Goal: Transaction & Acquisition: Purchase product/service

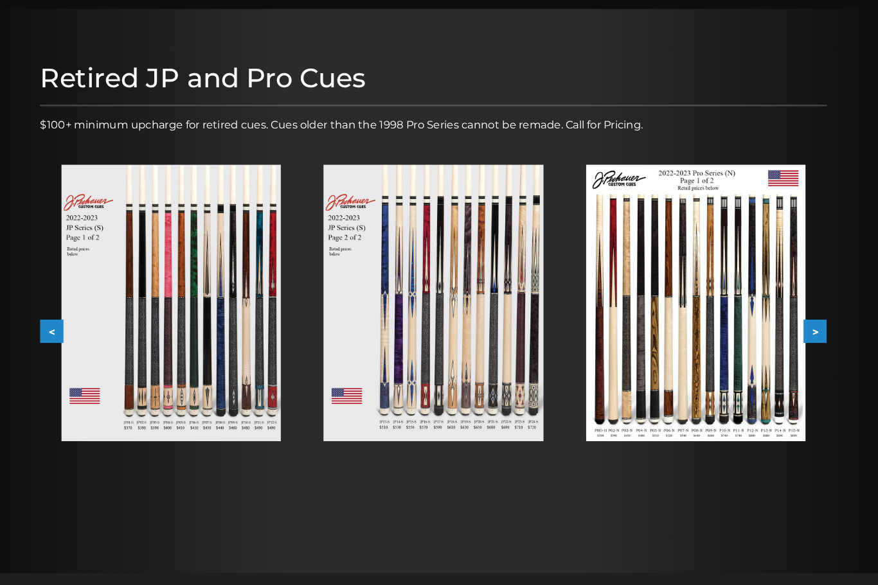
scroll to position [96, 0]
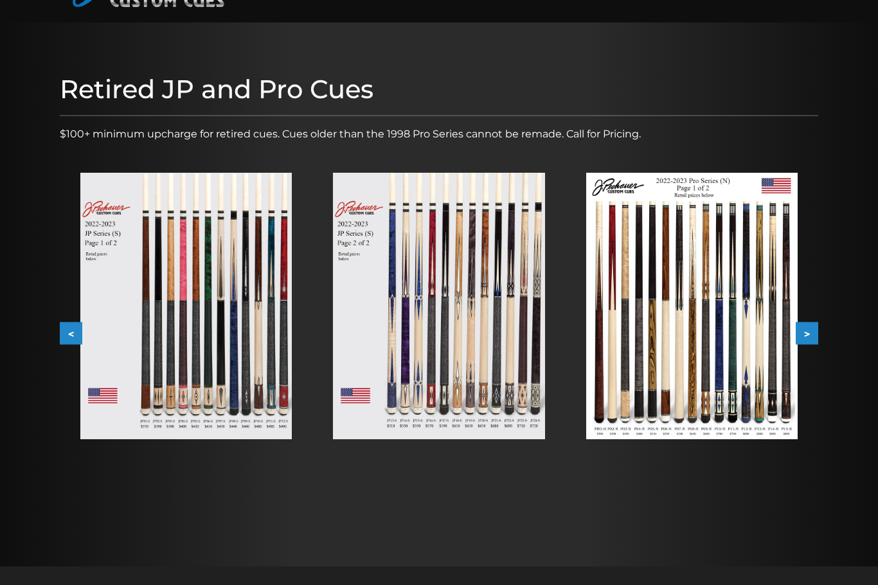
click at [226, 360] on img at bounding box center [185, 306] width 211 height 267
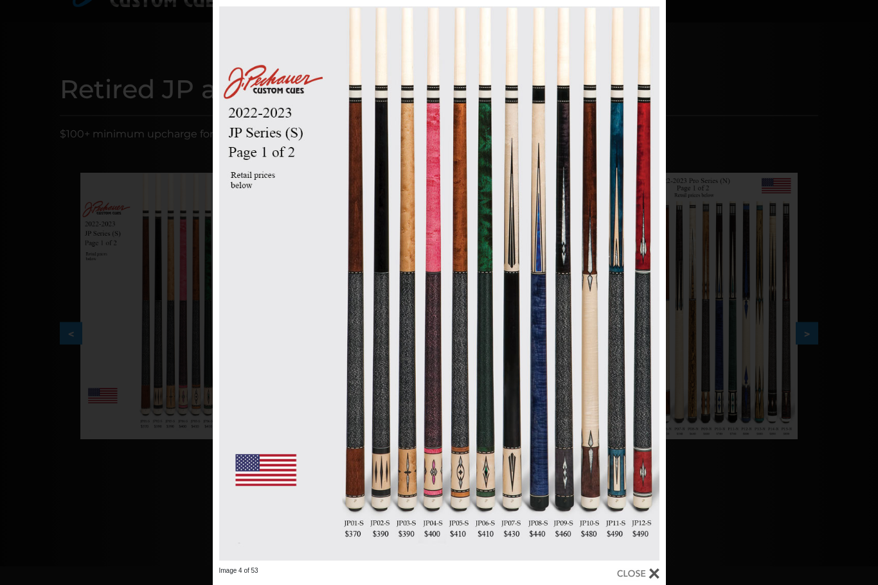
click at [822, 556] on div "Image 4 of 53" at bounding box center [439, 292] width 878 height 585
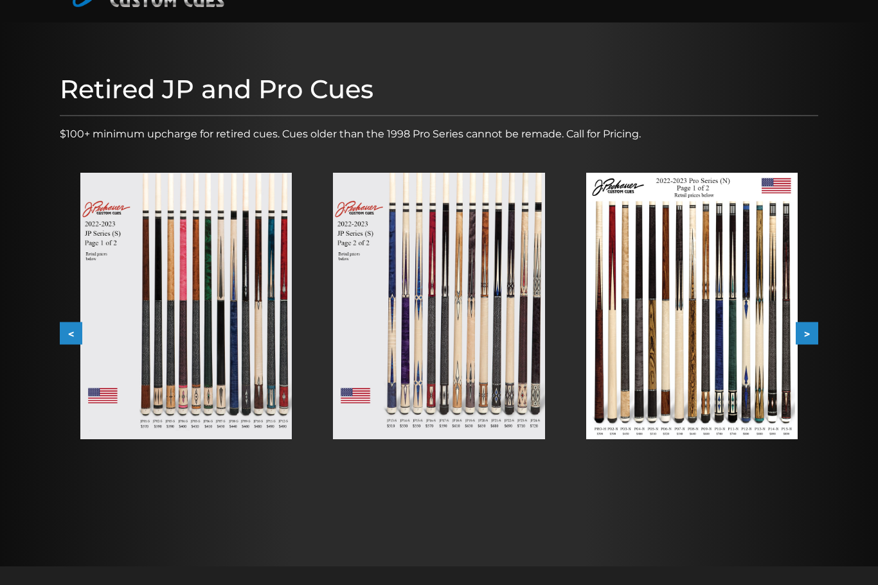
click at [490, 376] on img at bounding box center [438, 306] width 211 height 267
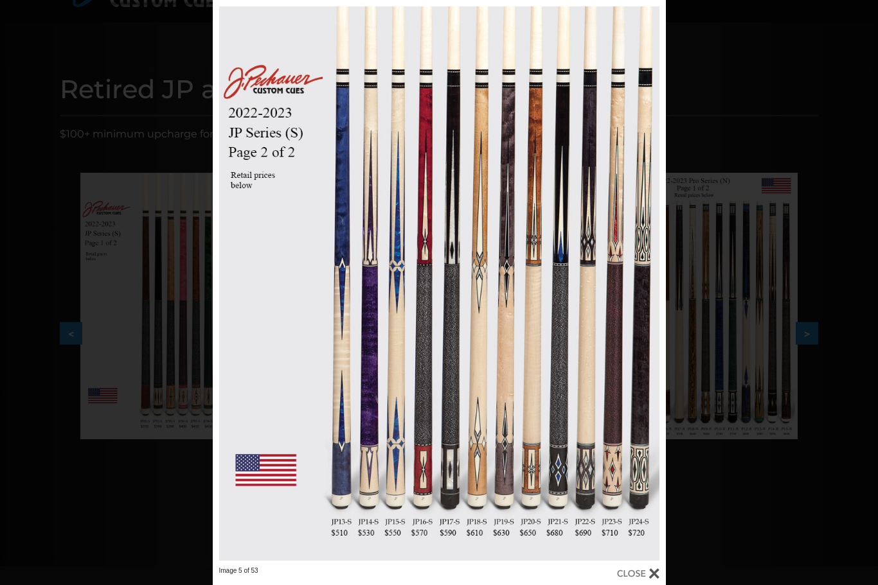
click at [803, 533] on div "Image 5 of 53" at bounding box center [439, 292] width 878 height 585
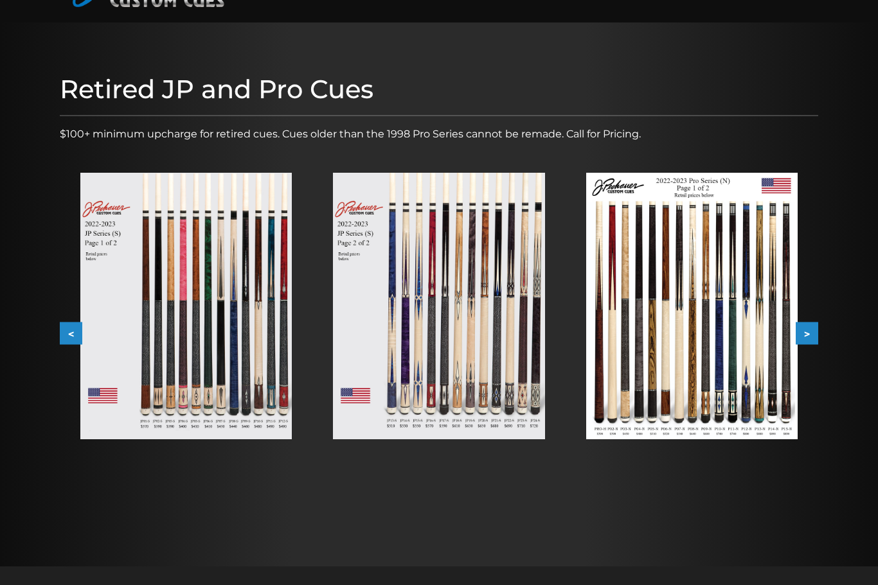
click at [760, 372] on img at bounding box center [691, 306] width 211 height 267
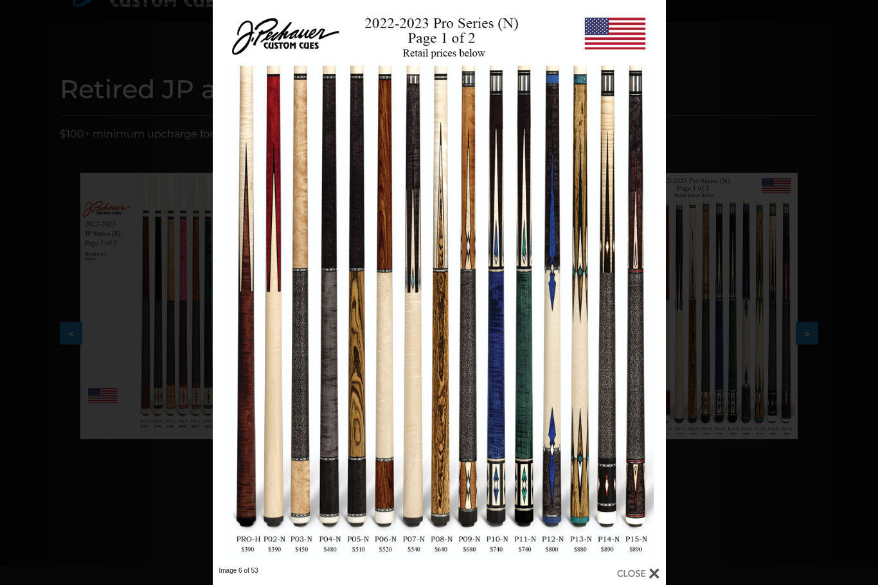
click at [801, 507] on div "Image 6 of 53" at bounding box center [439, 292] width 878 height 585
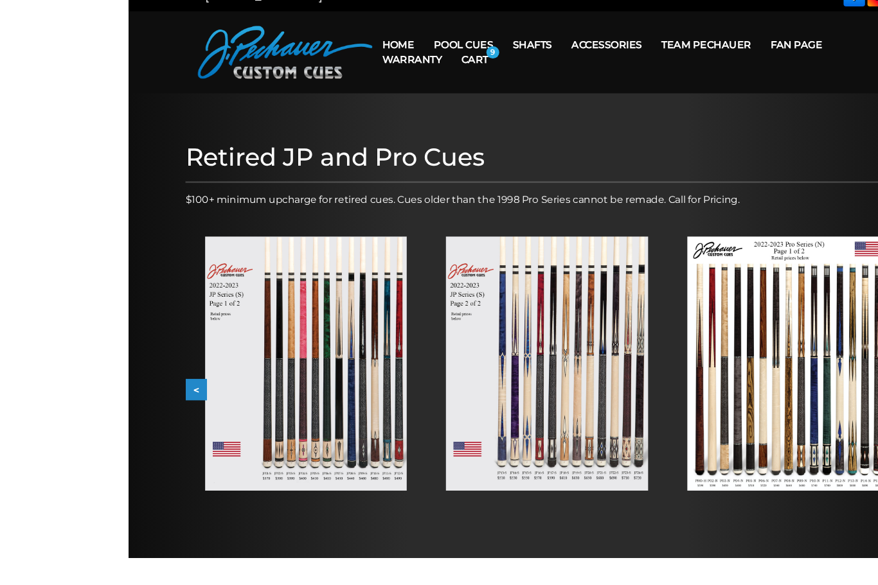
scroll to position [42, 0]
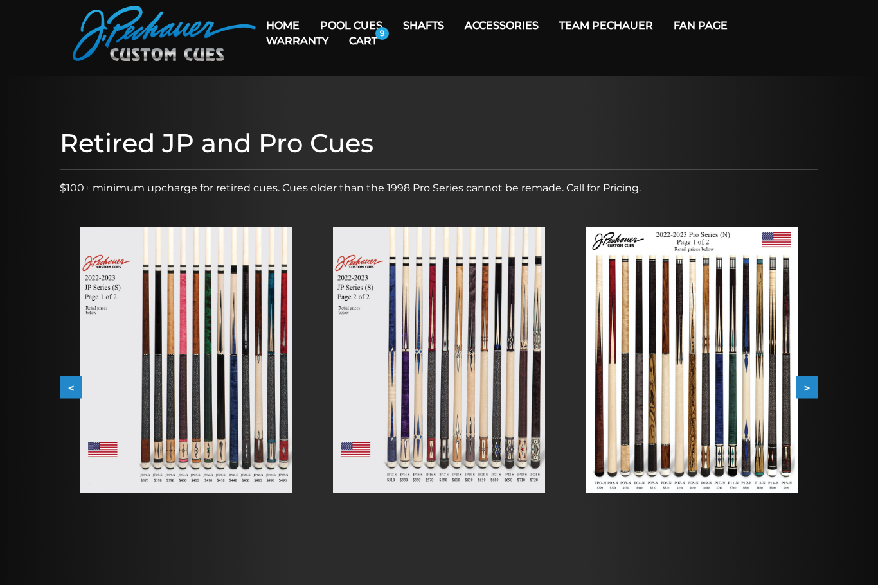
click at [118, 457] on img at bounding box center [185, 360] width 211 height 267
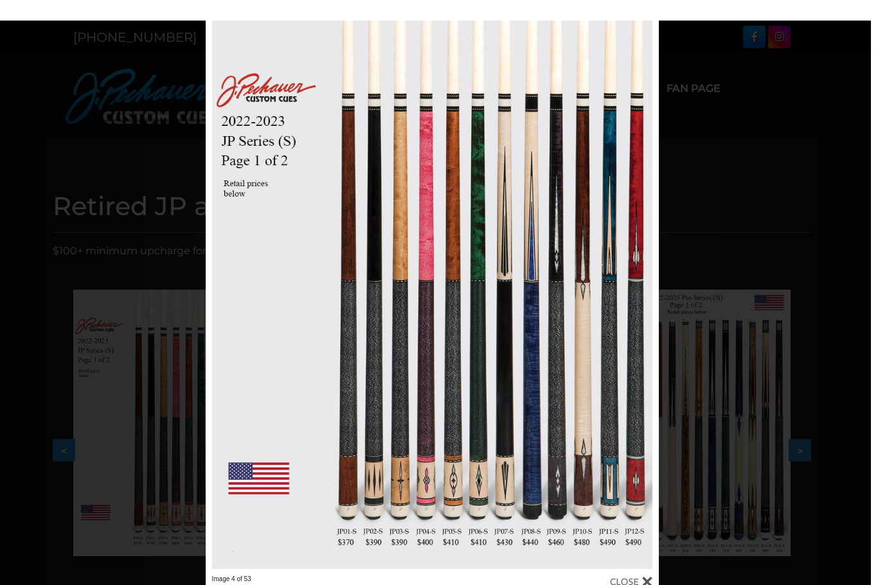
scroll to position [85, 0]
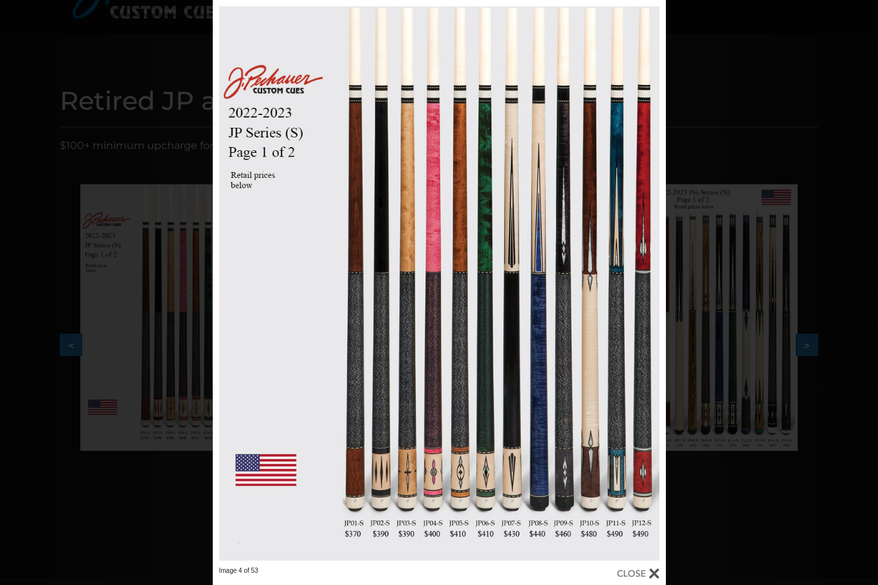
click at [167, 555] on div "Image 4 of 53" at bounding box center [439, 292] width 878 height 585
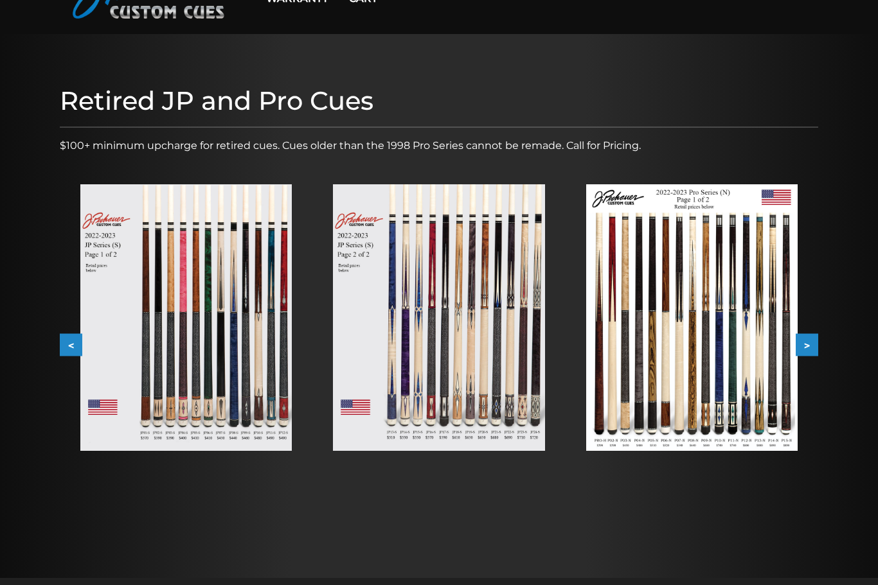
click at [164, 407] on img at bounding box center [185, 317] width 211 height 267
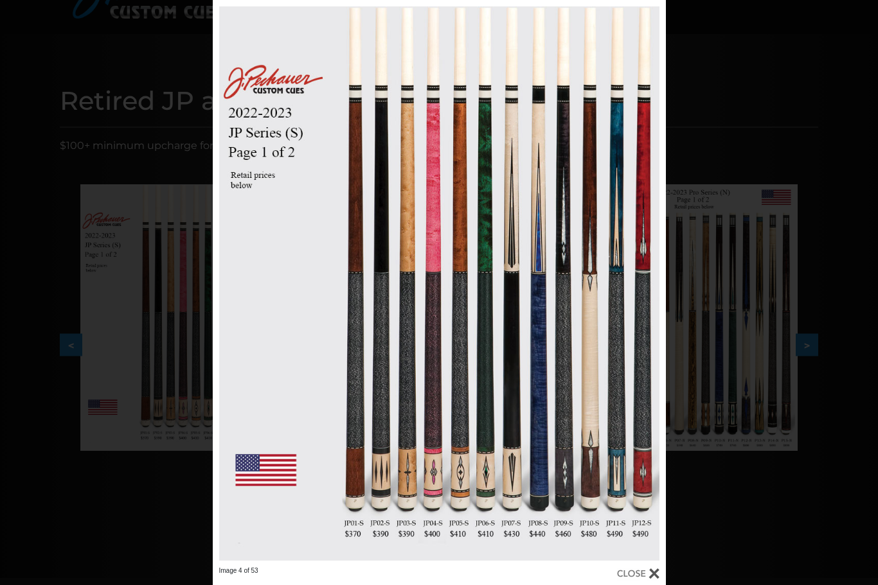
scroll to position [114, 0]
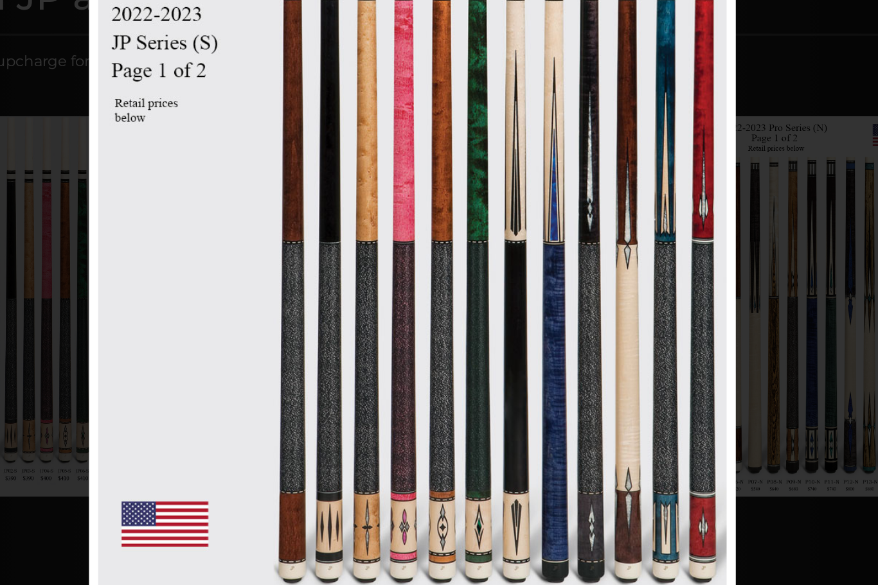
click at [571, 391] on div "Image 4 of 53" at bounding box center [439, 262] width 878 height 585
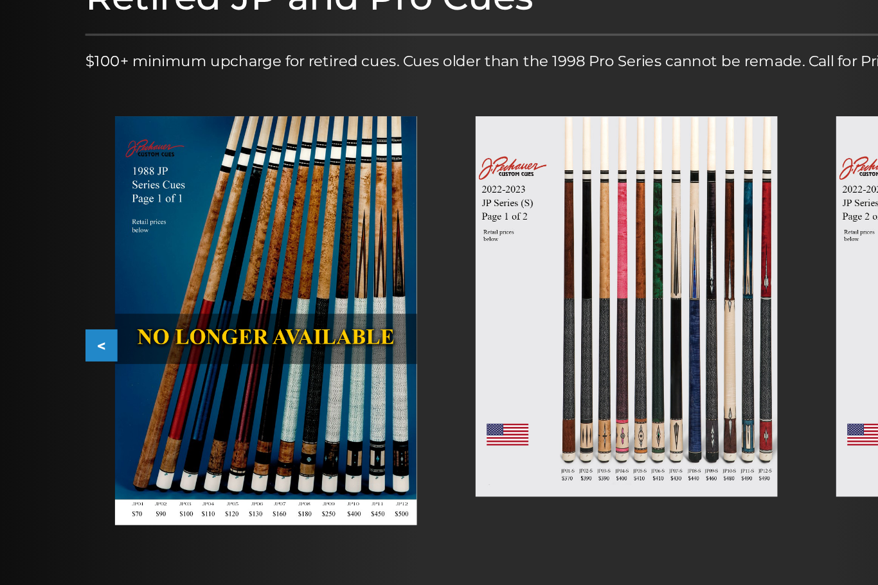
click at [117, 323] on img at bounding box center [185, 298] width 211 height 287
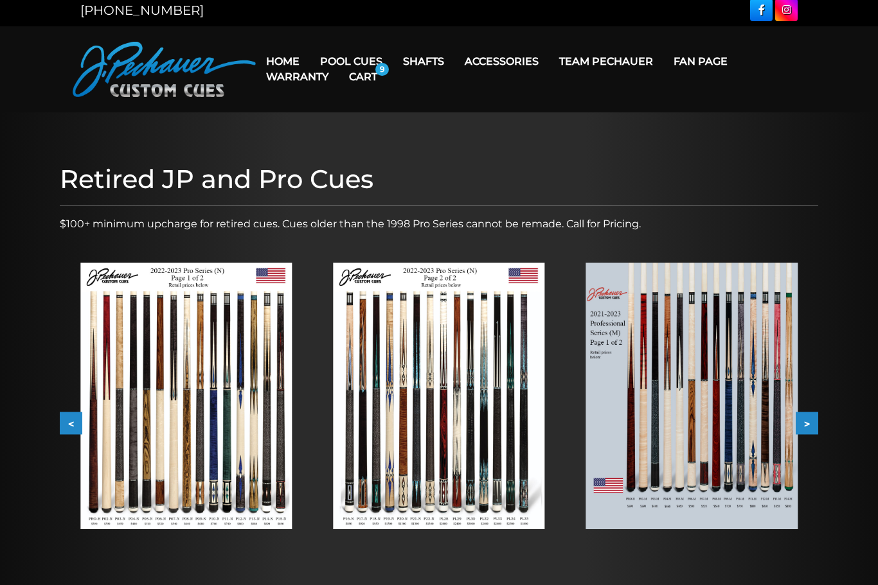
scroll to position [0, 0]
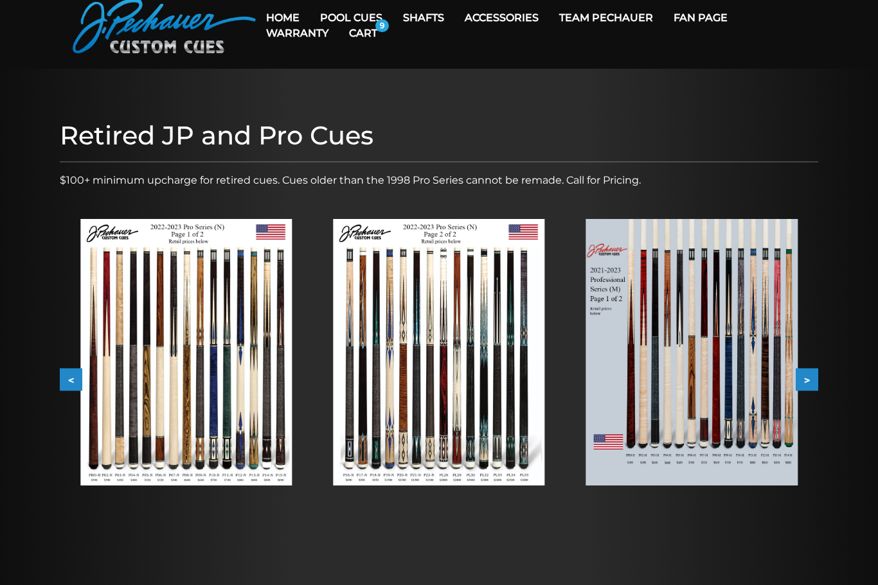
click at [747, 407] on img at bounding box center [691, 353] width 211 height 267
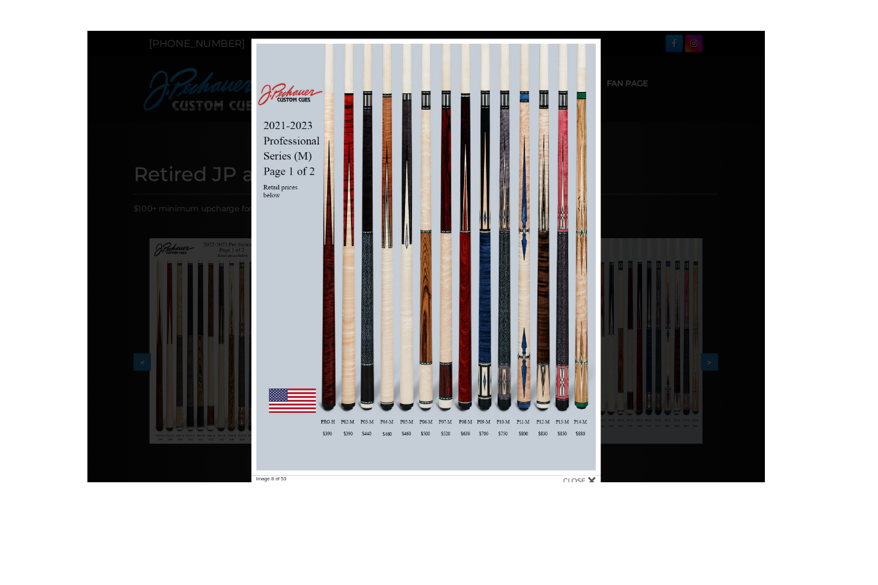
scroll to position [28, 0]
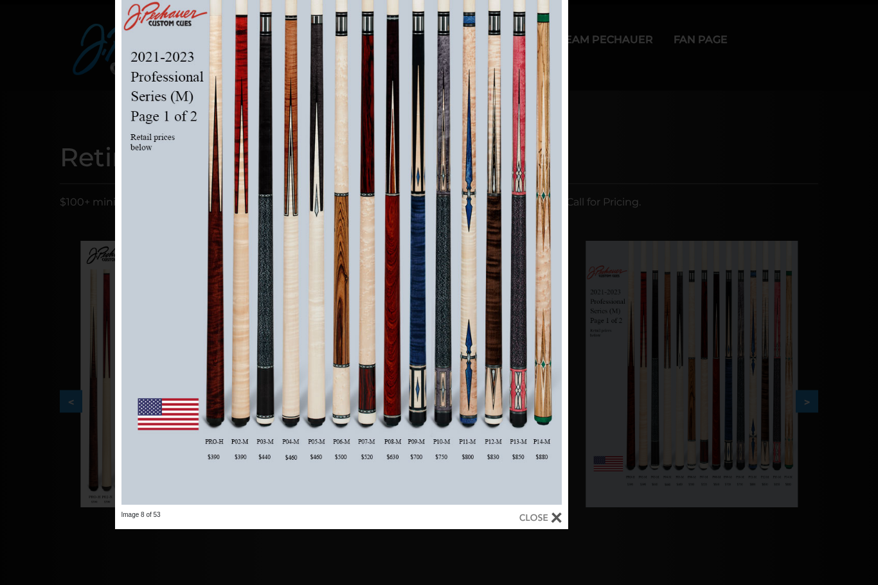
click at [551, 523] on div at bounding box center [540, 518] width 42 height 14
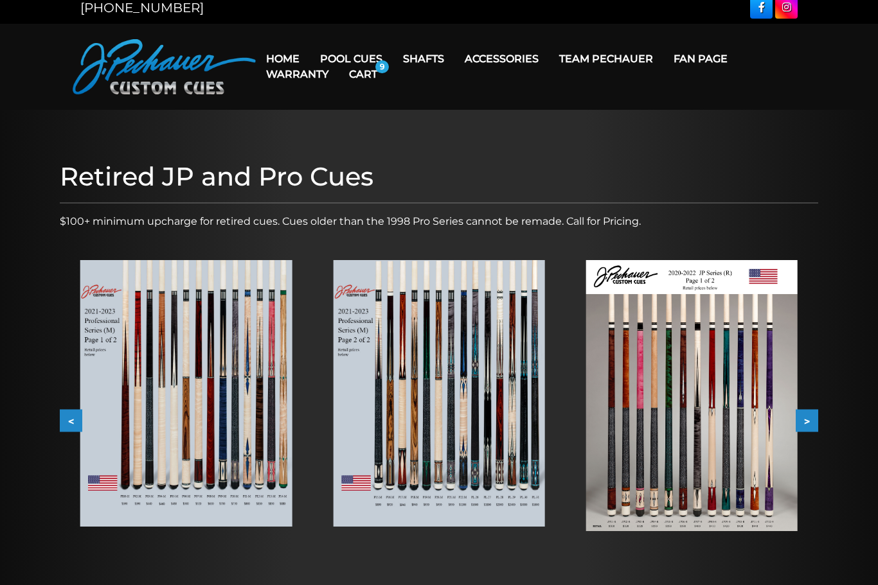
scroll to position [0, 0]
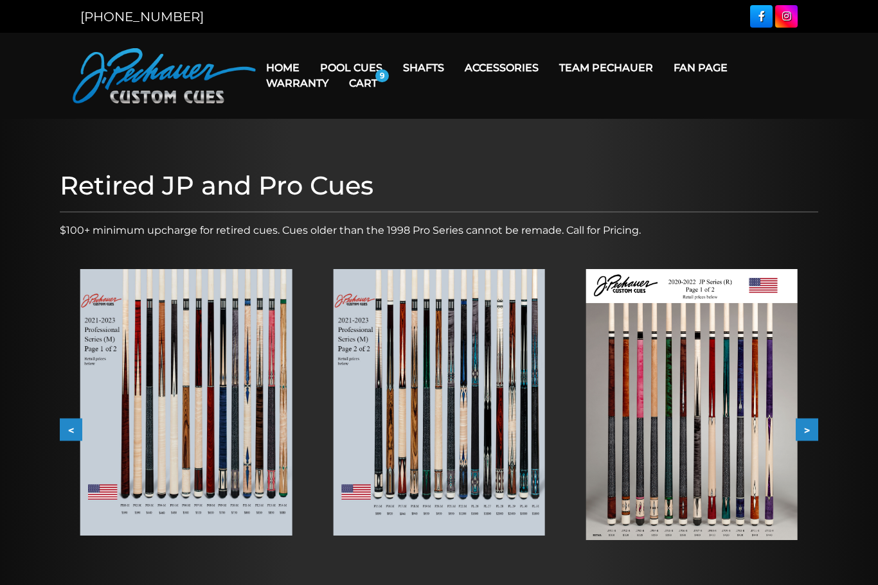
click at [203, 459] on img at bounding box center [185, 402] width 211 height 267
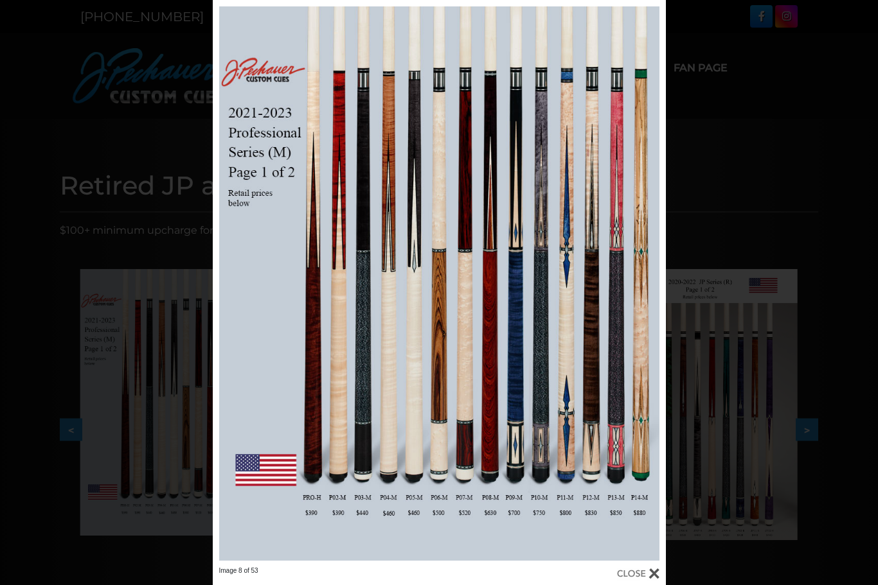
click at [759, 208] on div "Image 8 of 53" at bounding box center [439, 292] width 878 height 585
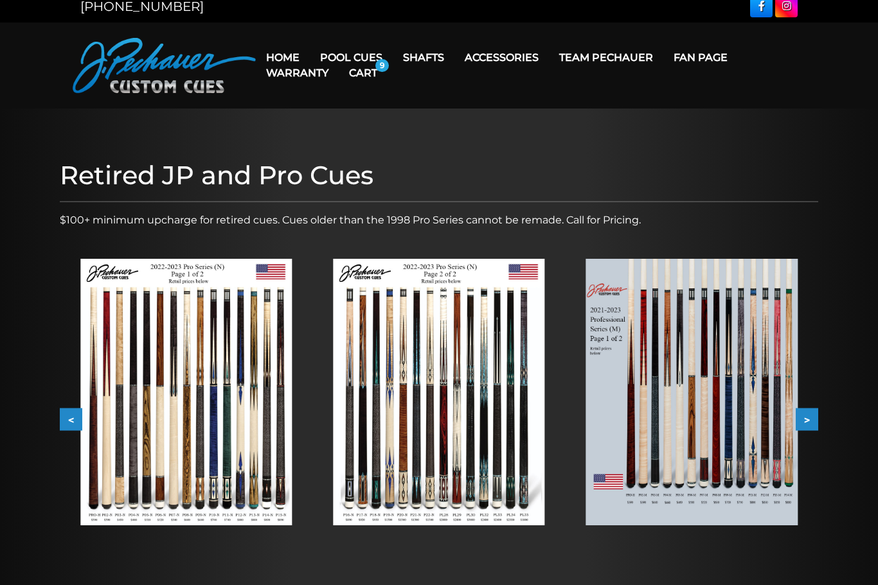
scroll to position [10, 0]
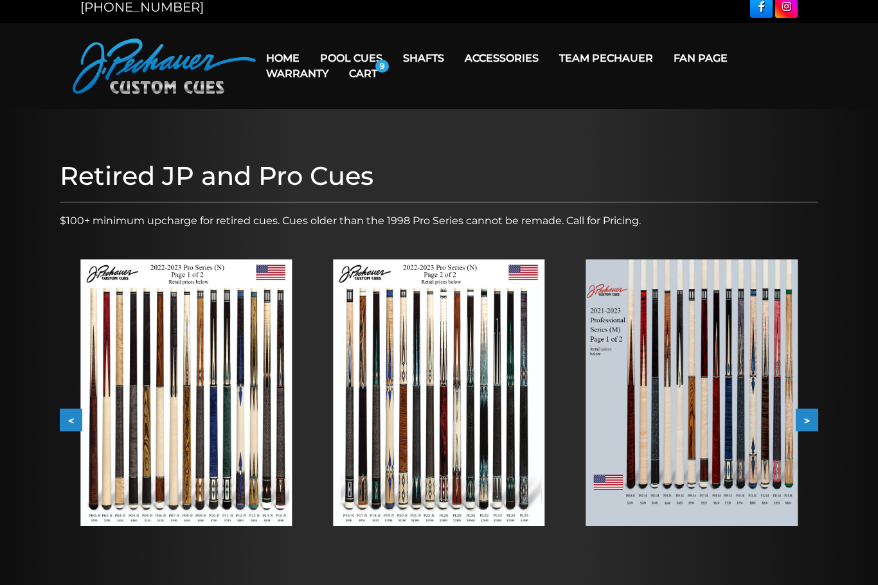
click at [218, 454] on img at bounding box center [185, 393] width 211 height 267
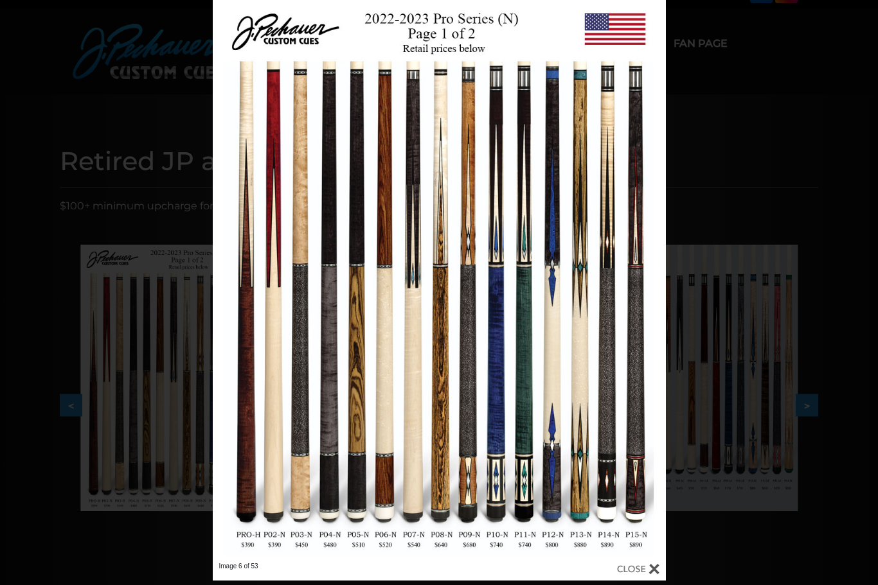
scroll to position [21, 0]
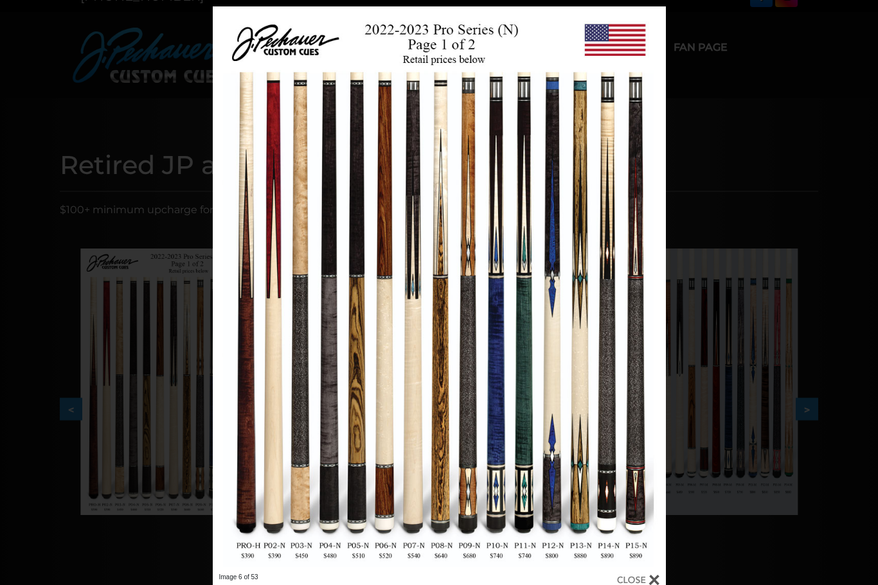
click at [806, 214] on div "Image 6 of 53" at bounding box center [439, 298] width 878 height 585
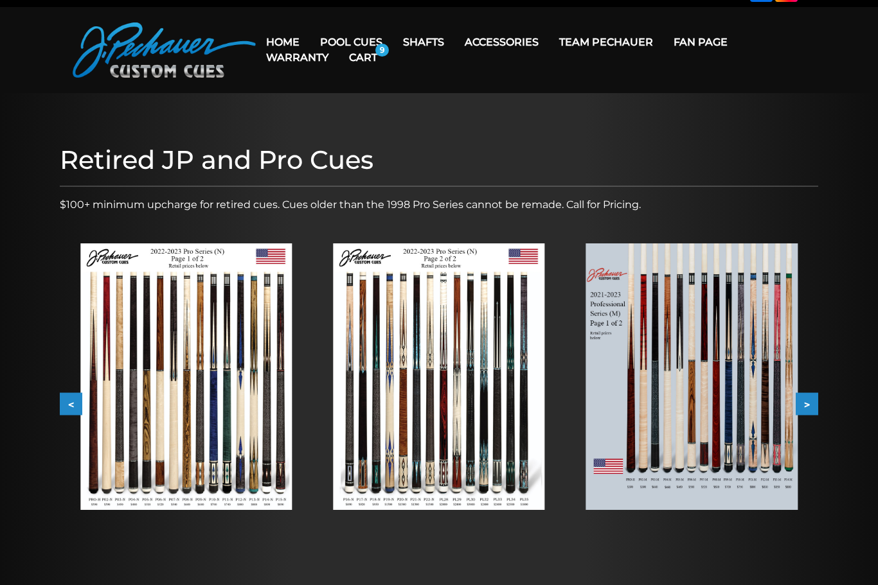
scroll to position [30, 0]
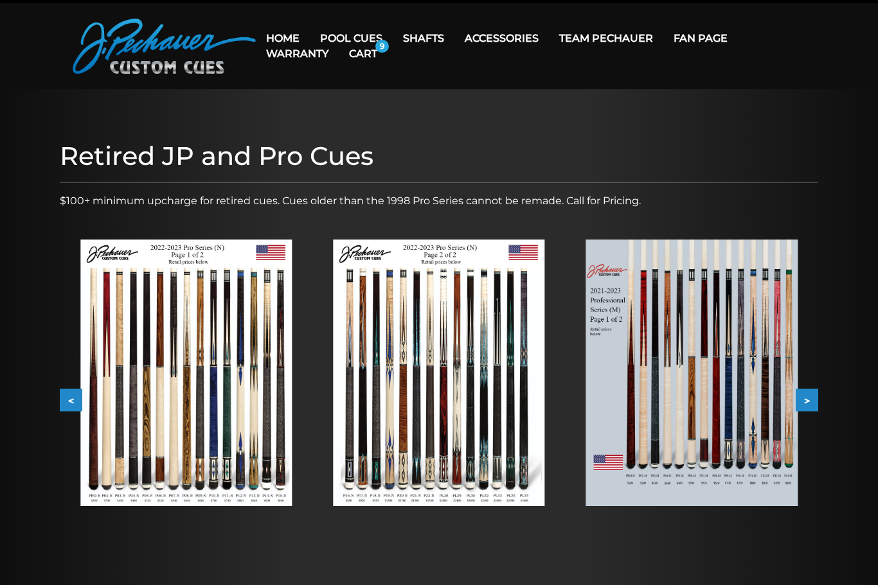
click at [62, 400] on button "<" at bounding box center [71, 400] width 22 height 22
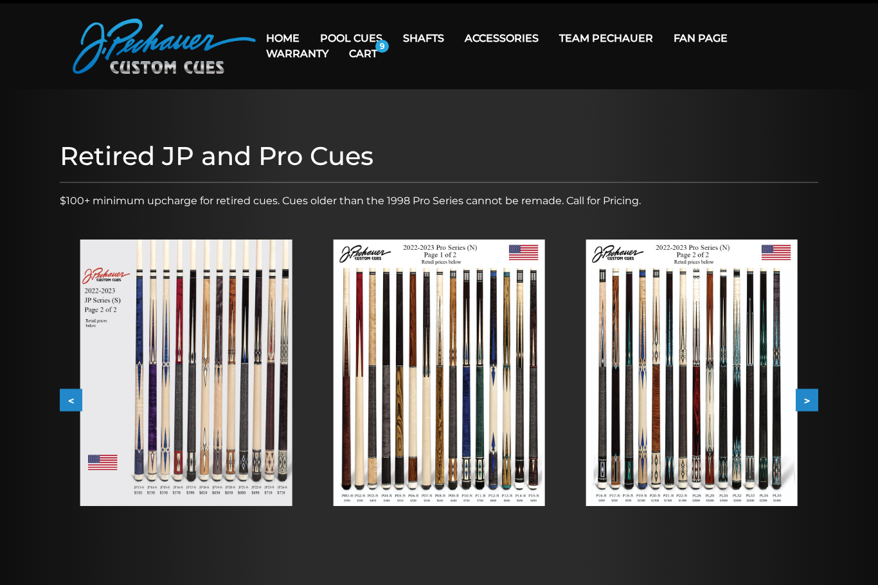
click at [68, 393] on button "<" at bounding box center [71, 400] width 22 height 22
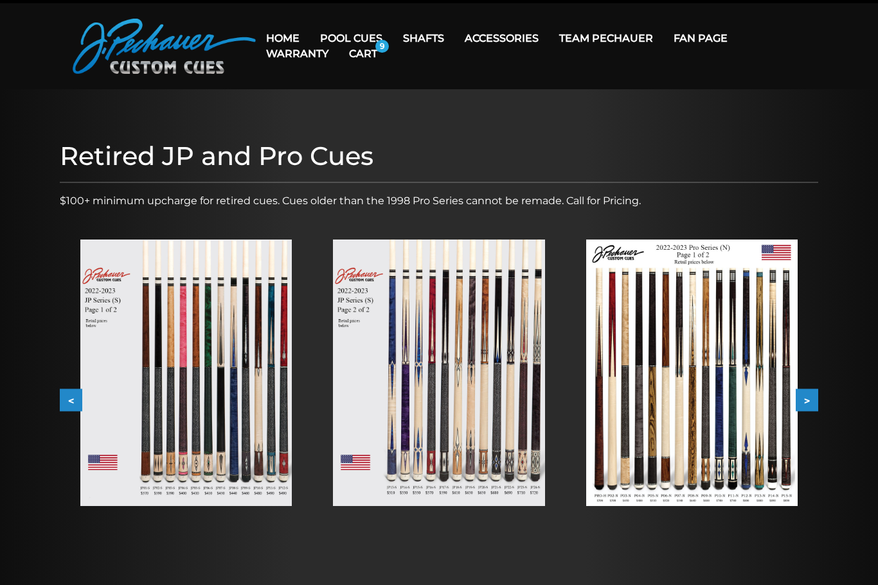
click at [71, 396] on button "<" at bounding box center [71, 400] width 22 height 22
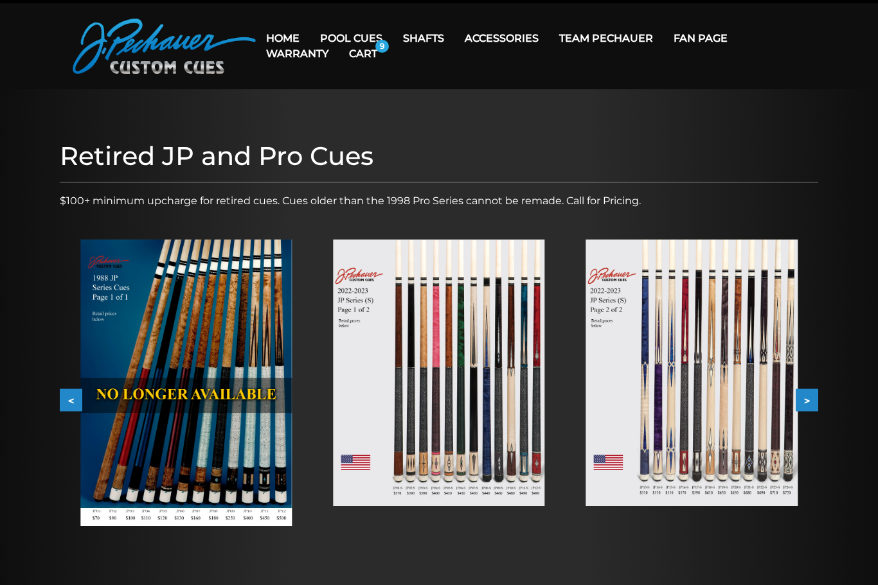
click at [475, 427] on img at bounding box center [438, 373] width 211 height 267
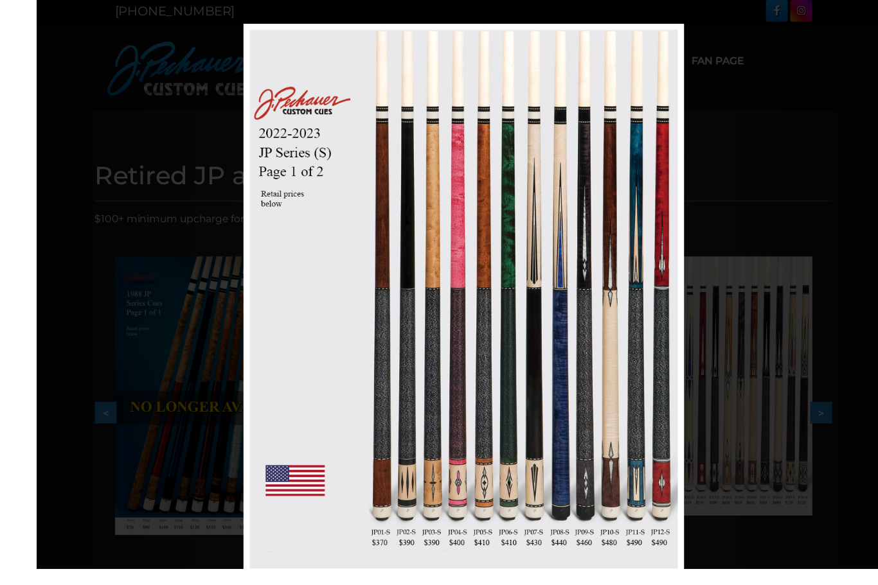
scroll to position [19, 0]
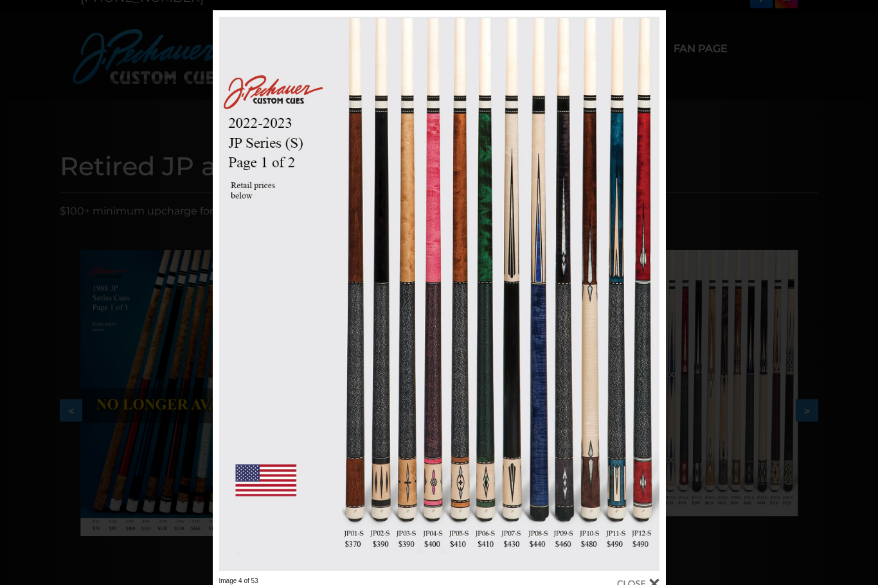
click at [750, 523] on div "Image 4 of 53" at bounding box center [439, 302] width 878 height 585
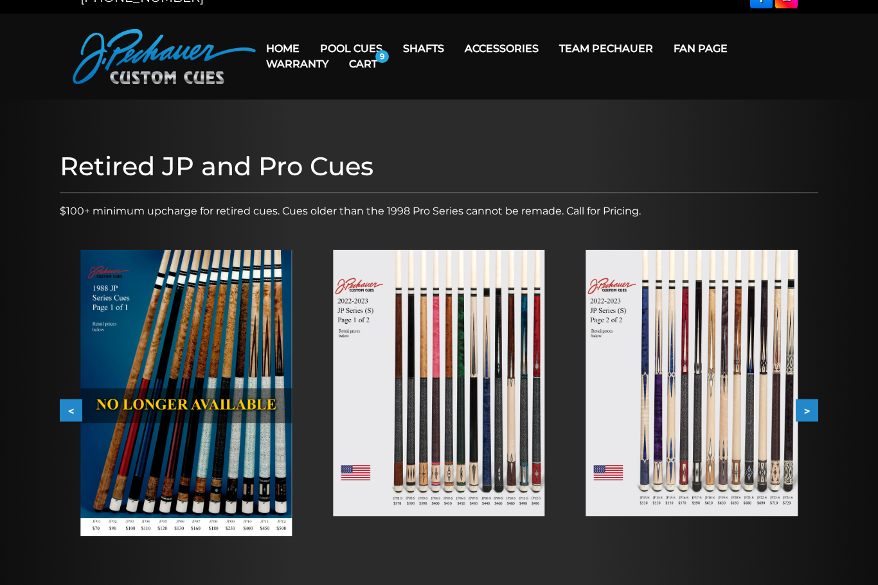
click at [706, 452] on img at bounding box center [691, 383] width 211 height 267
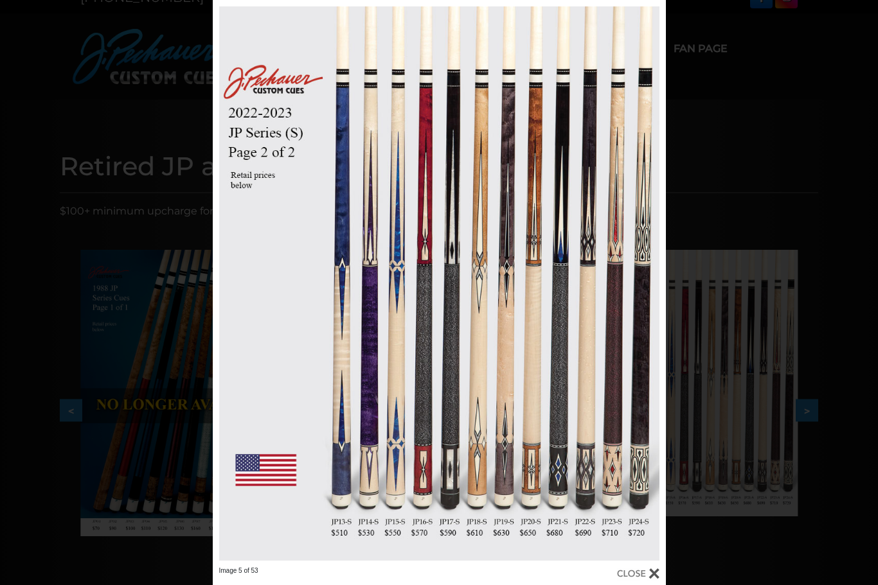
click at [721, 564] on div "Image 5 of 53" at bounding box center [439, 292] width 878 height 585
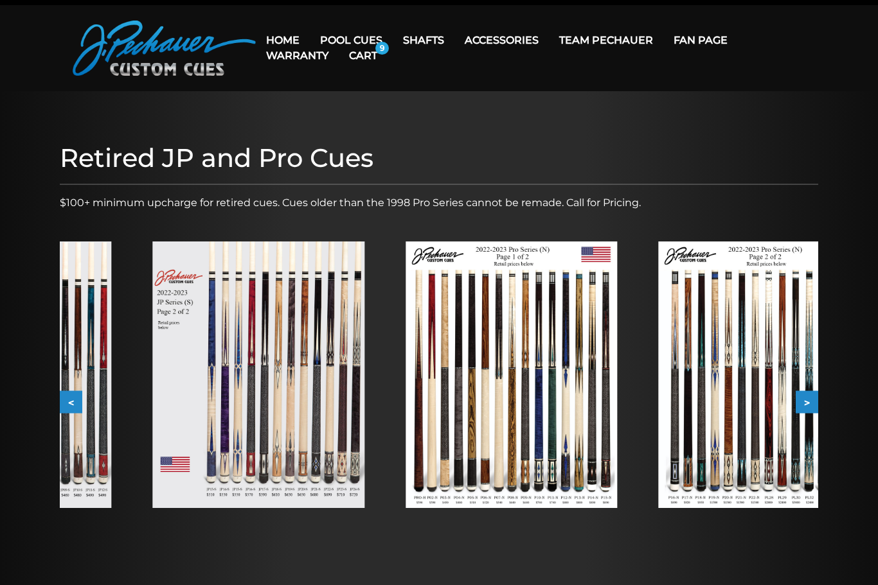
scroll to position [27, 0]
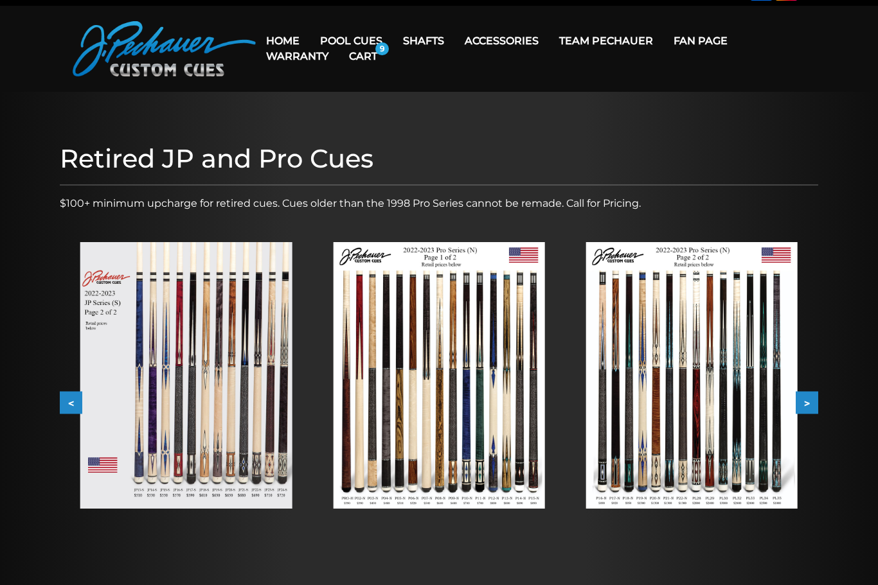
click at [466, 437] on img at bounding box center [438, 375] width 211 height 267
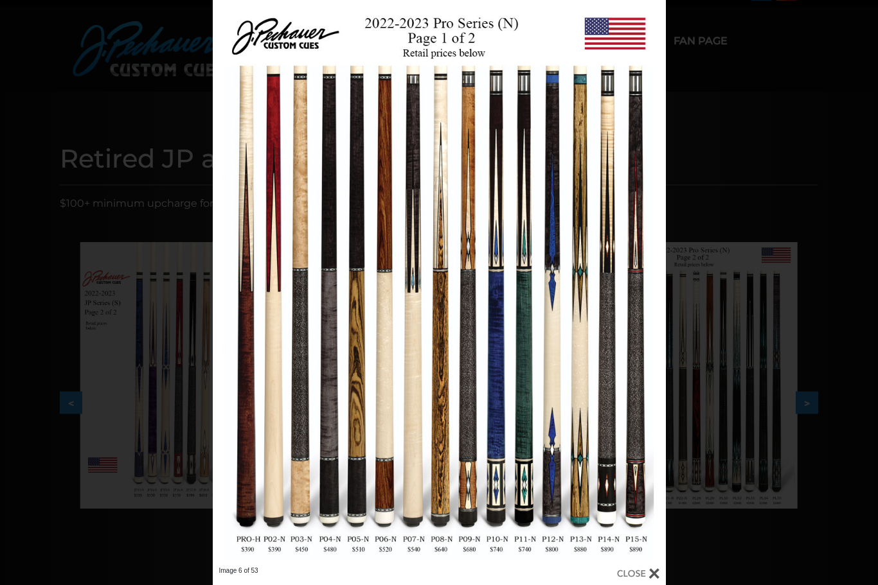
click at [756, 548] on div "Image 6 of 53" at bounding box center [439, 292] width 878 height 585
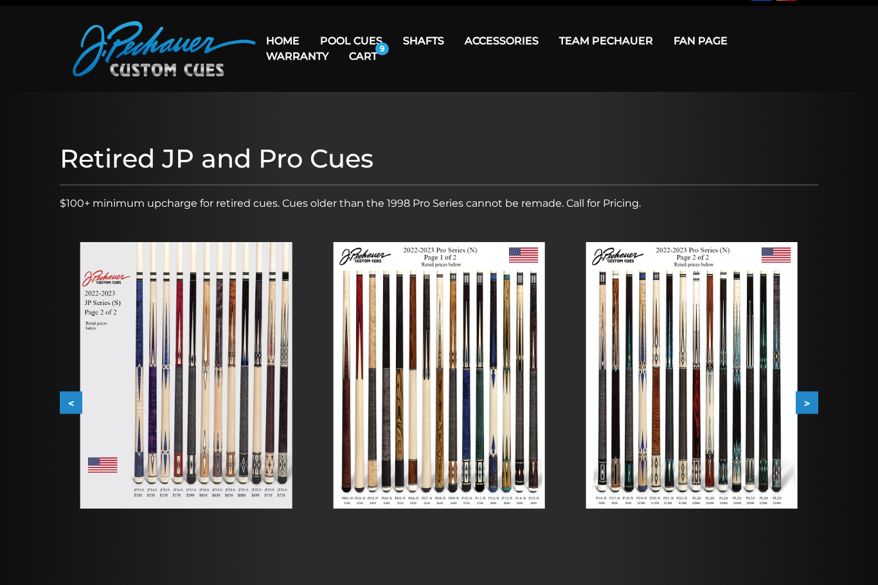
click at [728, 435] on img at bounding box center [691, 375] width 211 height 267
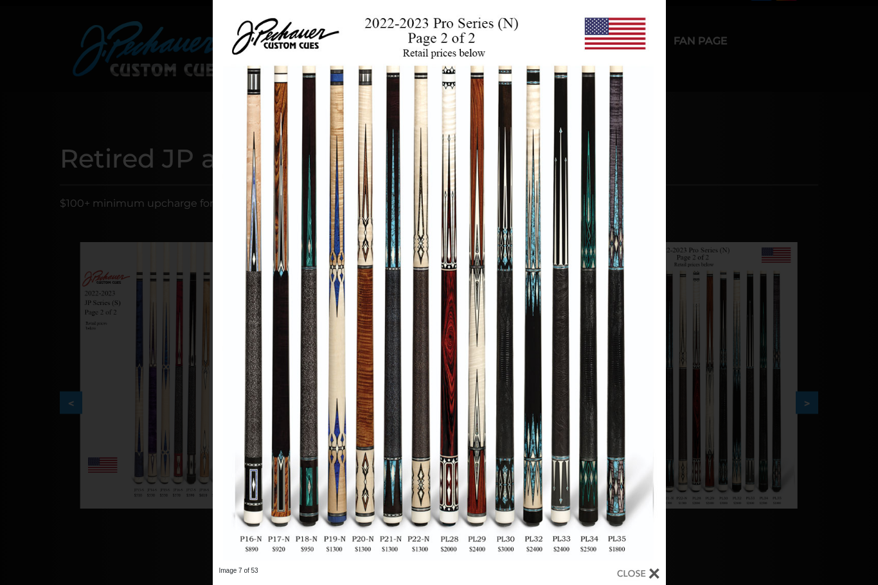
click at [741, 571] on div "Image 7 of 53" at bounding box center [439, 292] width 878 height 585
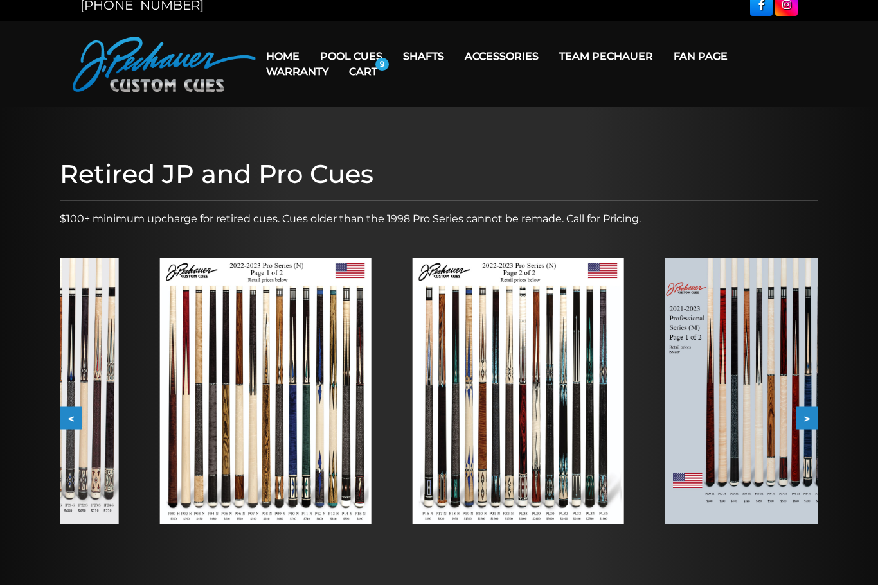
scroll to position [7, 0]
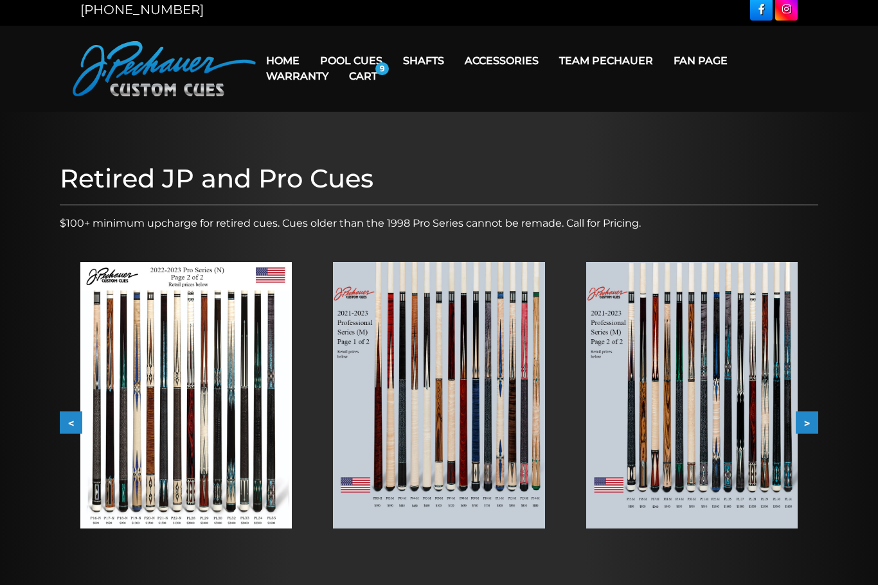
click at [496, 458] on img at bounding box center [438, 395] width 211 height 267
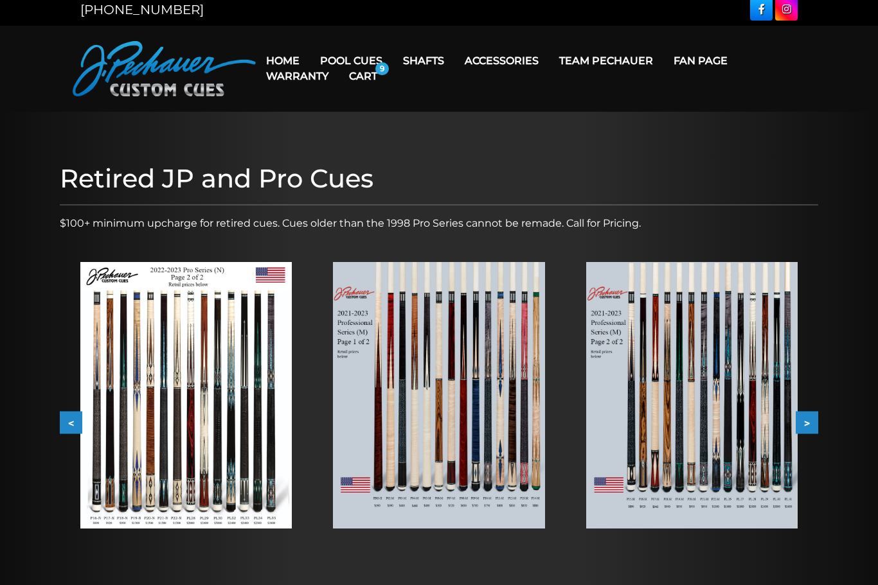
click at [729, 483] on img at bounding box center [691, 395] width 211 height 267
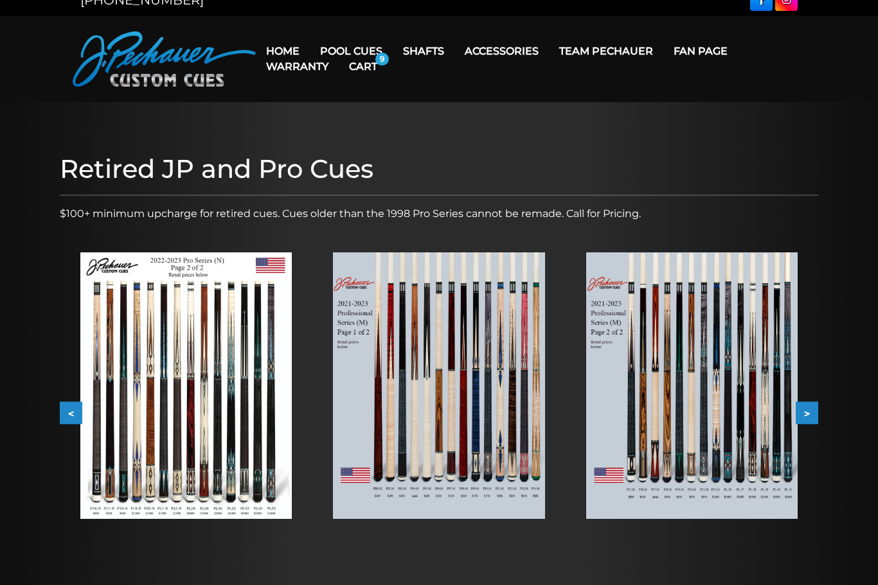
scroll to position [0, 0]
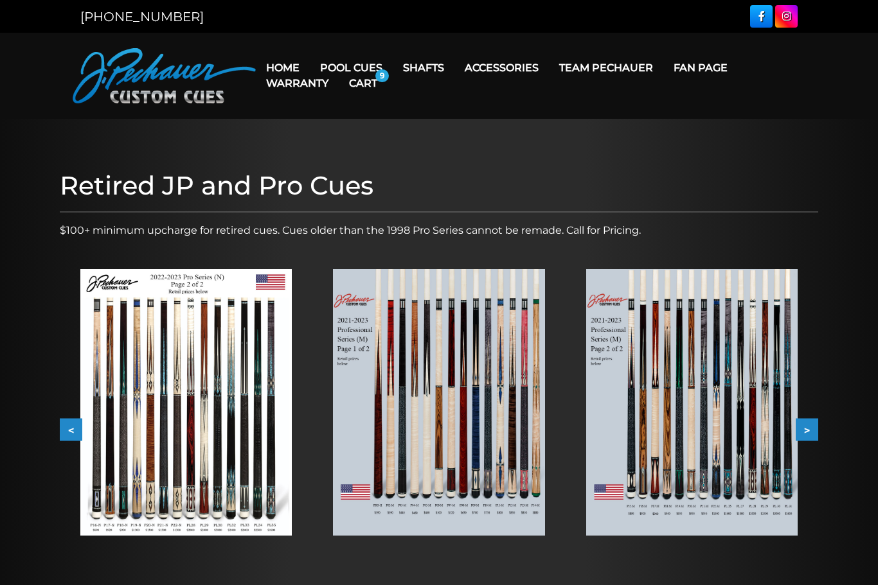
click at [817, 434] on button ">" at bounding box center [806, 430] width 22 height 22
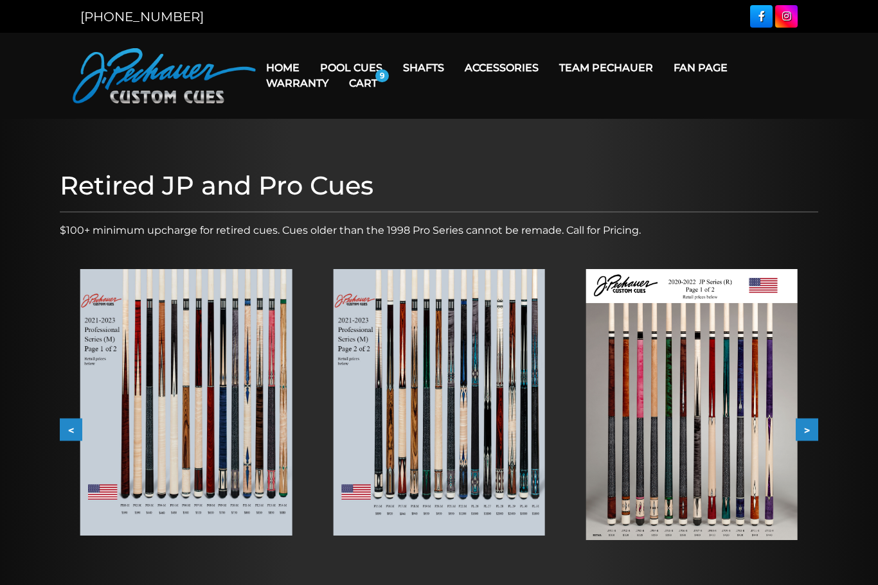
click at [723, 452] on img at bounding box center [691, 404] width 211 height 271
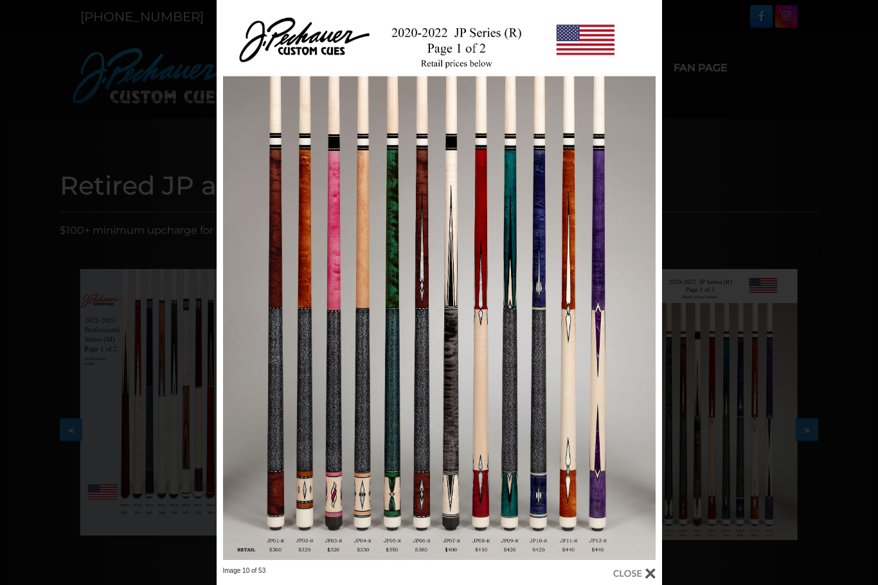
click at [781, 209] on div "Image 10 of 53" at bounding box center [439, 292] width 878 height 585
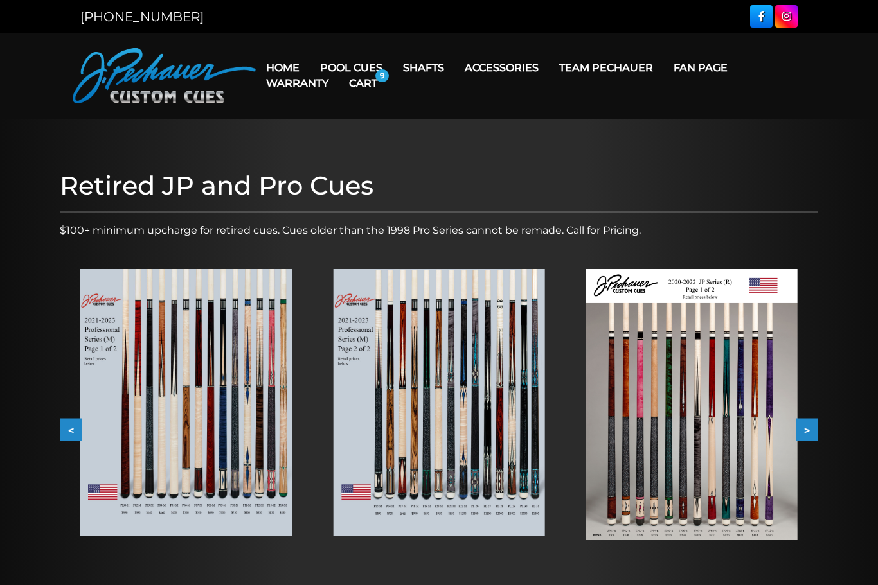
click at [812, 427] on button ">" at bounding box center [806, 430] width 22 height 22
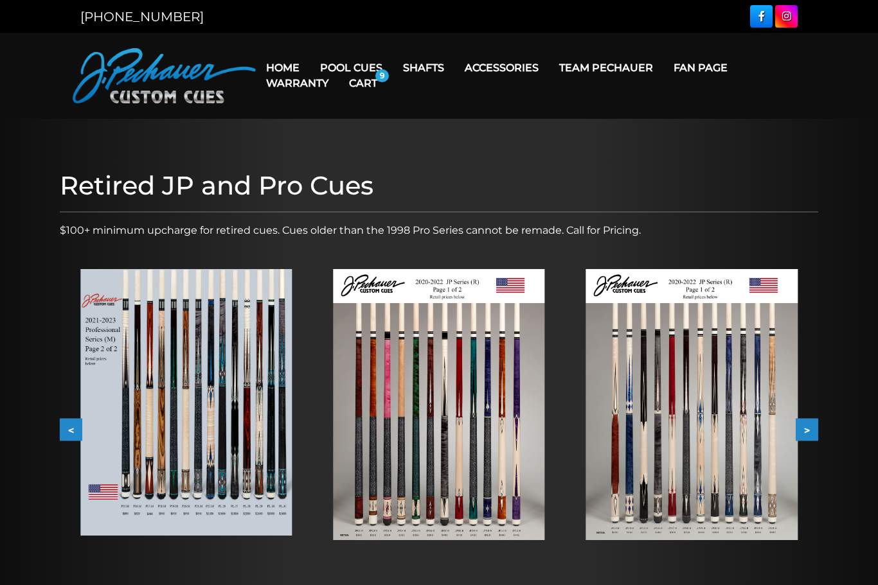
click at [737, 459] on img at bounding box center [691, 404] width 211 height 271
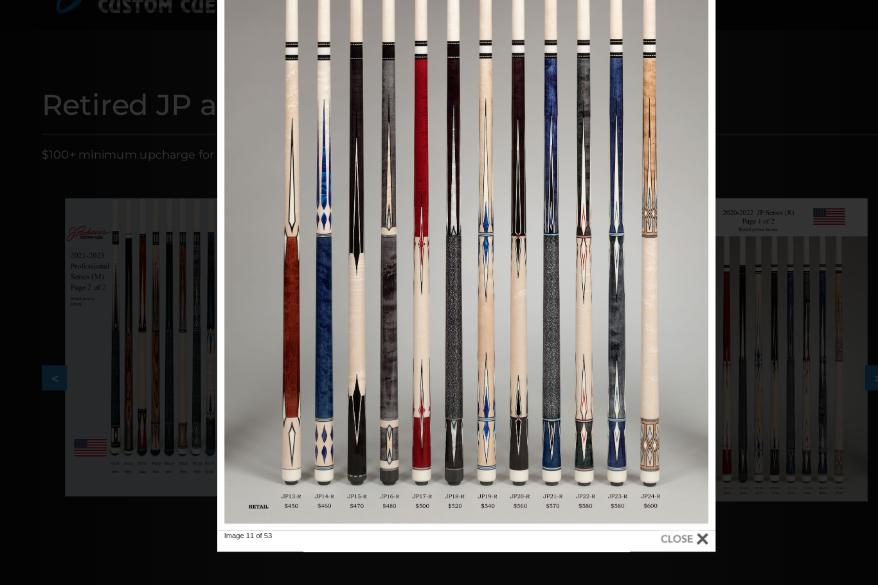
scroll to position [61, 0]
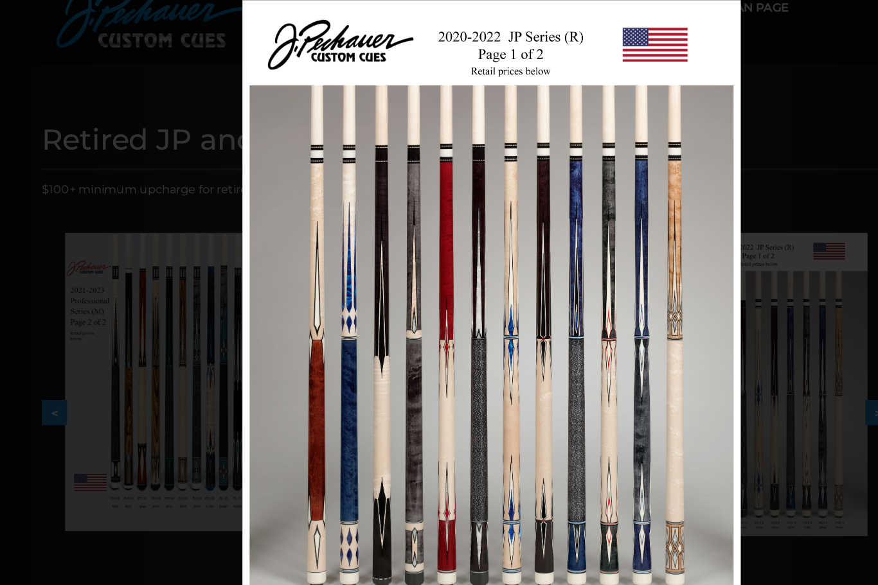
click at [714, 406] on div "Image 11 of 53" at bounding box center [461, 292] width 878 height 585
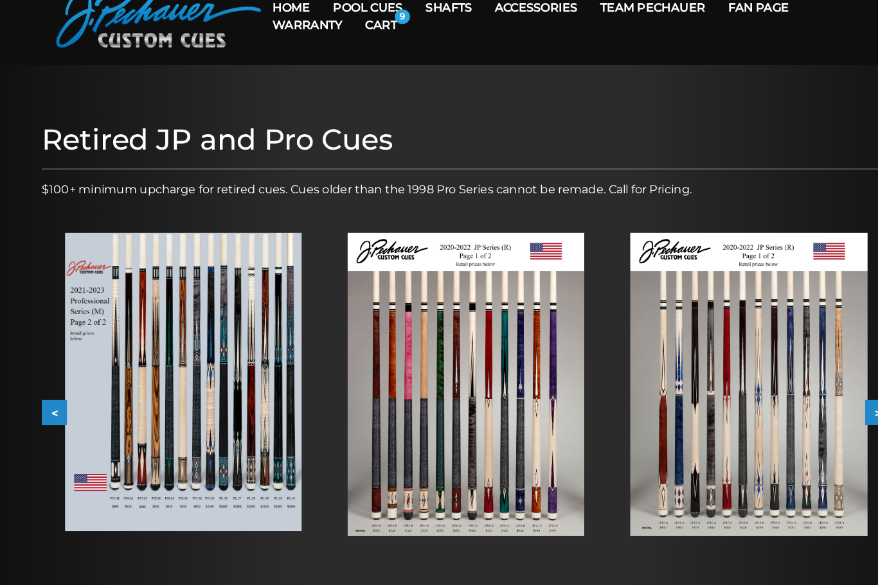
click at [795, 374] on button ">" at bounding box center [806, 369] width 22 height 22
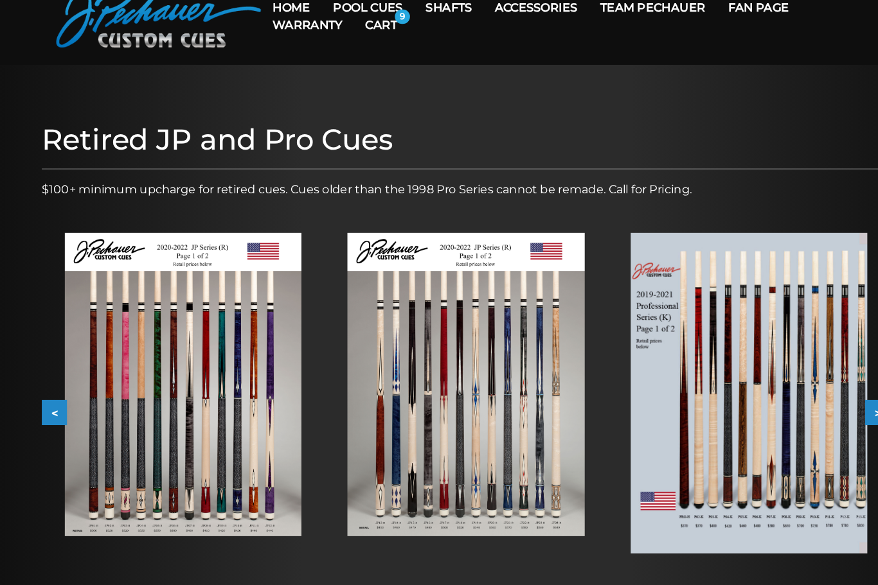
click at [717, 401] on img at bounding box center [691, 351] width 211 height 287
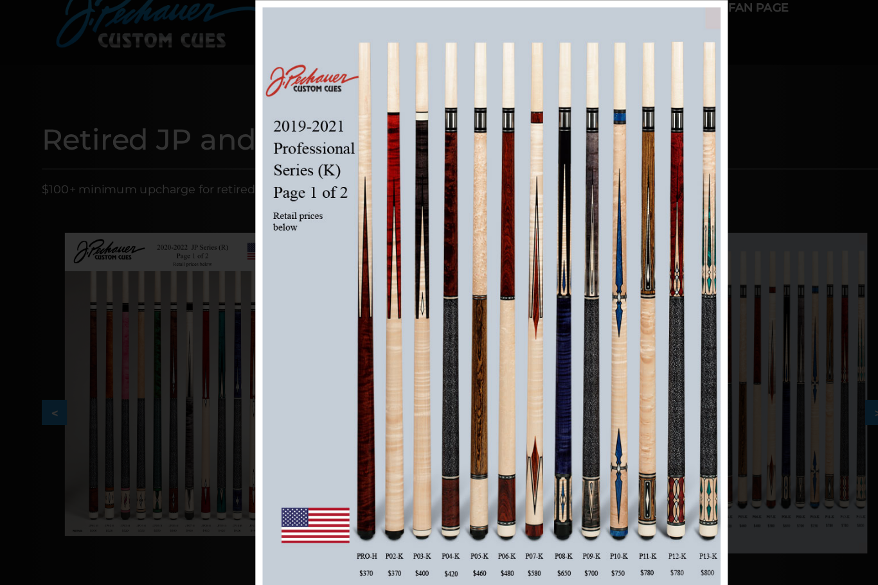
click at [713, 490] on div "Image 12 of 53" at bounding box center [461, 292] width 878 height 585
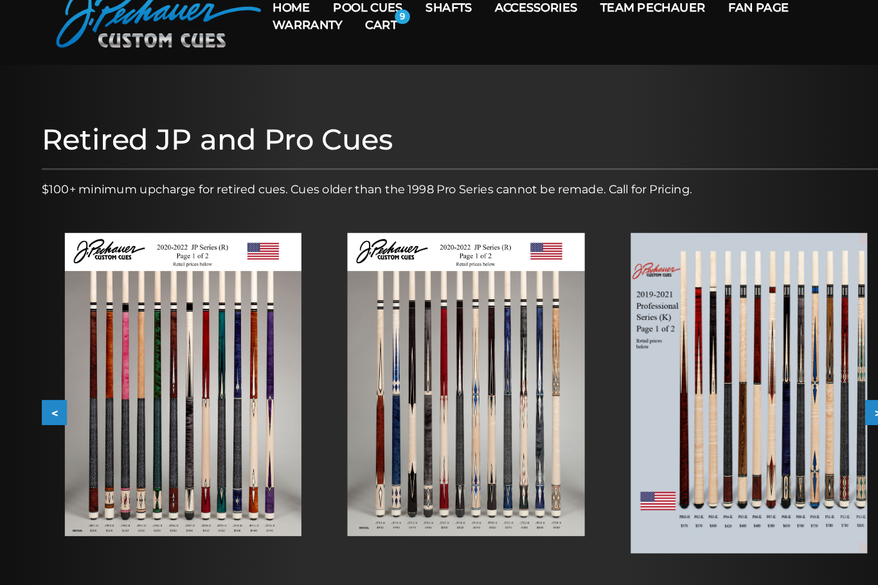
click at [795, 369] on button ">" at bounding box center [806, 369] width 22 height 22
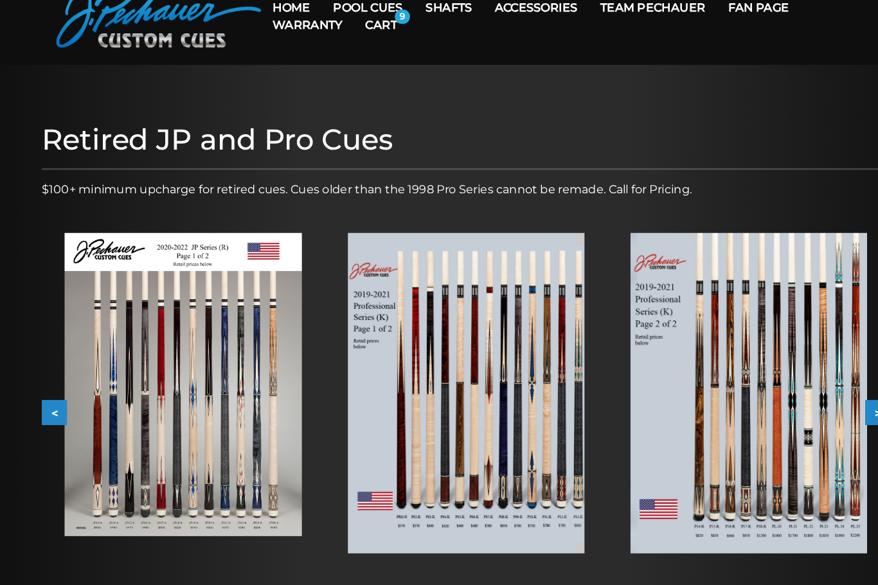
click at [717, 402] on img at bounding box center [691, 351] width 211 height 287
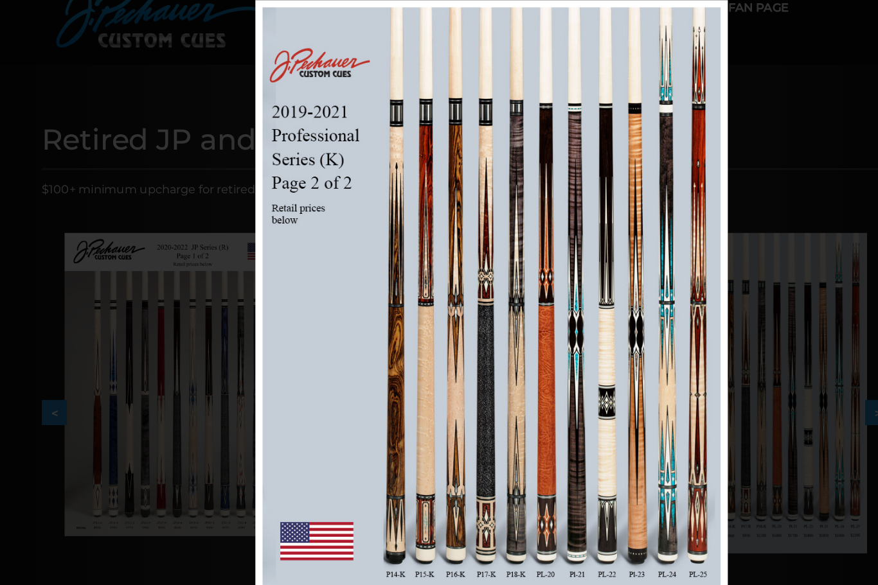
click at [711, 466] on div "Image 13 of 53" at bounding box center [461, 292] width 878 height 585
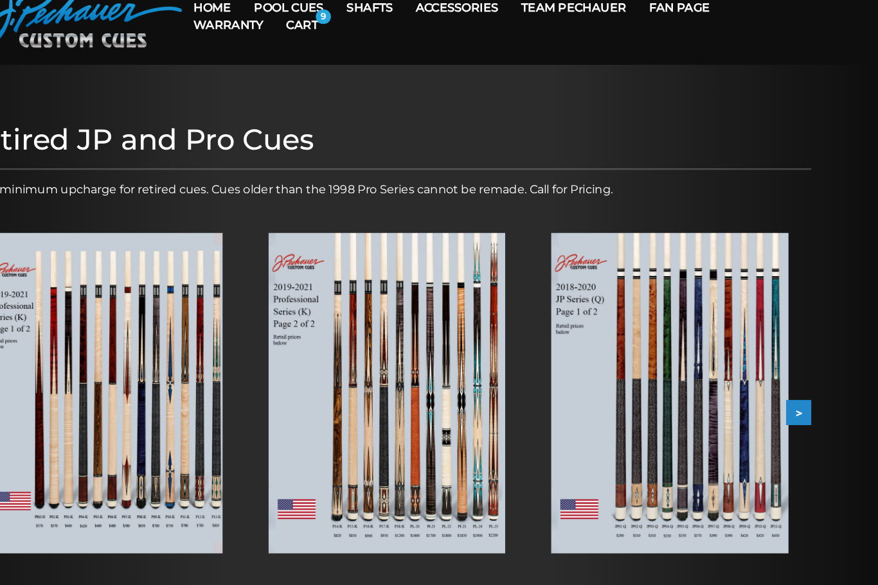
click at [650, 432] on img at bounding box center [691, 351] width 211 height 287
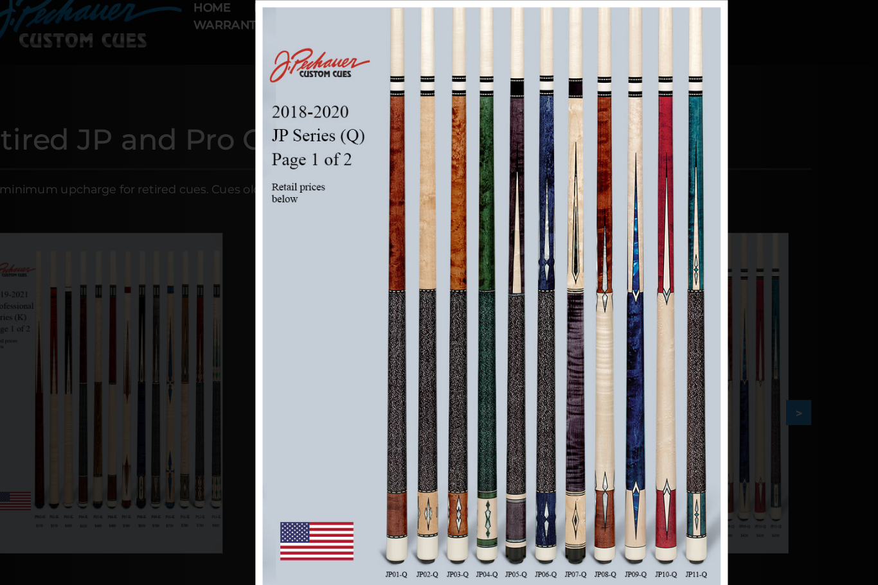
click at [702, 419] on div "Image 14 of 53" at bounding box center [532, 292] width 878 height 585
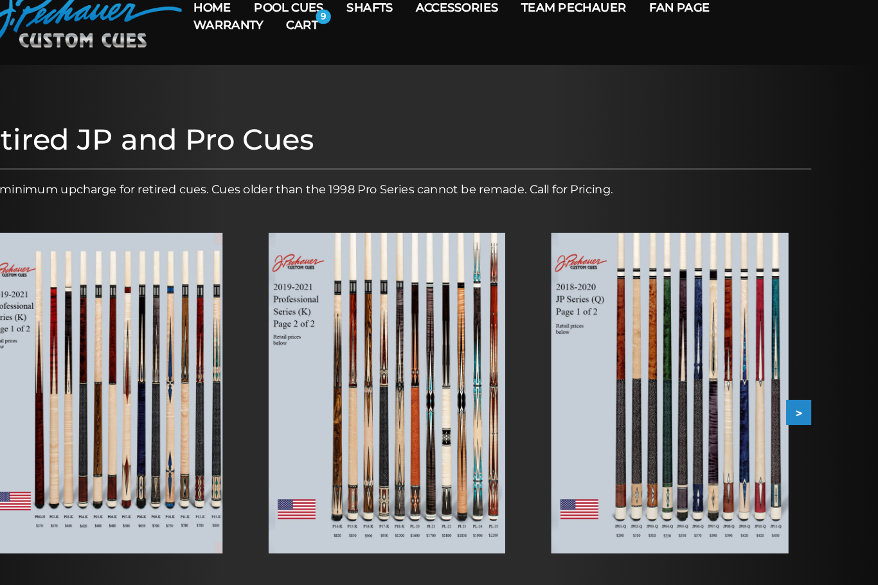
click at [795, 366] on button ">" at bounding box center [806, 369] width 22 height 22
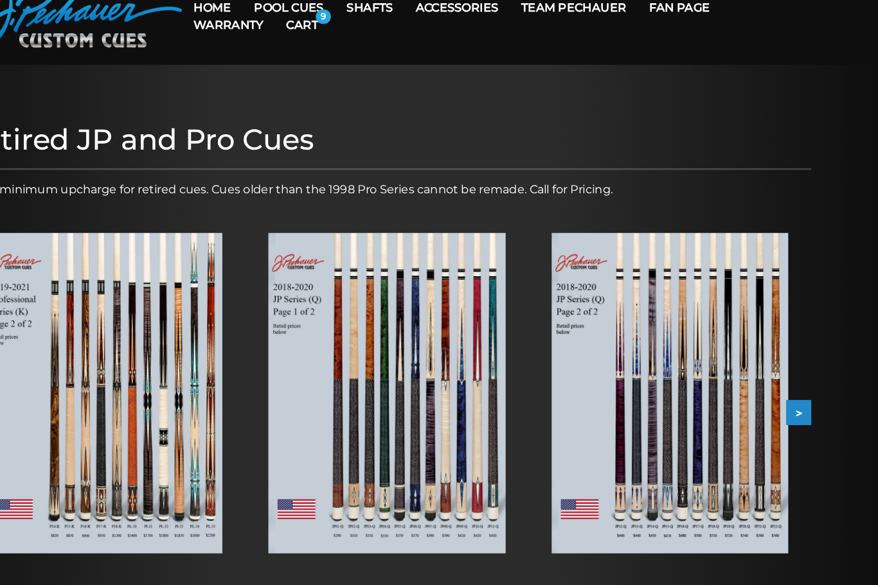
click at [795, 366] on button ">" at bounding box center [806, 369] width 22 height 22
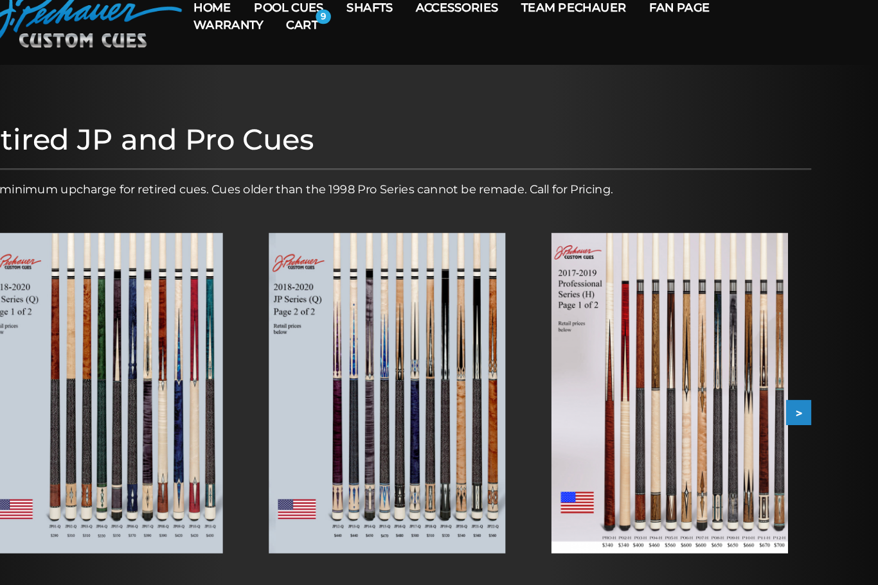
click at [601, 423] on img at bounding box center [691, 351] width 211 height 287
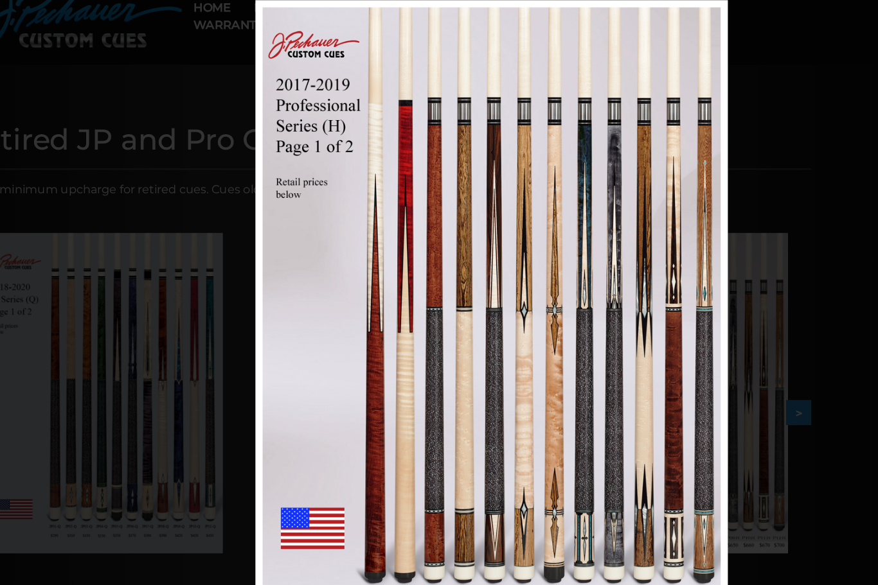
click at [729, 459] on div "Image 16 of 53" at bounding box center [532, 292] width 878 height 585
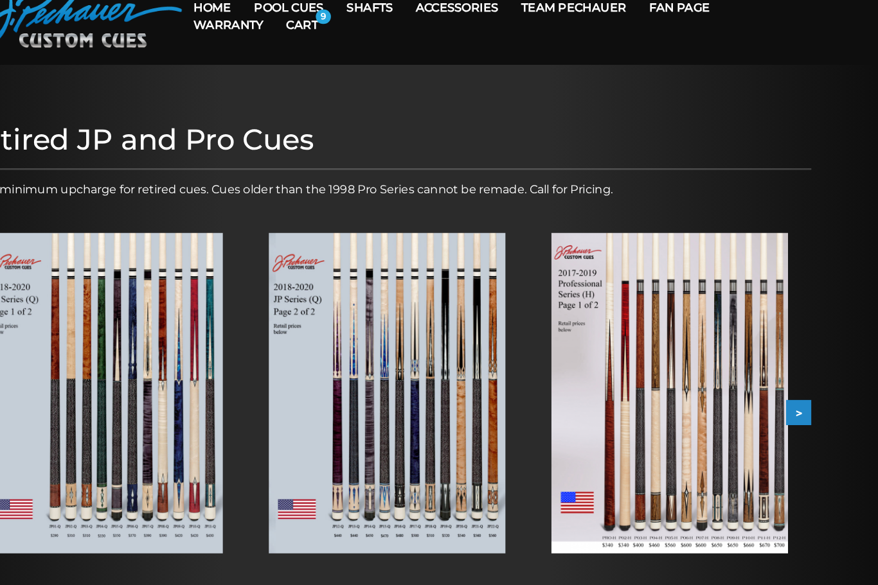
click at [409, 440] on img at bounding box center [438, 351] width 211 height 287
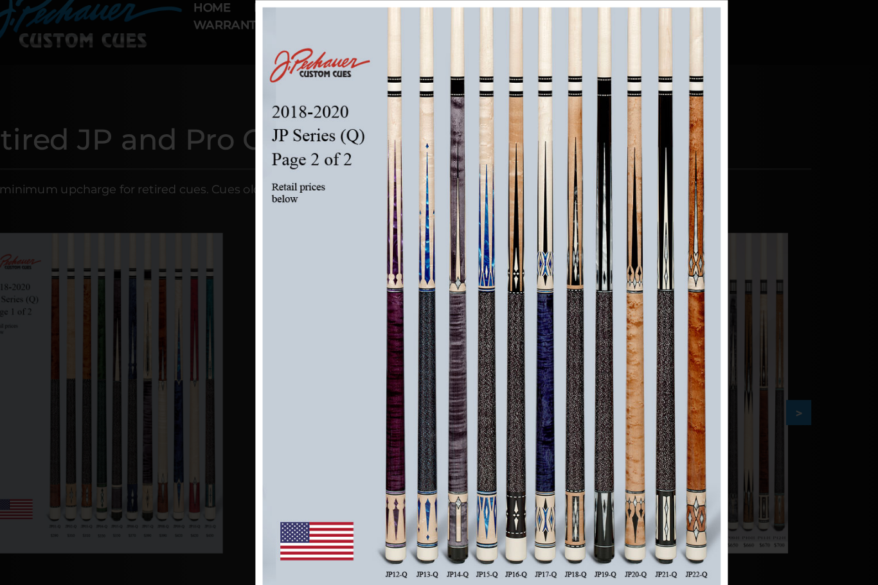
click at [717, 404] on div "Image 15 of 53" at bounding box center [532, 292] width 878 height 585
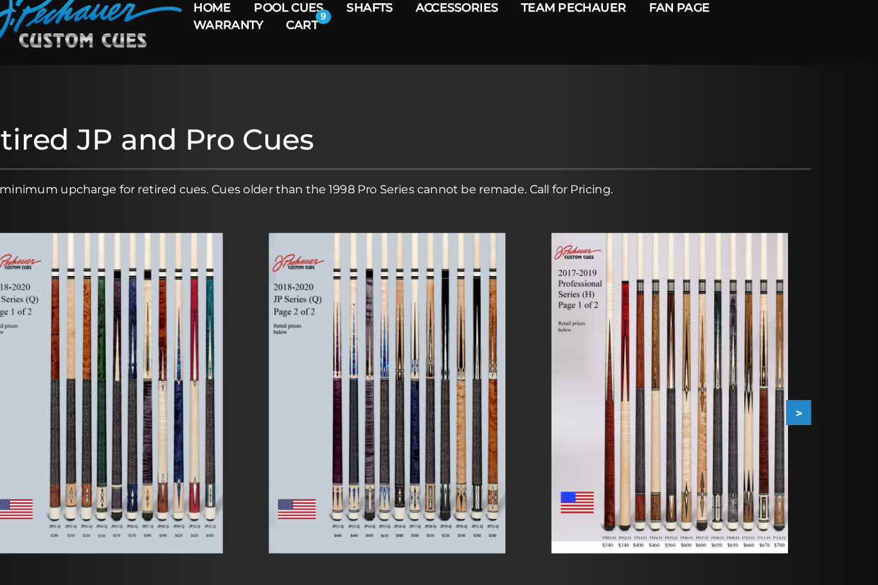
click at [795, 375] on button ">" at bounding box center [806, 369] width 22 height 22
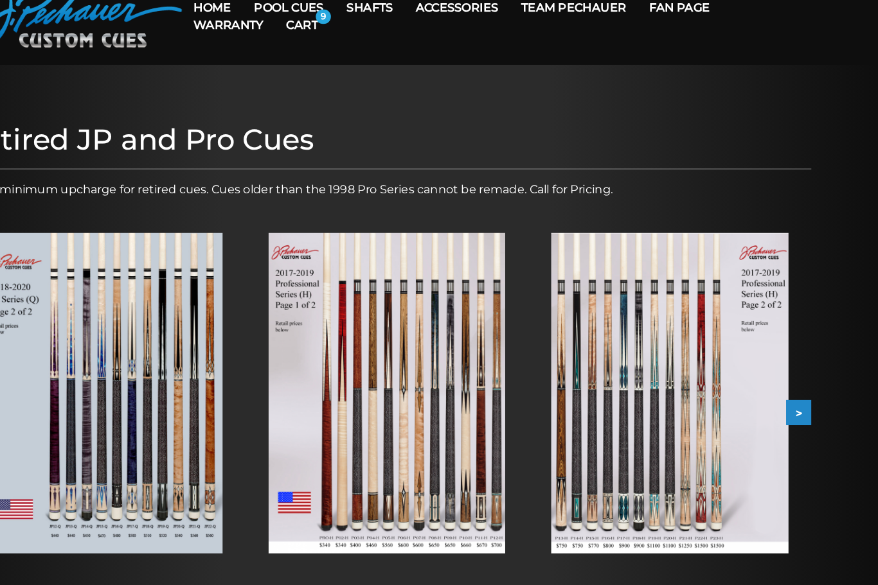
click at [658, 412] on img at bounding box center [691, 351] width 211 height 287
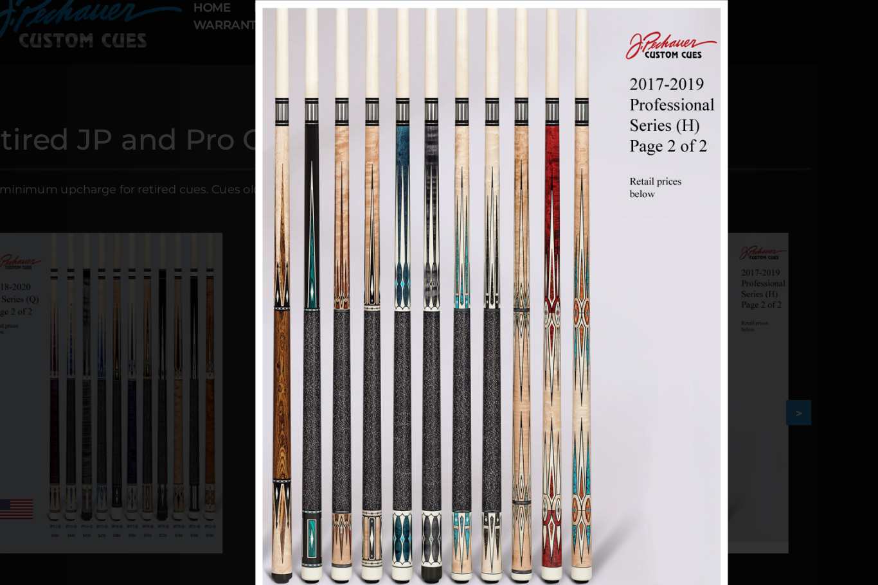
click at [726, 472] on div "Image 17 of 53" at bounding box center [532, 292] width 878 height 585
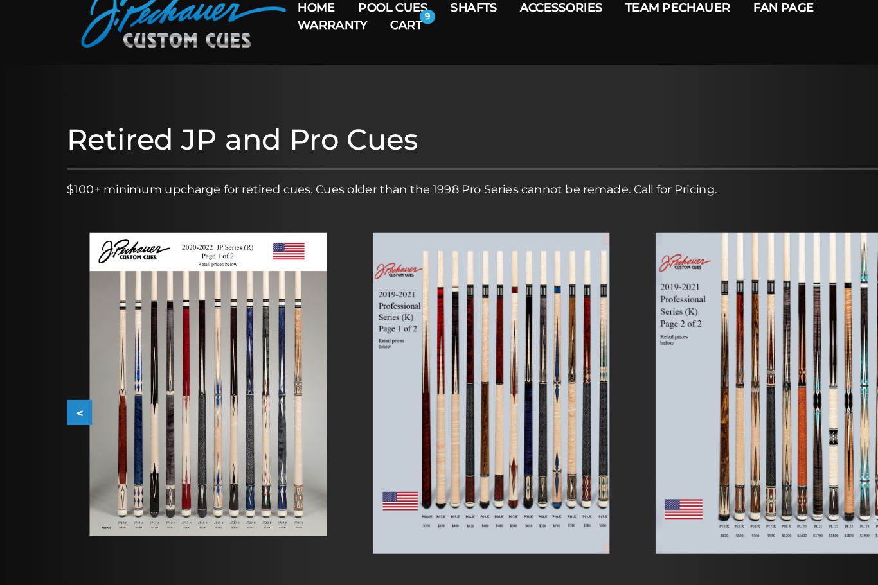
click at [73, 369] on button "<" at bounding box center [71, 369] width 22 height 22
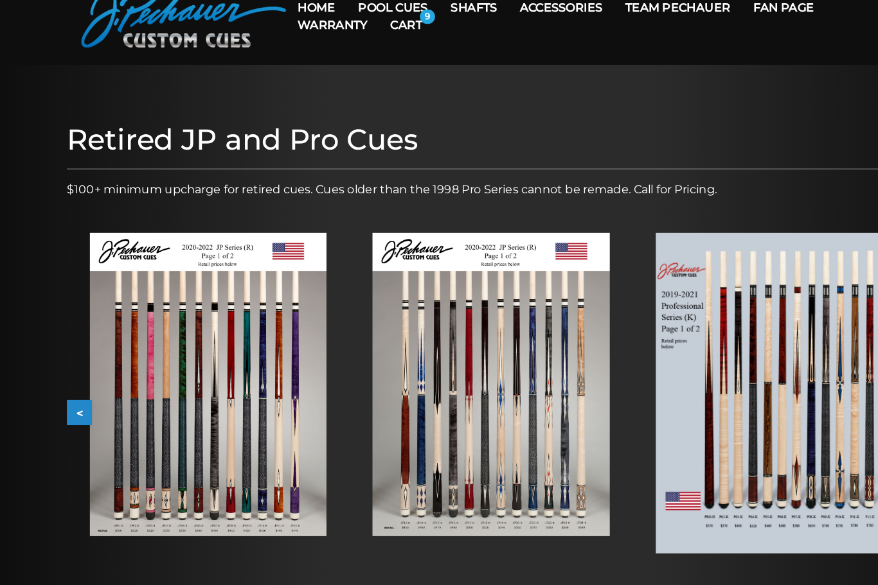
click at [75, 375] on button "<" at bounding box center [71, 369] width 22 height 22
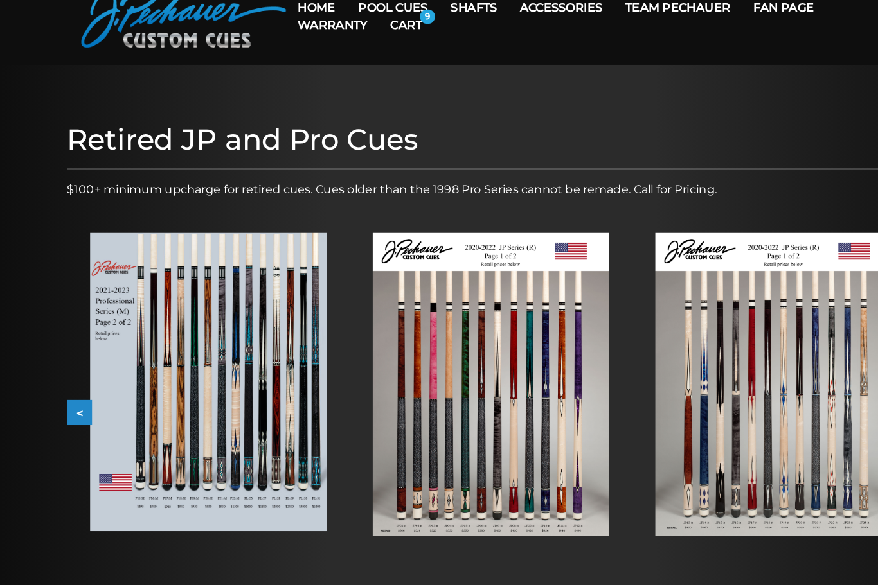
click at [73, 373] on button "<" at bounding box center [71, 369] width 22 height 22
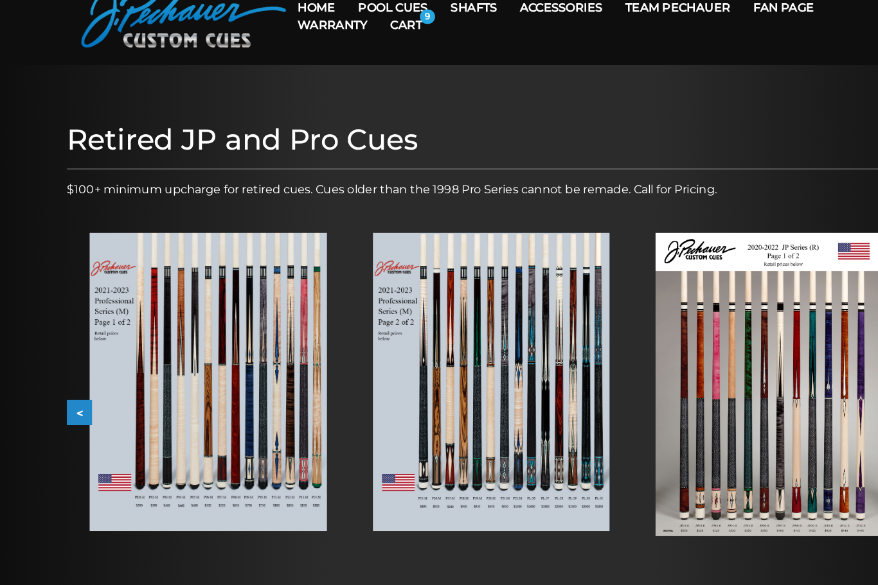
click at [65, 377] on button "<" at bounding box center [71, 369] width 22 height 22
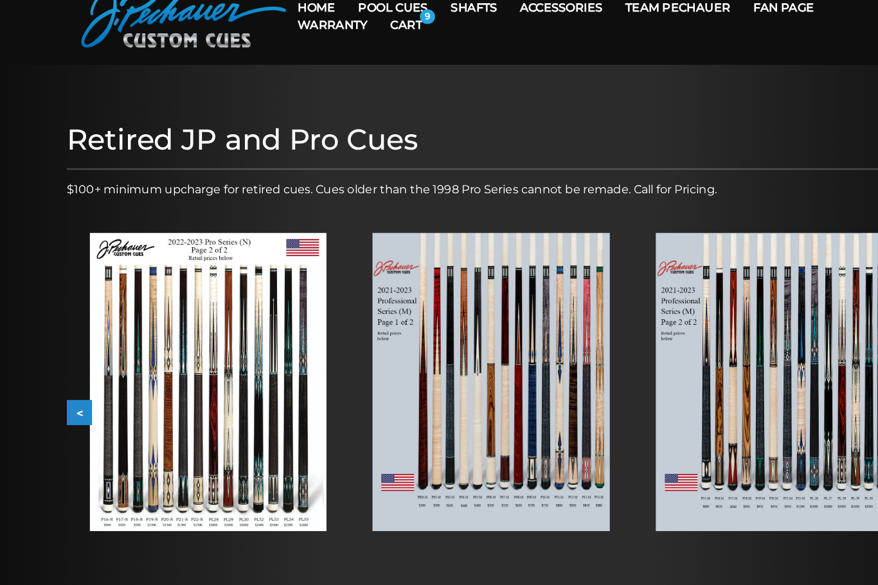
click at [67, 371] on button "<" at bounding box center [71, 369] width 22 height 22
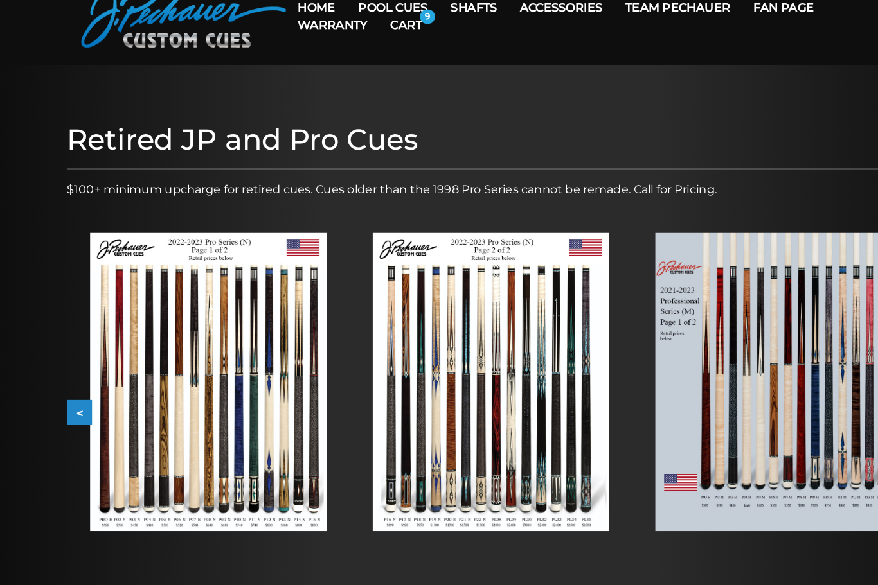
click at [65, 373] on button "<" at bounding box center [71, 369] width 22 height 22
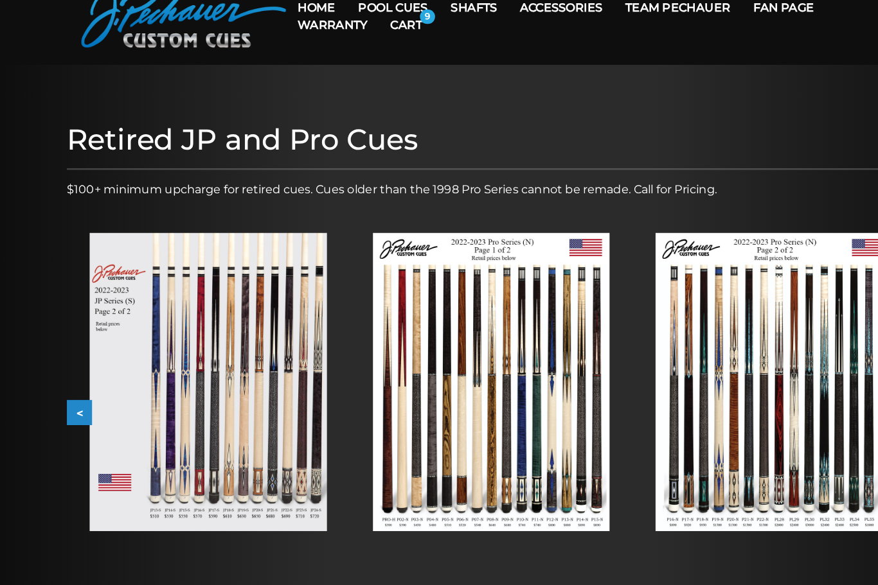
click at [66, 368] on button "<" at bounding box center [71, 369] width 22 height 22
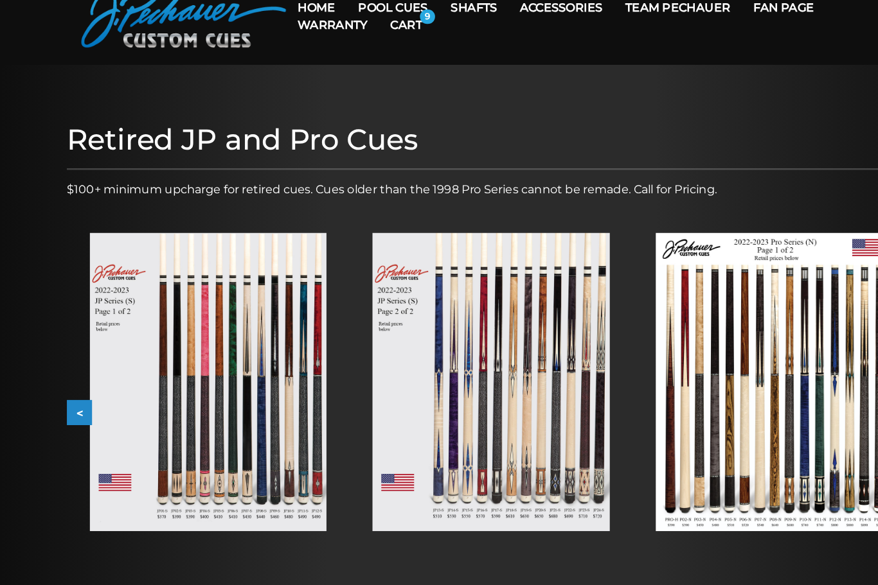
click at [62, 375] on button "<" at bounding box center [71, 369] width 22 height 22
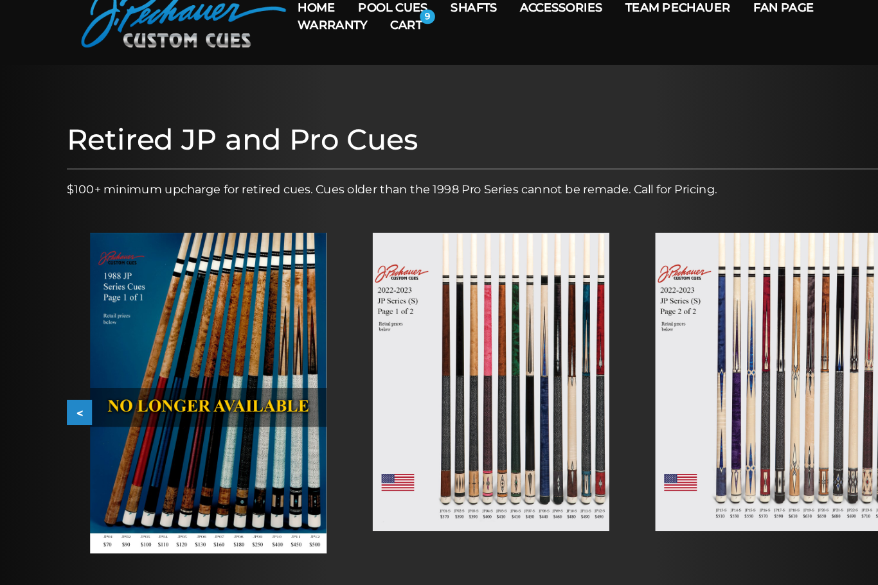
click at [65, 368] on button "<" at bounding box center [71, 369] width 22 height 22
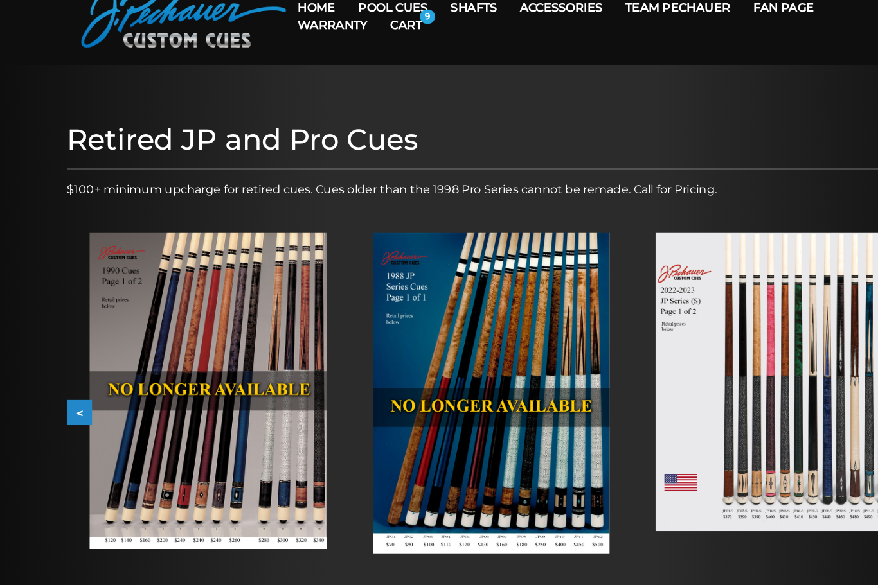
click at [69, 364] on button "<" at bounding box center [71, 369] width 22 height 22
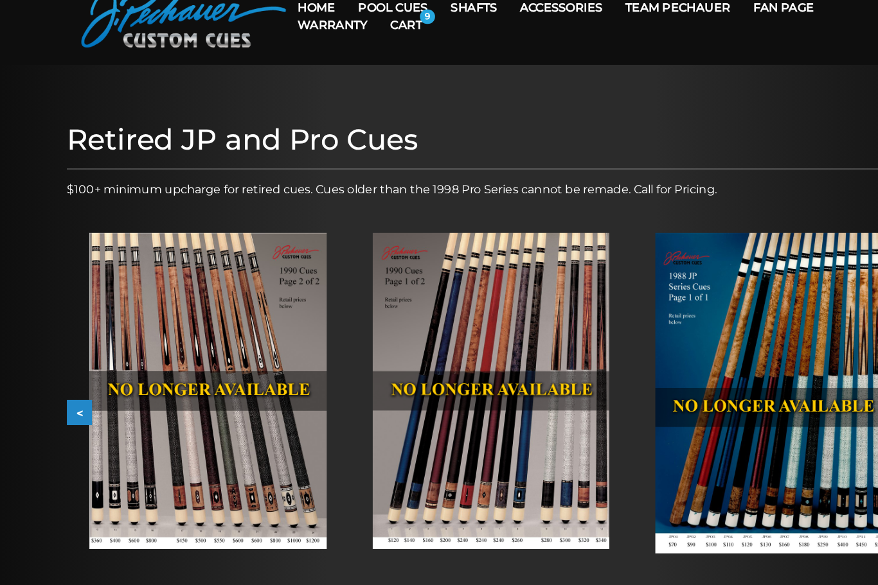
click at [63, 368] on button "<" at bounding box center [71, 369] width 22 height 22
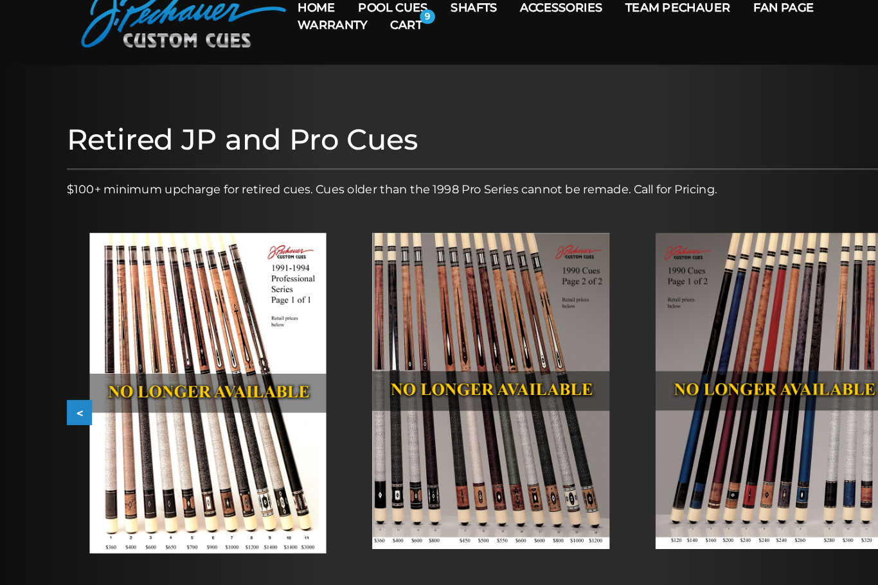
click at [63, 370] on button "<" at bounding box center [71, 369] width 22 height 22
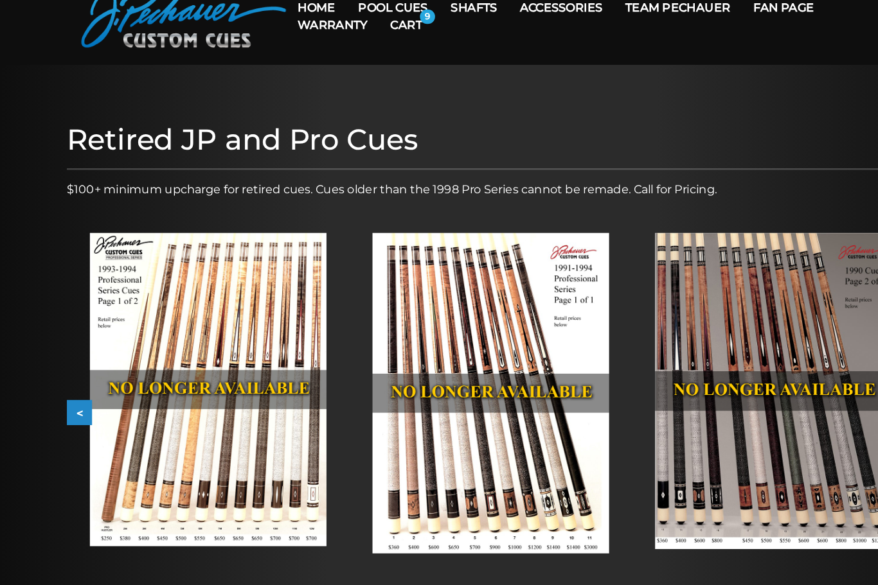
click at [62, 369] on button "<" at bounding box center [71, 369] width 22 height 22
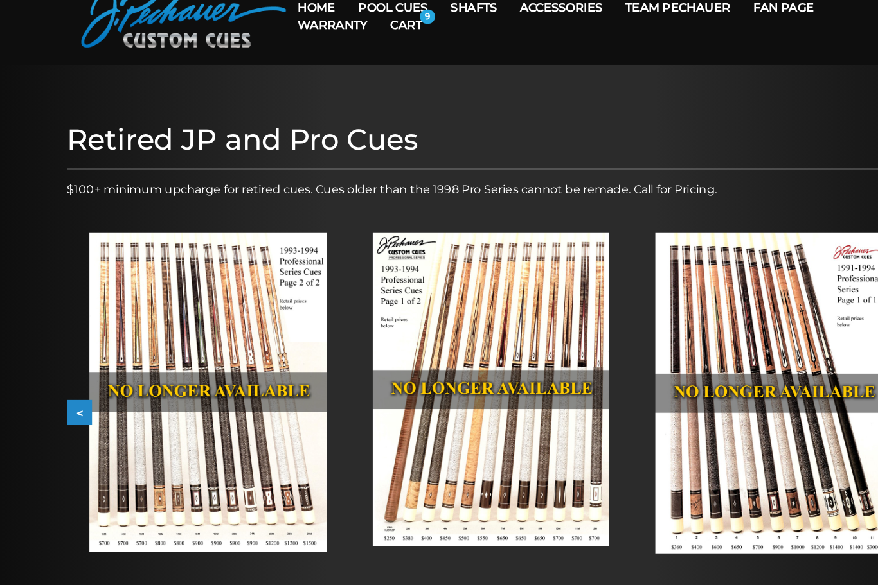
click at [65, 373] on button "<" at bounding box center [71, 369] width 22 height 22
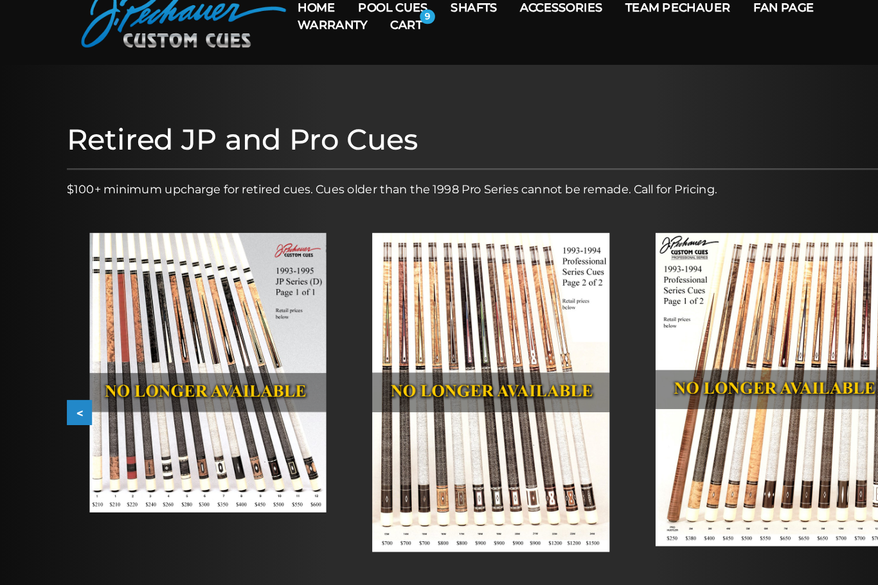
click at [62, 373] on button "<" at bounding box center [71, 369] width 22 height 22
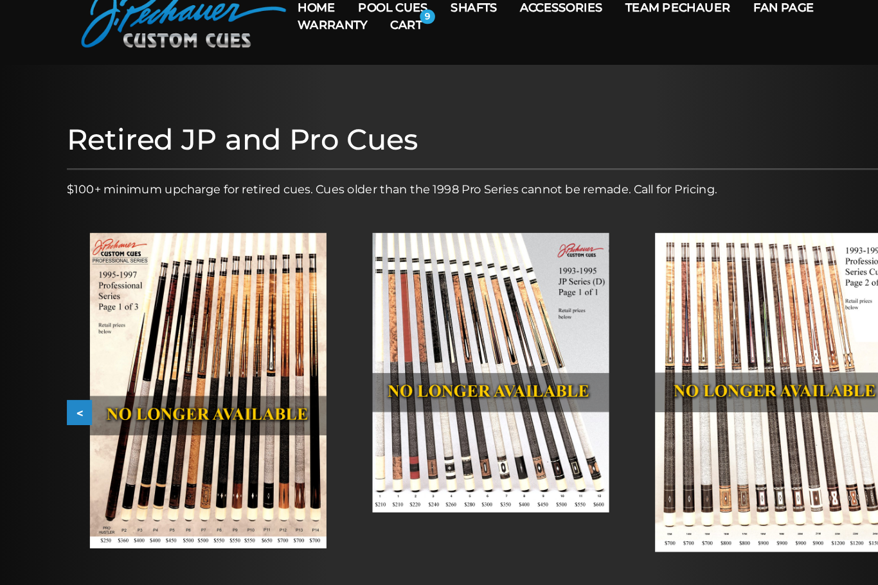
click at [62, 371] on button "<" at bounding box center [71, 369] width 22 height 22
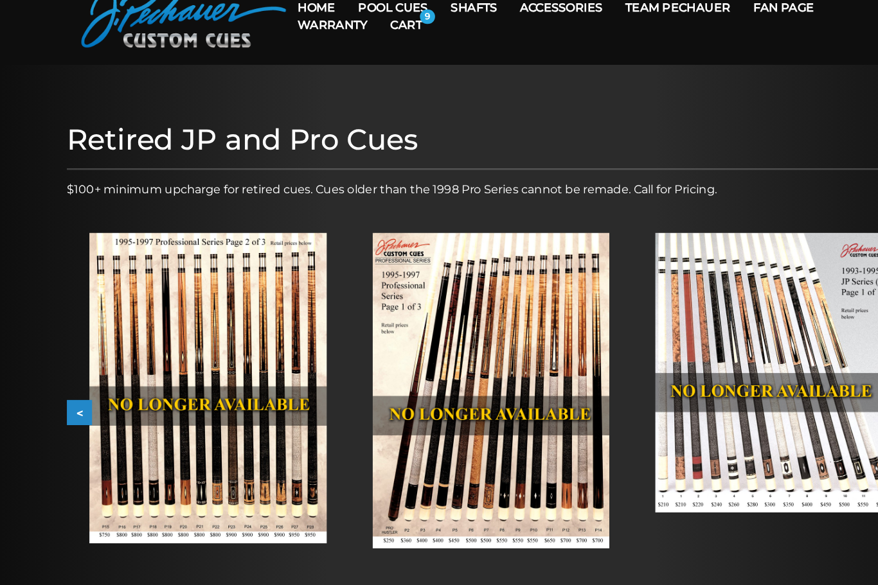
click at [61, 374] on button "<" at bounding box center [71, 369] width 22 height 22
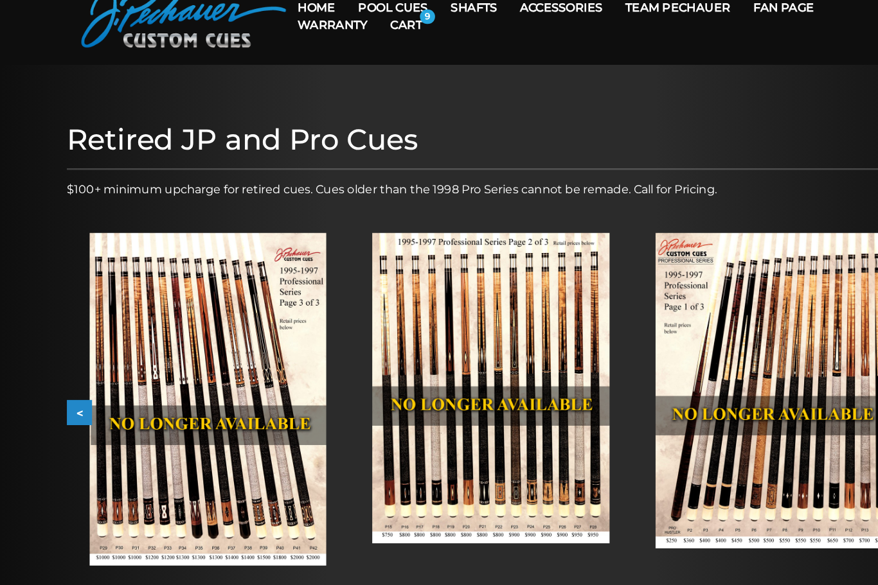
click at [60, 375] on button "<" at bounding box center [71, 369] width 22 height 22
click at [60, 374] on button "<" at bounding box center [71, 369] width 22 height 22
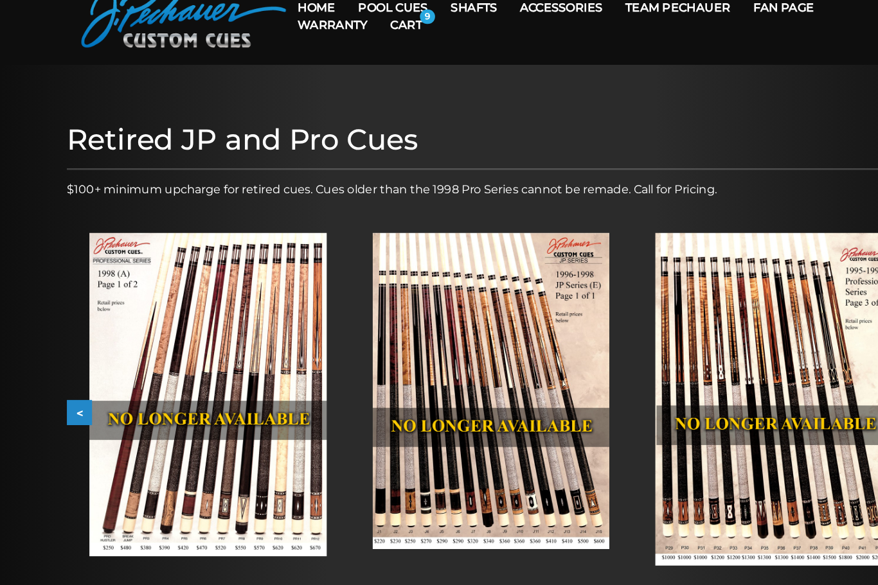
click at [66, 375] on button "<" at bounding box center [71, 369] width 22 height 22
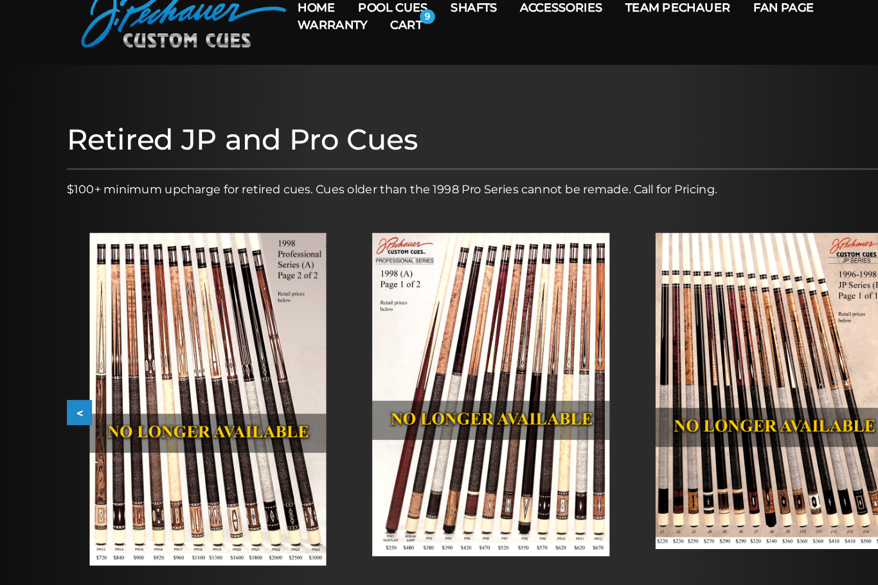
click at [61, 379] on button "<" at bounding box center [71, 369] width 22 height 22
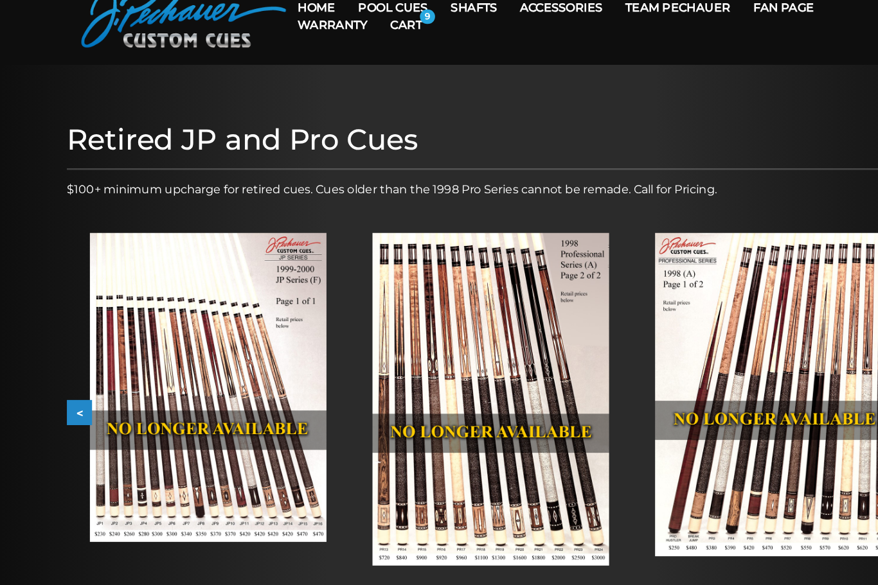
click at [67, 373] on button "<" at bounding box center [71, 369] width 22 height 22
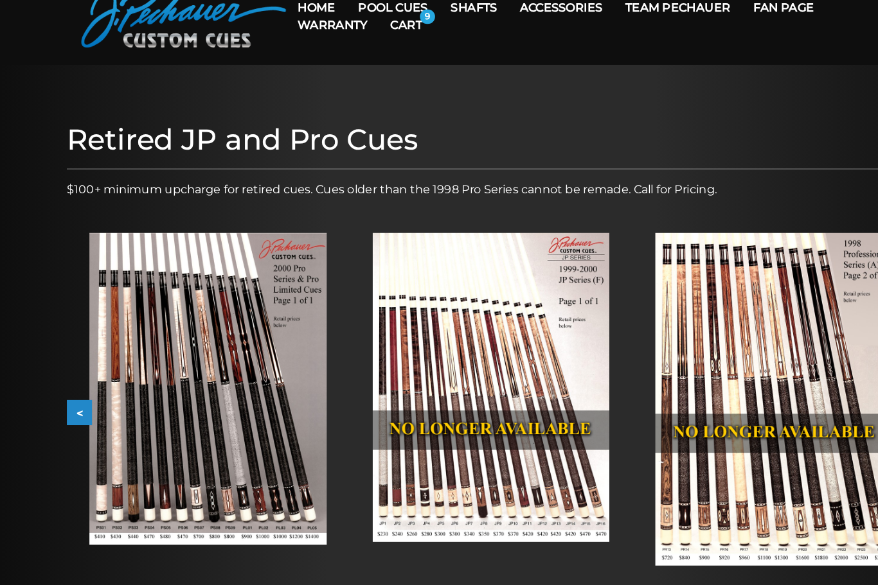
click at [65, 370] on button "<" at bounding box center [71, 369] width 22 height 22
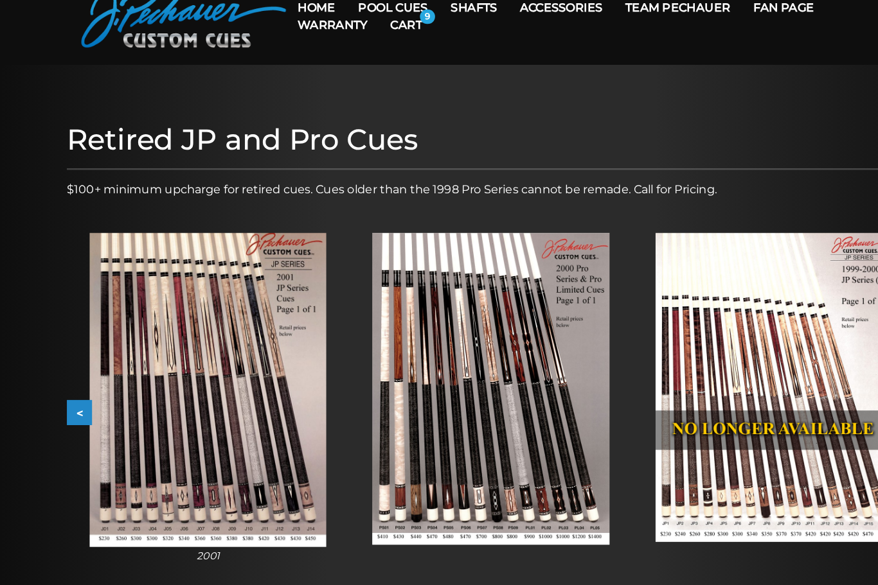
click at [64, 365] on button "<" at bounding box center [71, 369] width 22 height 22
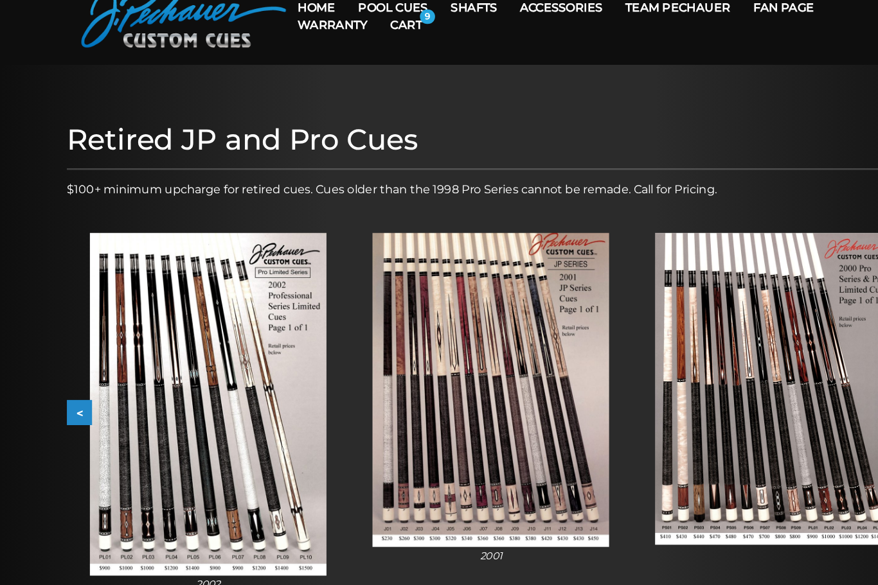
click at [70, 359] on button "<" at bounding box center [71, 369] width 22 height 22
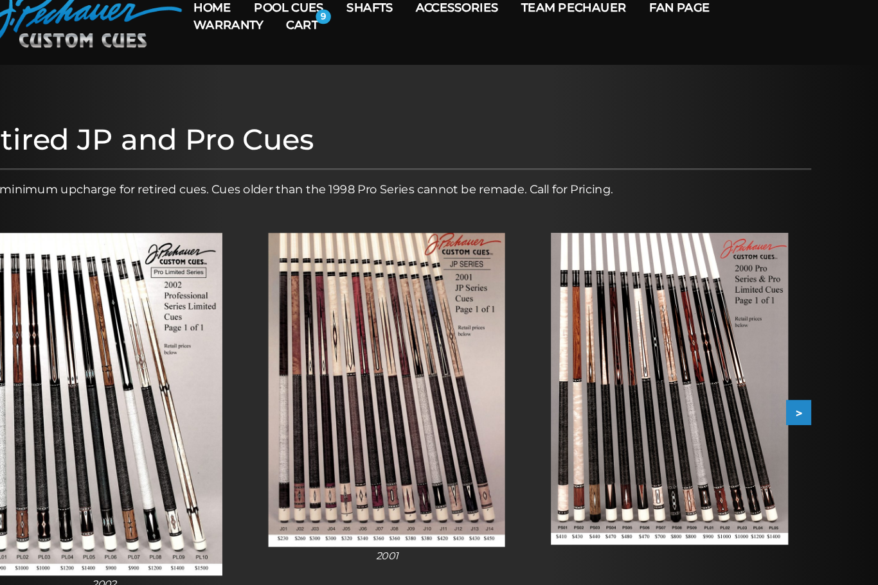
click at [396, 418] on img at bounding box center [438, 348] width 211 height 281
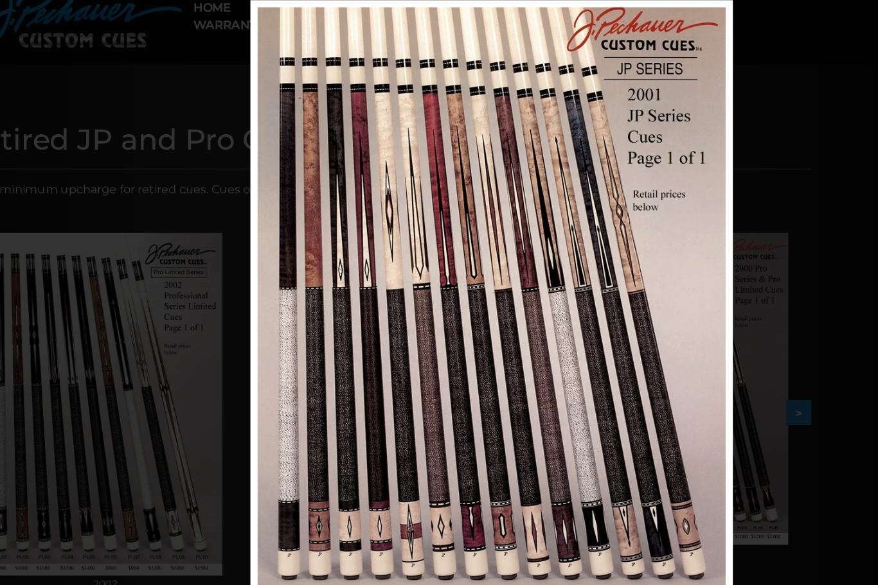
click at [731, 493] on div "Image 41 of 53" at bounding box center [532, 292] width 878 height 585
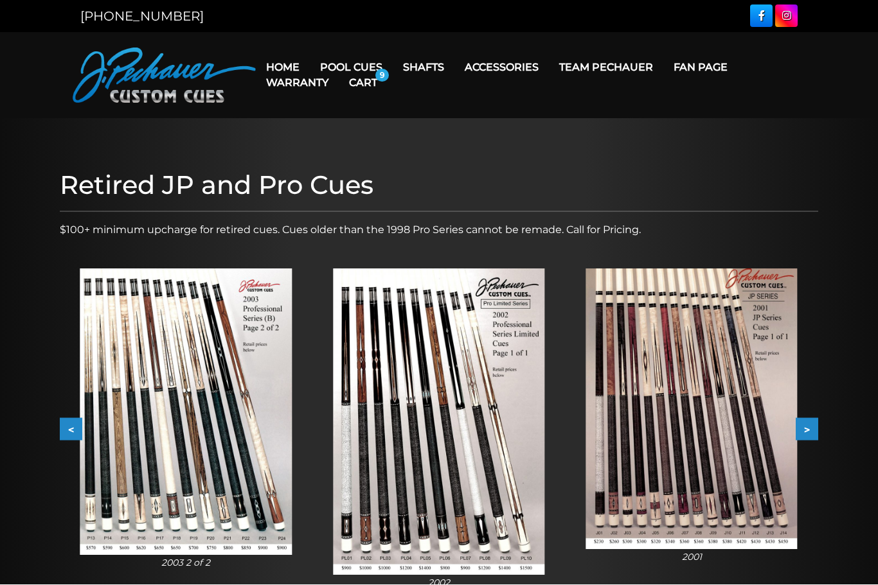
scroll to position [73, 0]
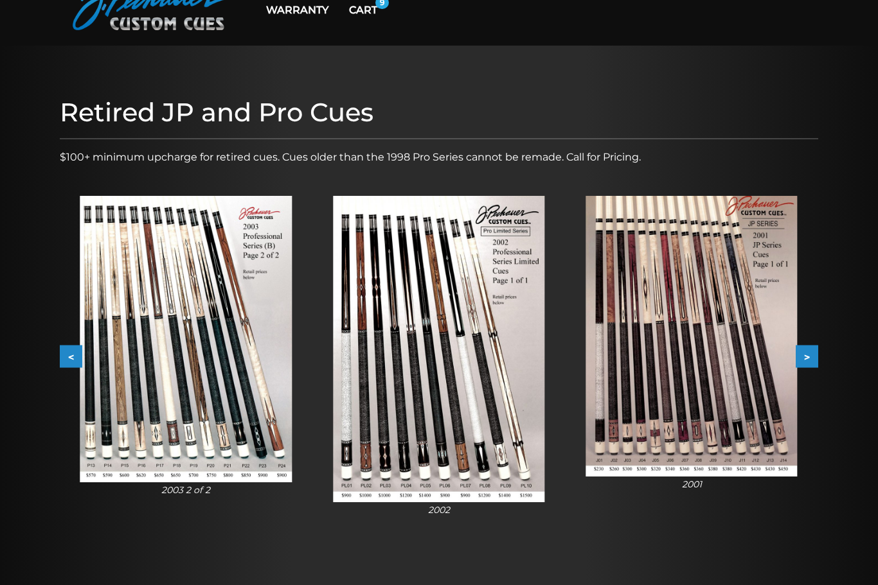
click at [811, 366] on button ">" at bounding box center [806, 357] width 22 height 22
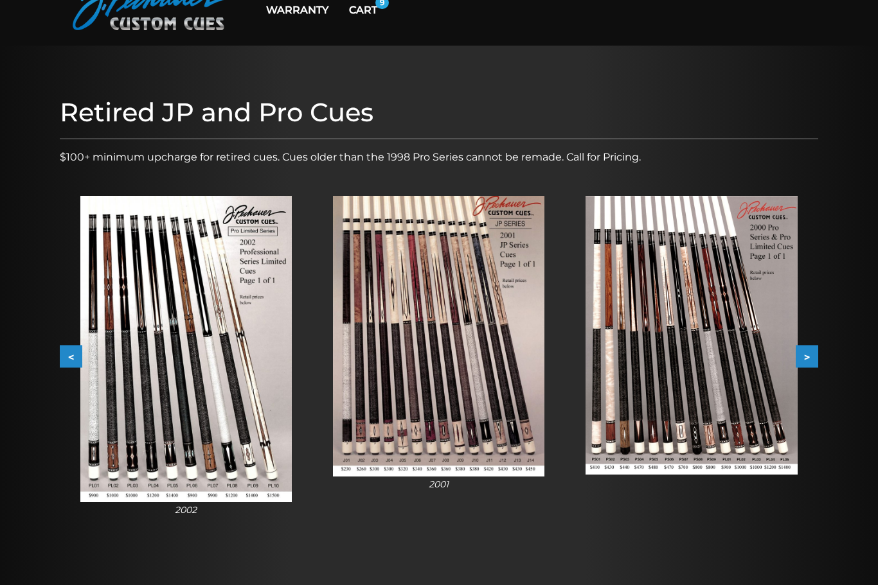
click at [812, 363] on button ">" at bounding box center [806, 357] width 22 height 22
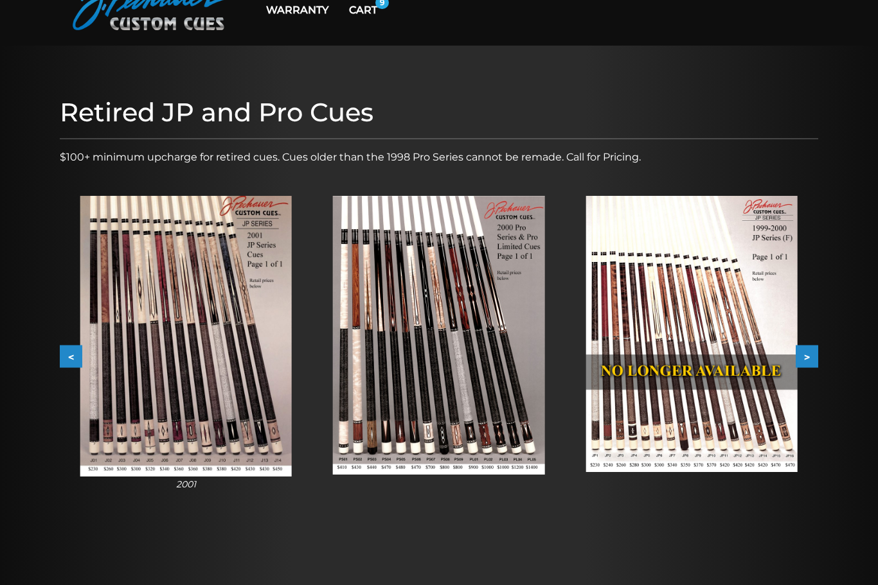
click at [813, 364] on button ">" at bounding box center [806, 357] width 22 height 22
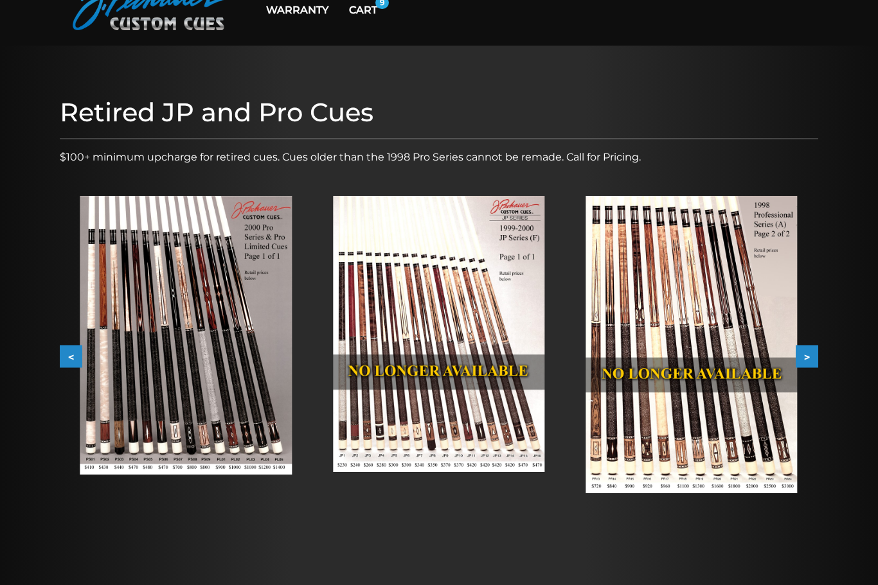
click at [817, 365] on button ">" at bounding box center [806, 357] width 22 height 22
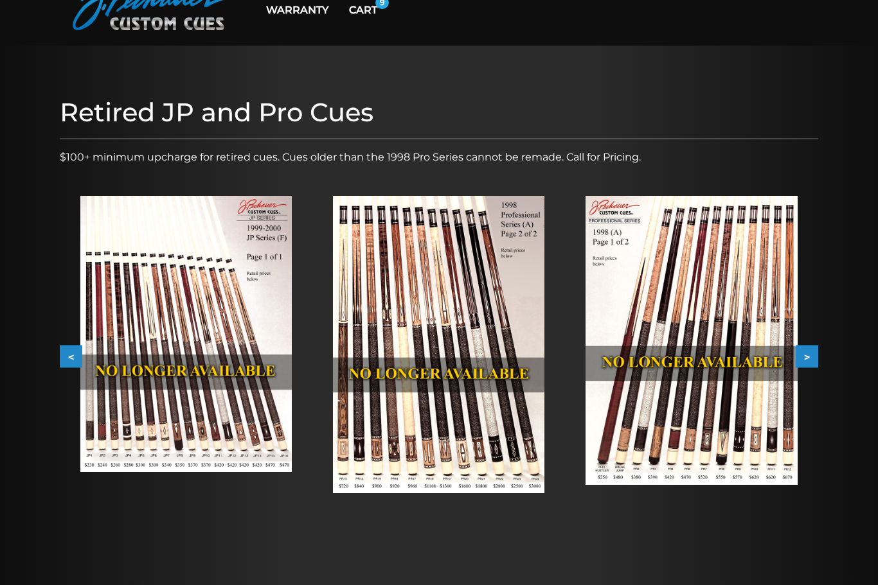
click at [815, 367] on button ">" at bounding box center [806, 357] width 22 height 22
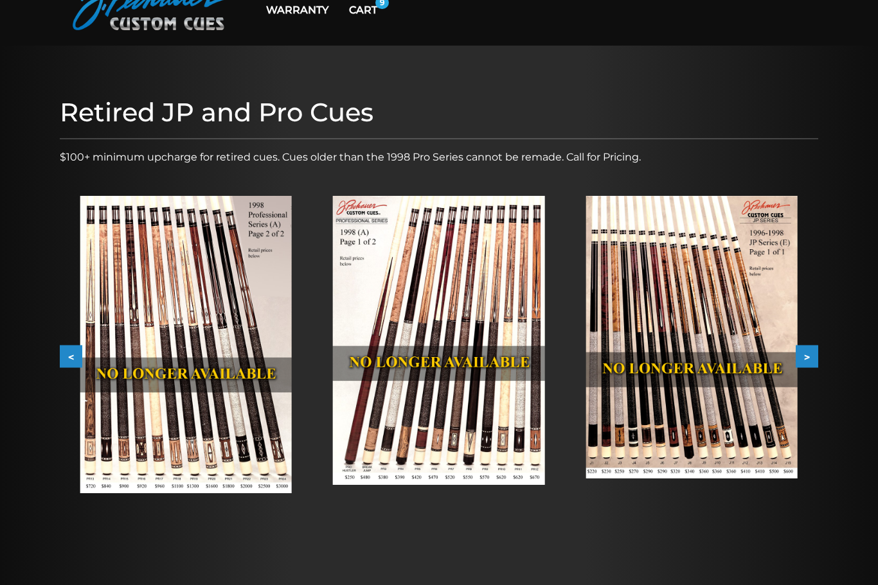
click at [815, 362] on button ">" at bounding box center [806, 357] width 22 height 22
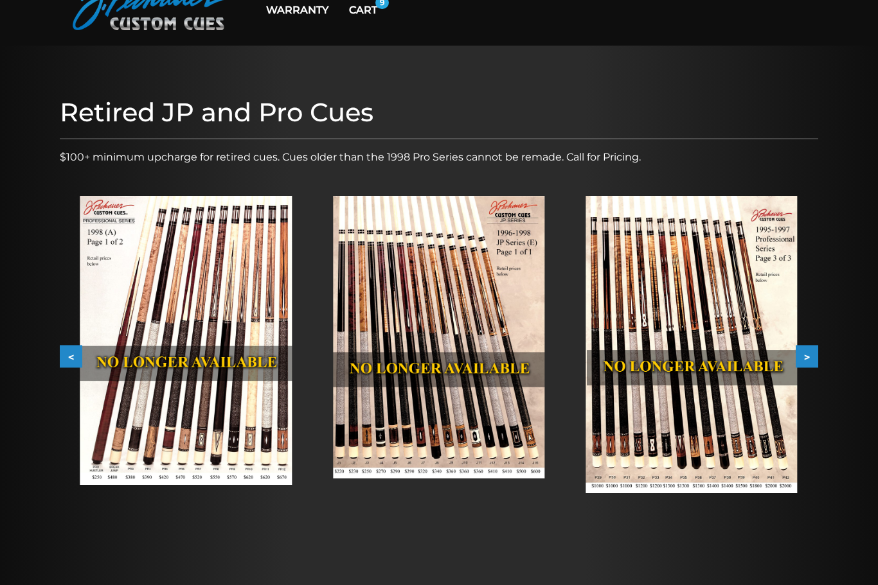
click at [811, 360] on button ">" at bounding box center [806, 357] width 22 height 22
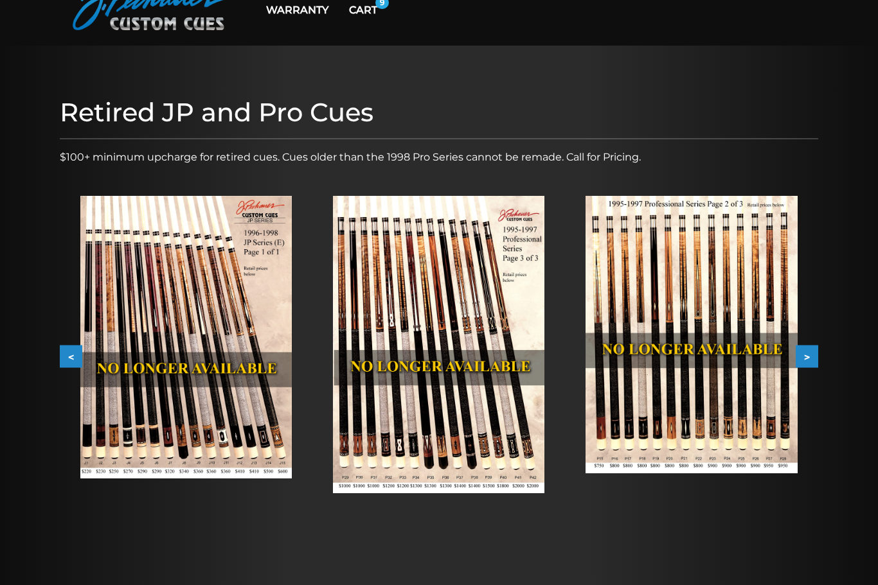
click at [811, 362] on button ">" at bounding box center [806, 357] width 22 height 22
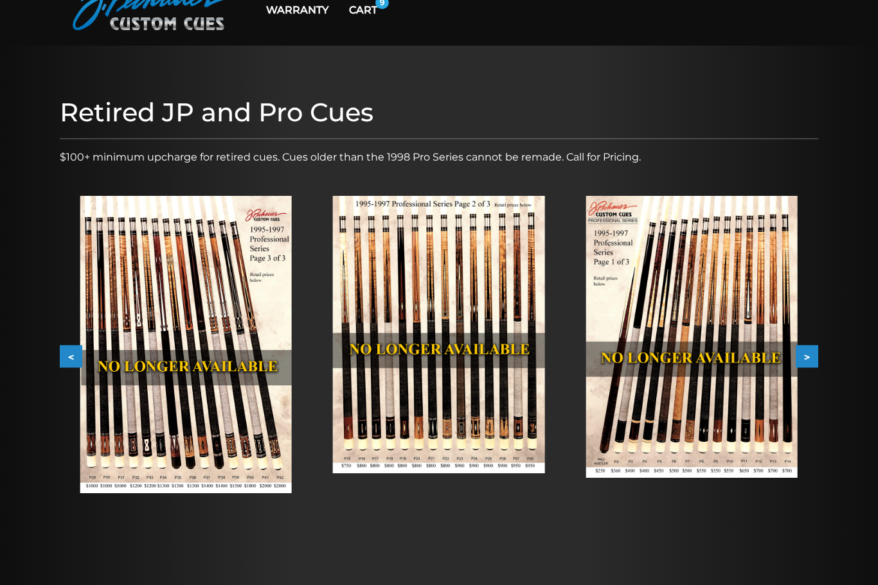
click at [813, 366] on button ">" at bounding box center [806, 357] width 22 height 22
click at [812, 362] on button ">" at bounding box center [806, 357] width 22 height 22
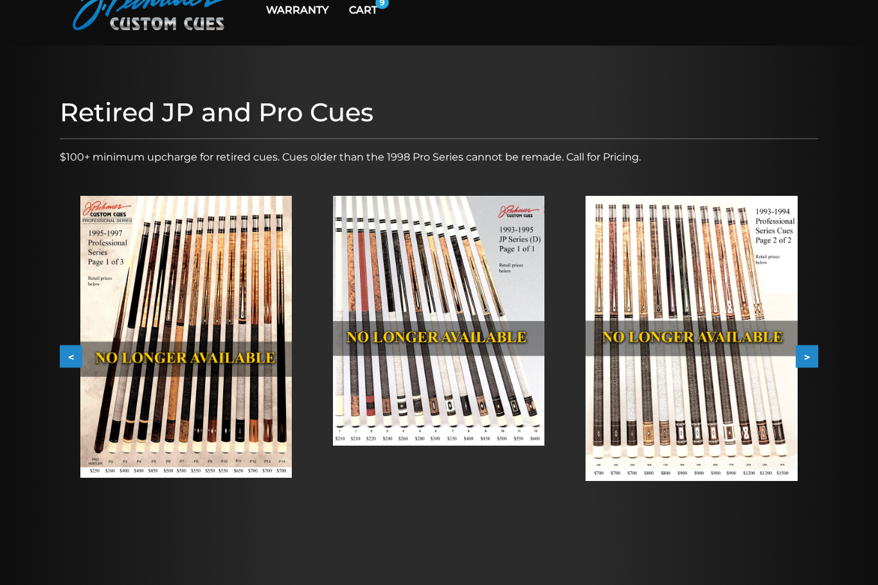
click at [812, 364] on button ">" at bounding box center [806, 357] width 22 height 22
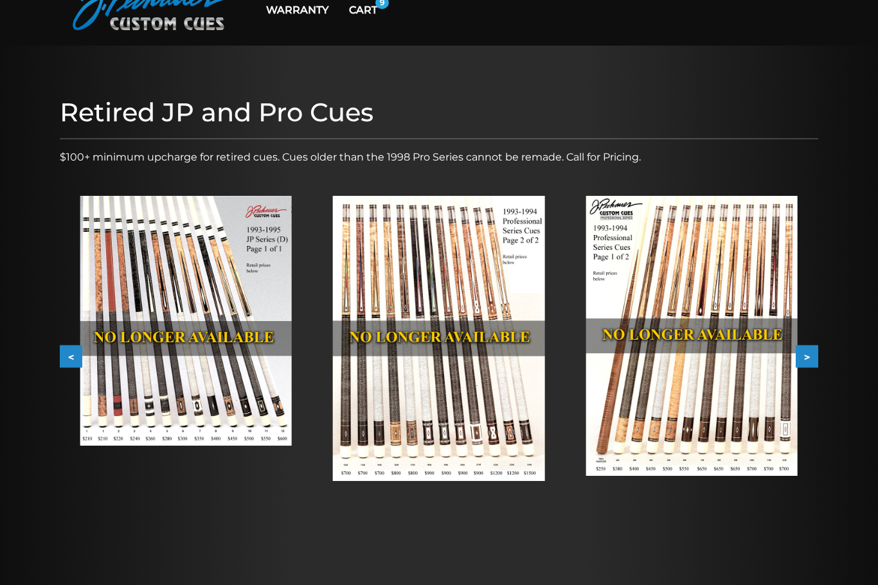
click at [812, 364] on button ">" at bounding box center [806, 357] width 22 height 22
click at [811, 363] on button ">" at bounding box center [806, 357] width 22 height 22
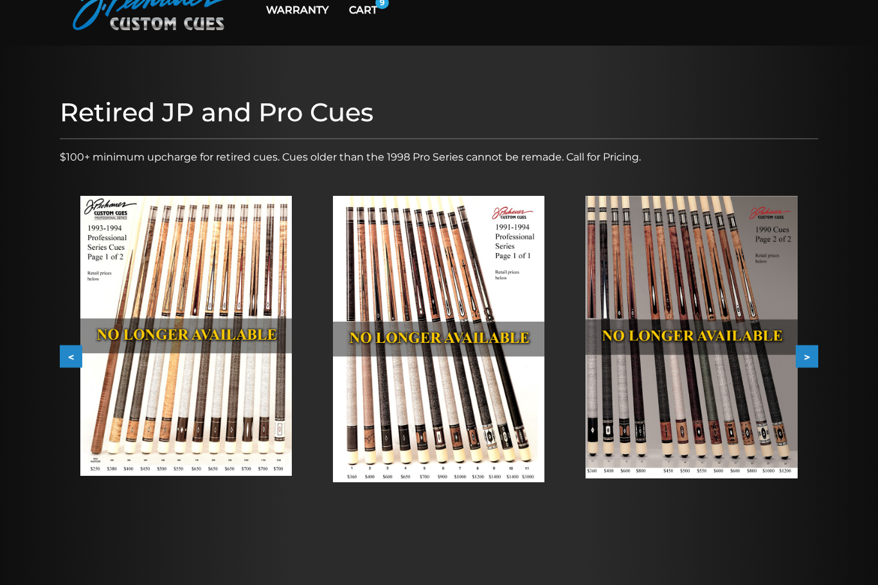
click at [810, 360] on button ">" at bounding box center [806, 357] width 22 height 22
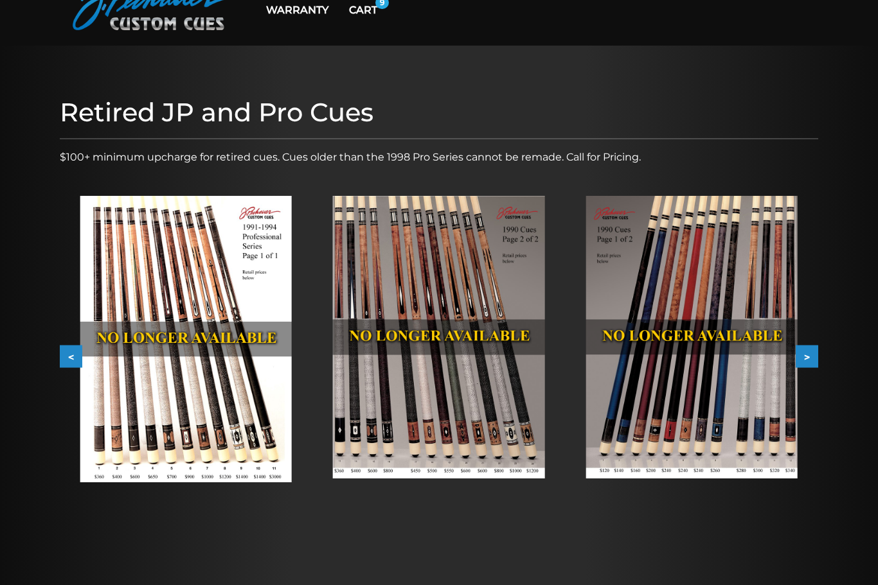
click at [808, 364] on button ">" at bounding box center [806, 357] width 22 height 22
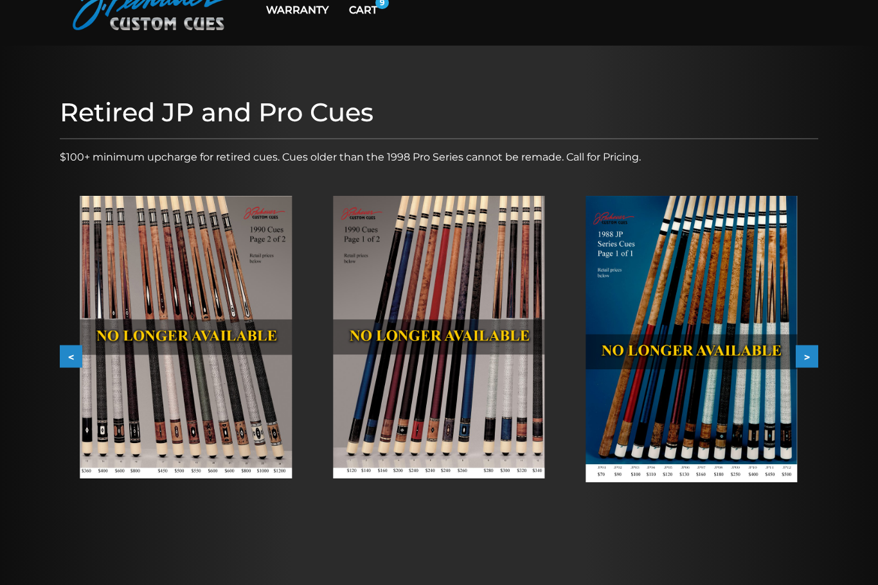
click at [807, 366] on button ">" at bounding box center [806, 357] width 22 height 22
click at [806, 364] on button ">" at bounding box center [806, 357] width 22 height 22
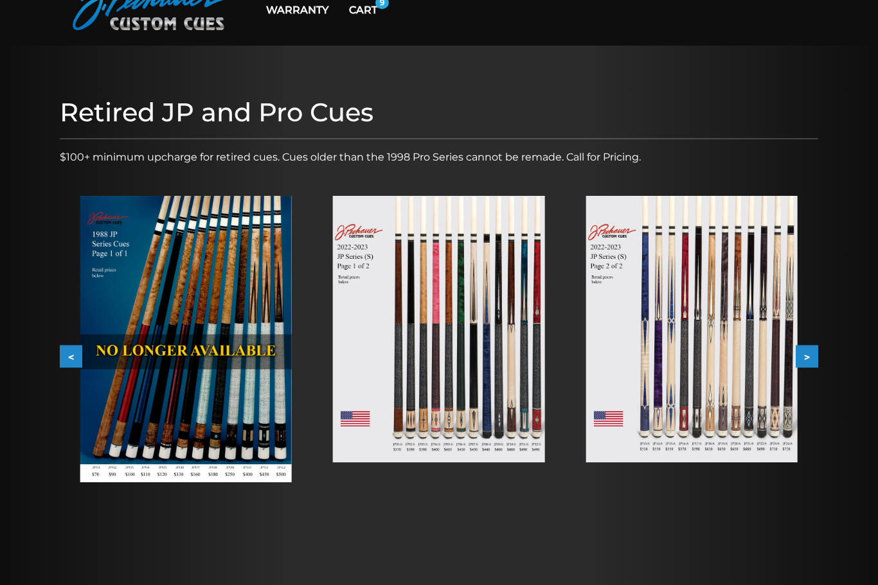
click at [808, 363] on button ">" at bounding box center [806, 357] width 22 height 22
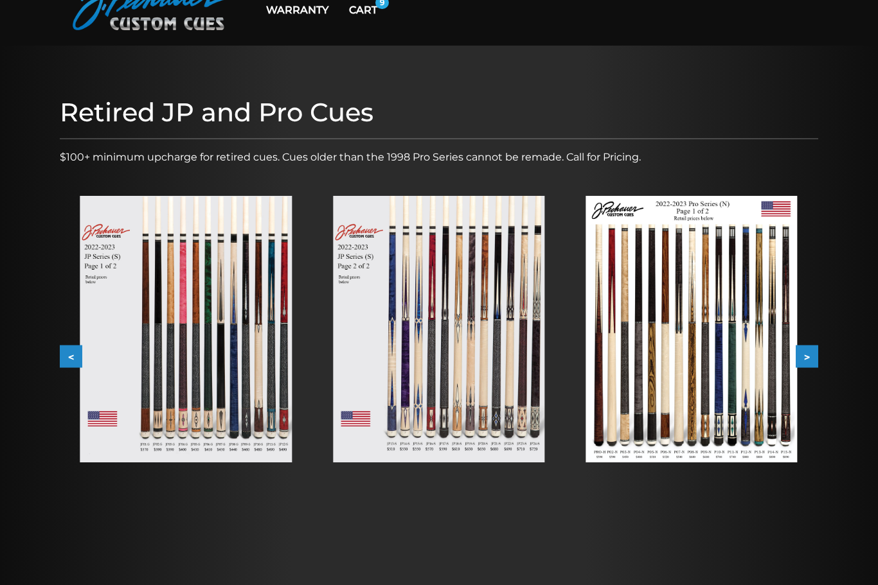
click at [806, 362] on button ">" at bounding box center [806, 357] width 22 height 22
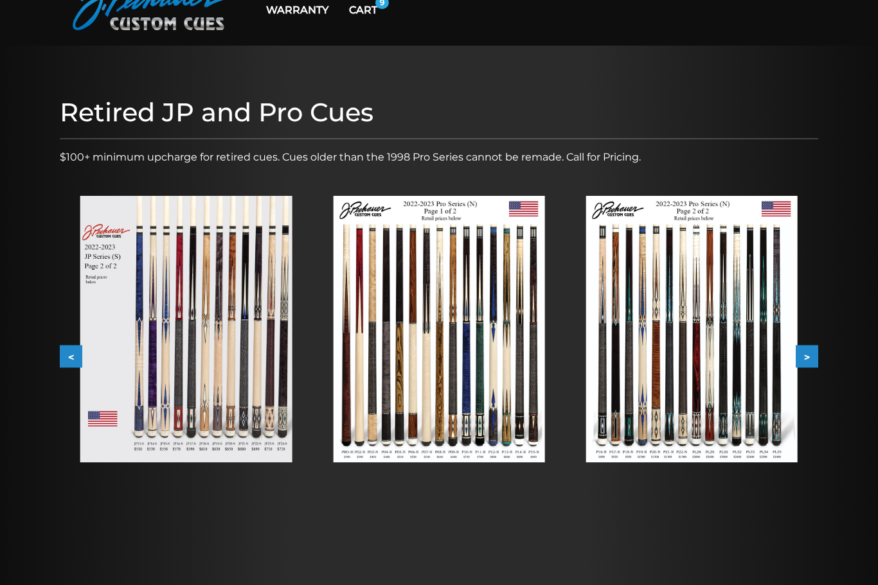
click at [805, 364] on button ">" at bounding box center [806, 357] width 22 height 22
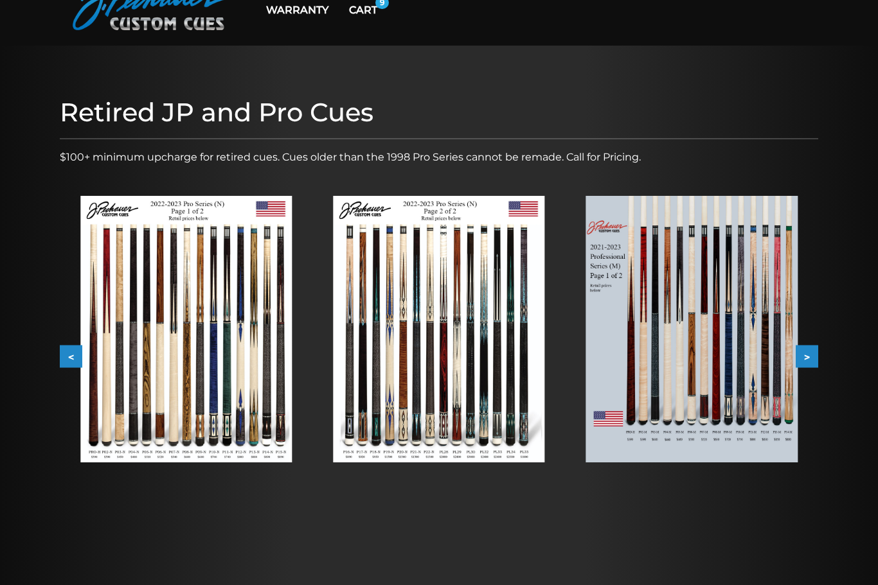
click at [811, 362] on button ">" at bounding box center [806, 357] width 22 height 22
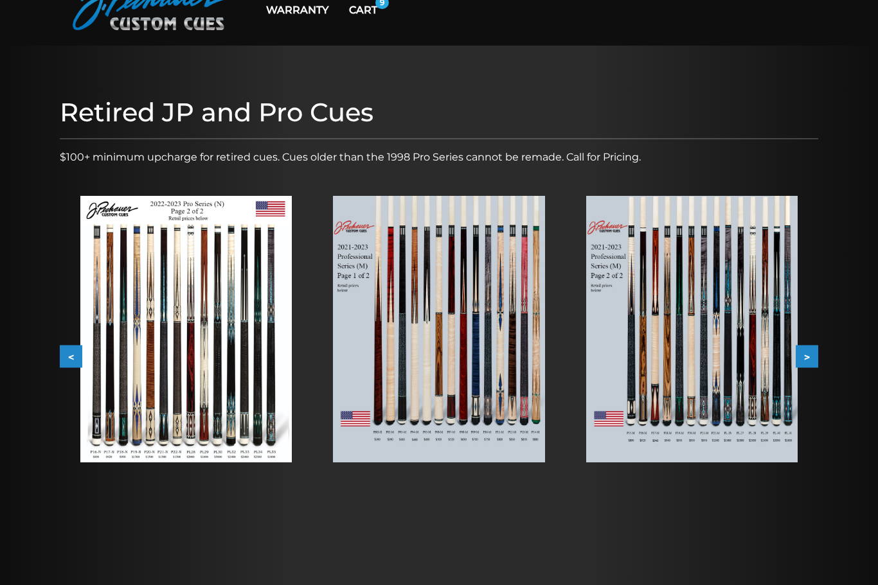
click at [813, 362] on button ">" at bounding box center [806, 357] width 22 height 22
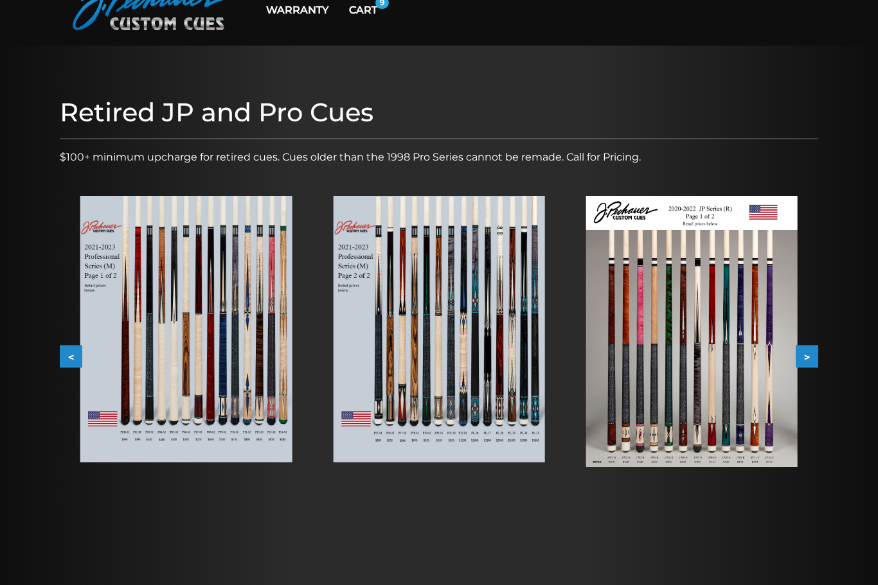
click at [814, 361] on button ">" at bounding box center [806, 357] width 22 height 22
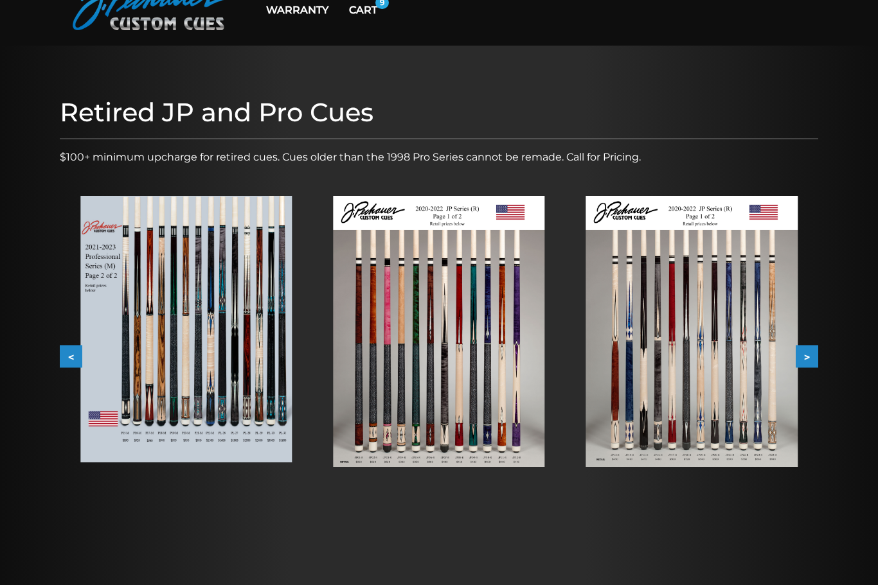
click at [814, 363] on button ">" at bounding box center [806, 357] width 22 height 22
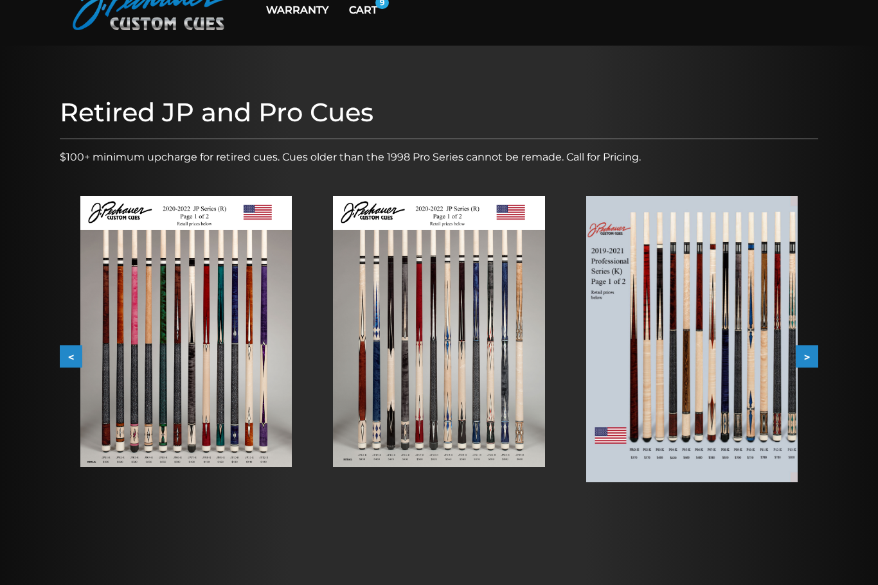
click at [813, 364] on button ">" at bounding box center [806, 357] width 22 height 22
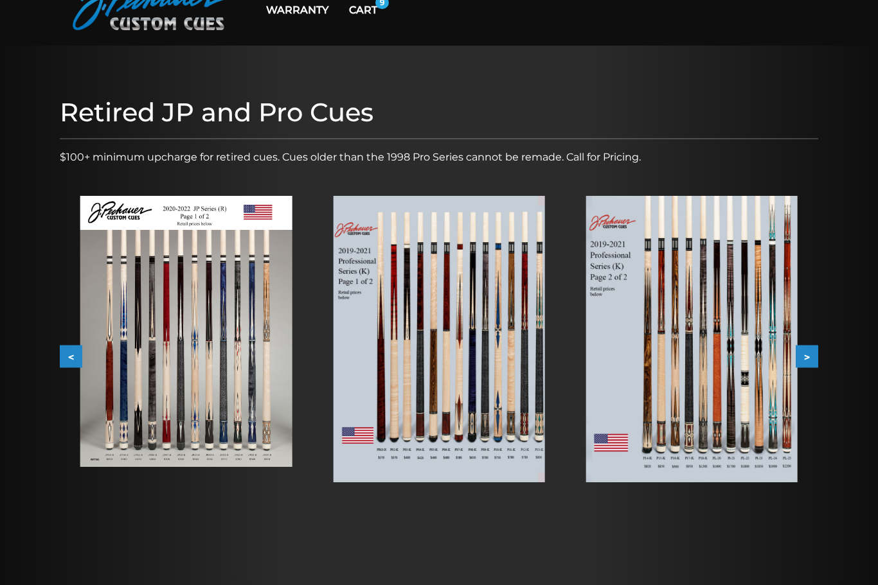
click at [811, 366] on button ">" at bounding box center [806, 357] width 22 height 22
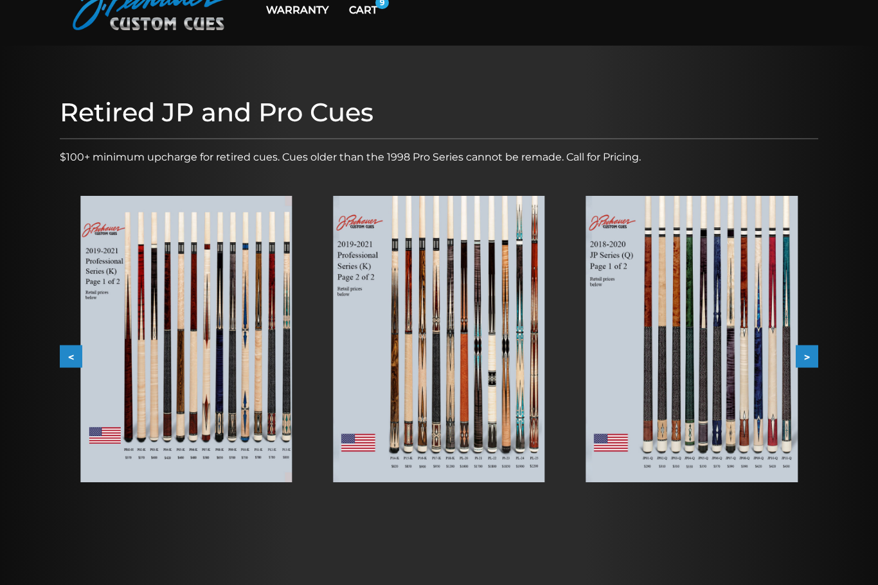
click at [813, 362] on button ">" at bounding box center [806, 357] width 22 height 22
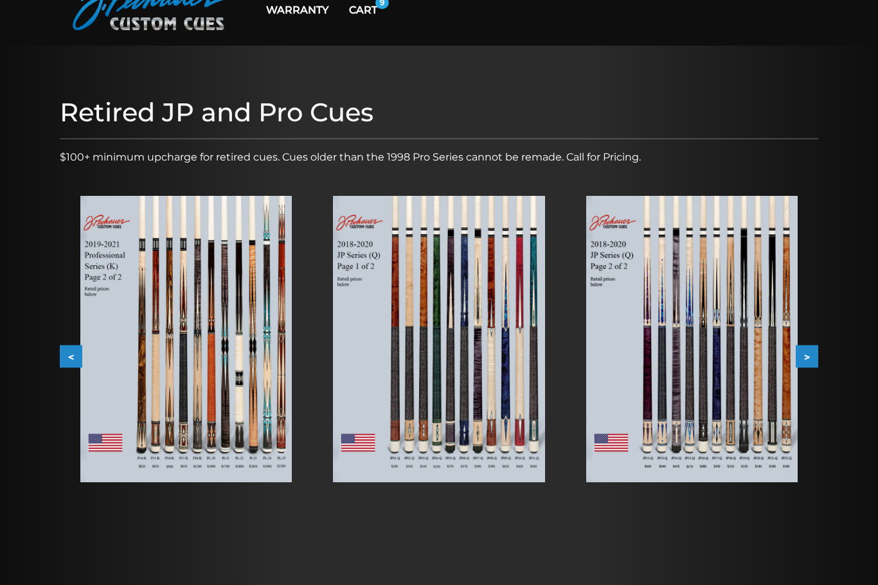
click at [812, 366] on button ">" at bounding box center [806, 357] width 22 height 22
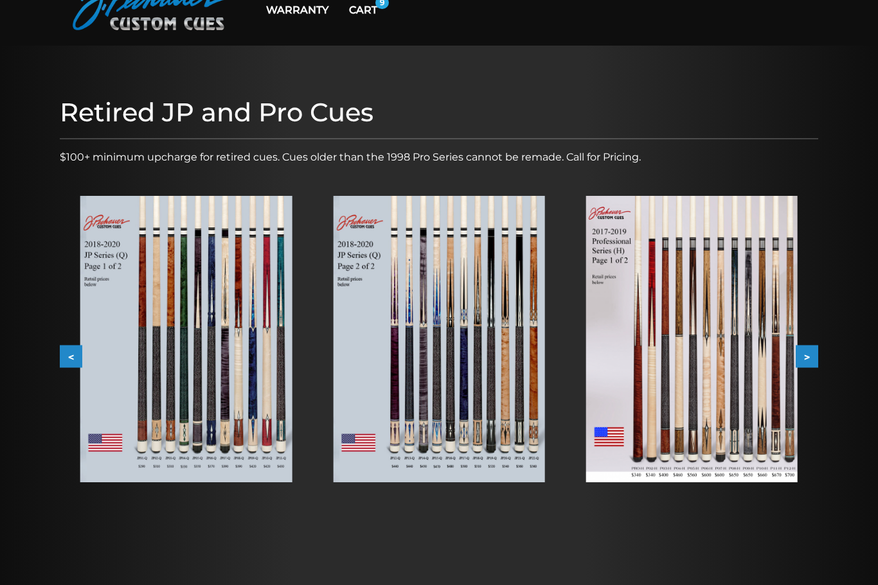
click at [808, 368] on button ">" at bounding box center [806, 357] width 22 height 22
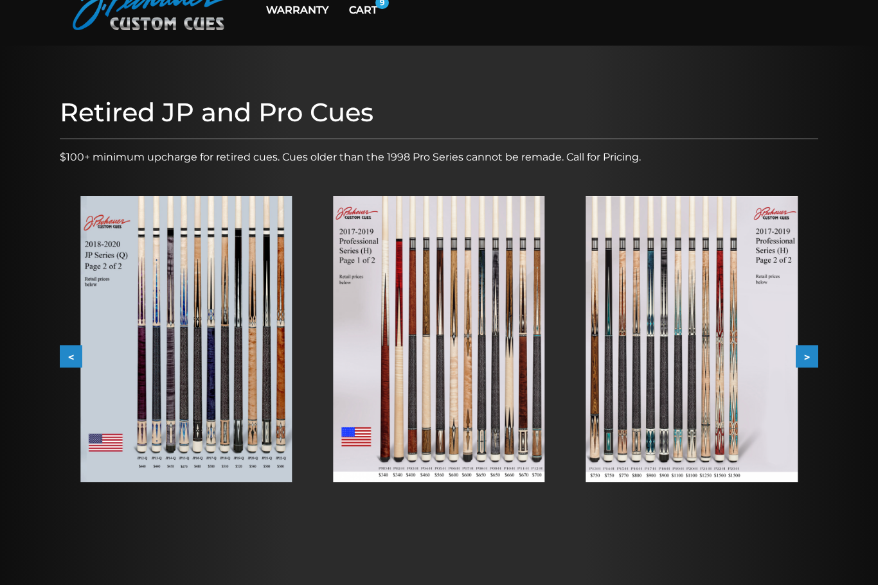
click at [805, 367] on button ">" at bounding box center [806, 357] width 22 height 22
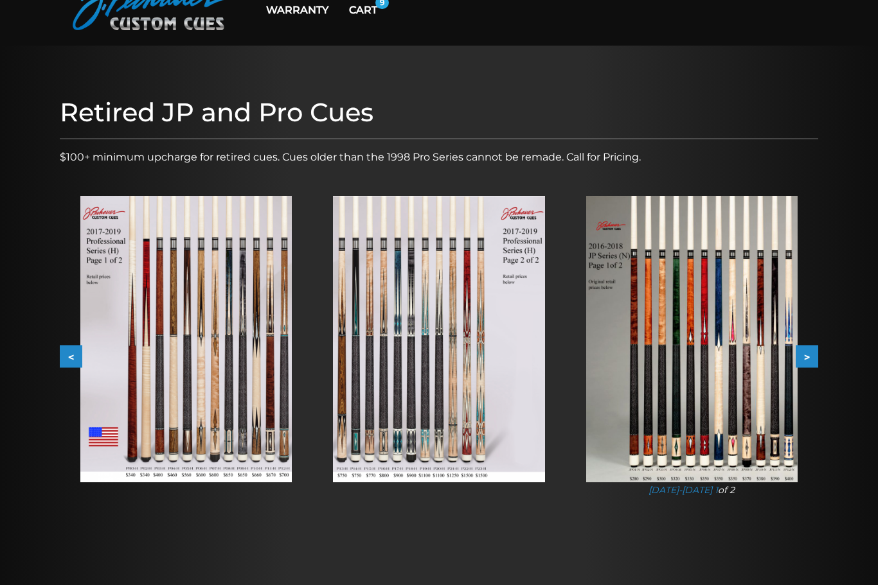
click at [811, 363] on button ">" at bounding box center [806, 357] width 22 height 22
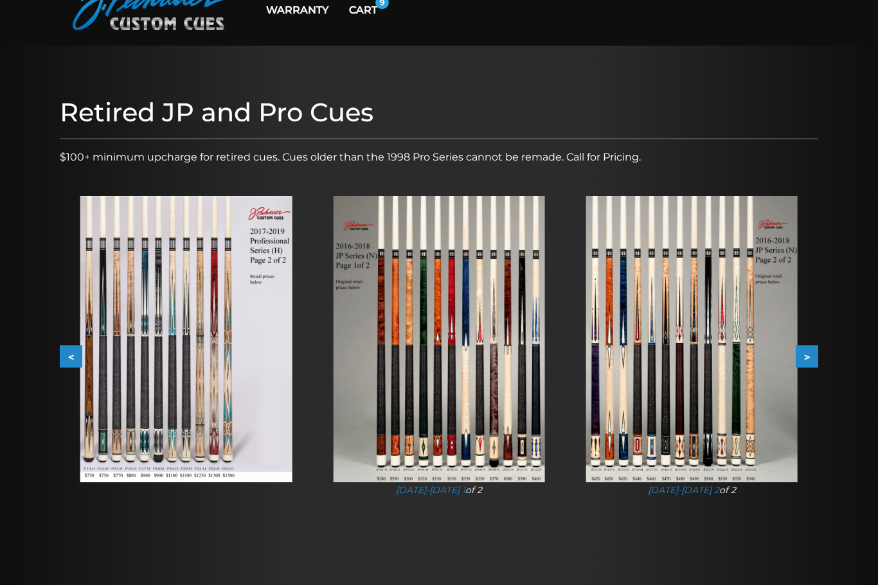
click at [810, 366] on button ">" at bounding box center [806, 357] width 22 height 22
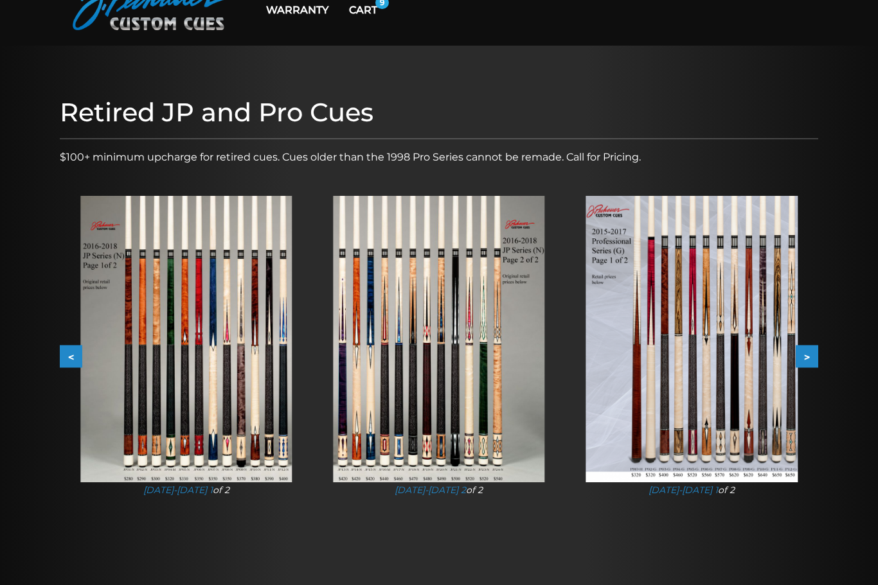
click at [817, 362] on button ">" at bounding box center [806, 357] width 22 height 22
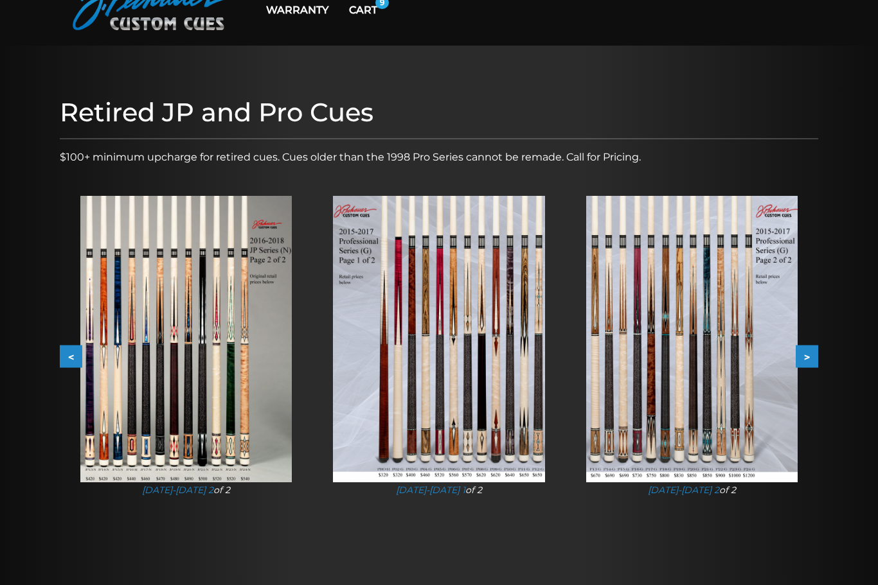
click at [813, 365] on button ">" at bounding box center [806, 357] width 22 height 22
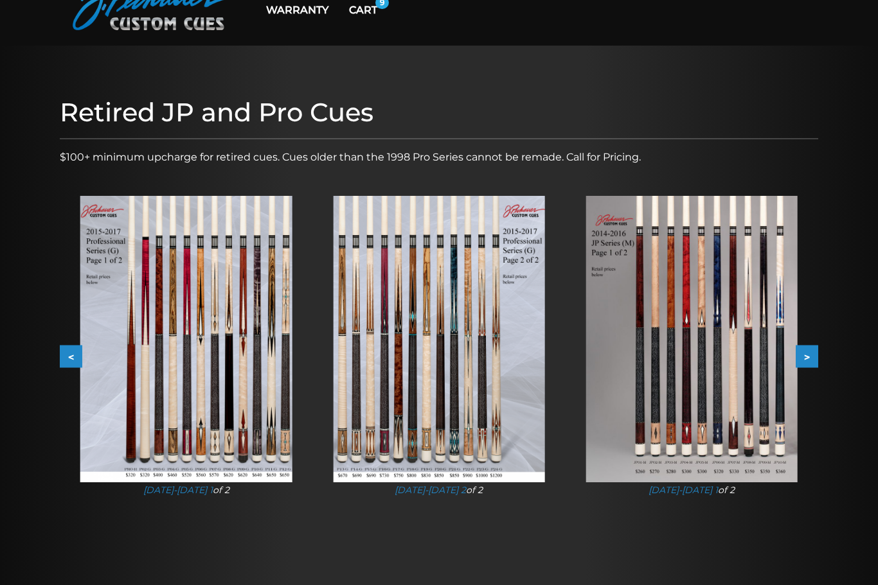
click at [810, 365] on button ">" at bounding box center [806, 357] width 22 height 22
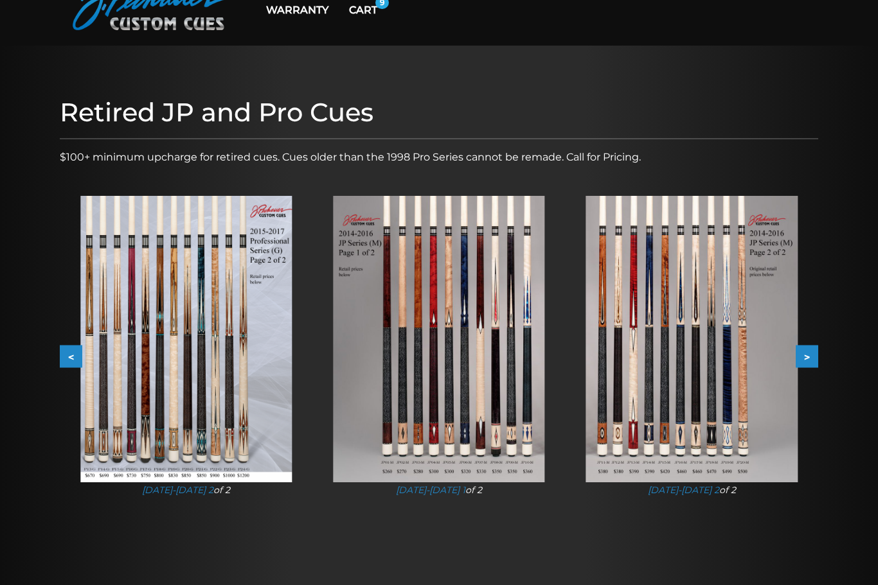
click at [807, 366] on button ">" at bounding box center [806, 357] width 22 height 22
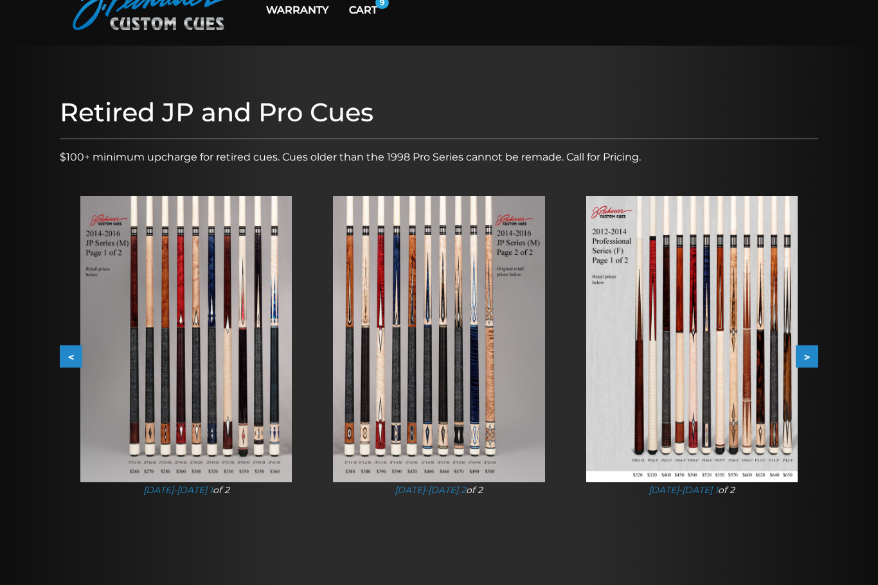
click at [806, 365] on button ">" at bounding box center [806, 357] width 22 height 22
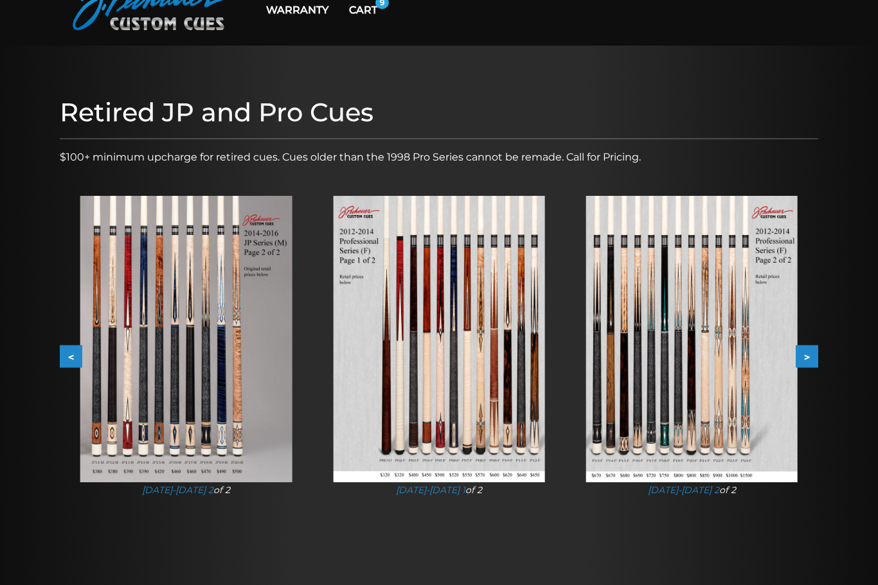
click at [804, 365] on button ">" at bounding box center [806, 357] width 22 height 22
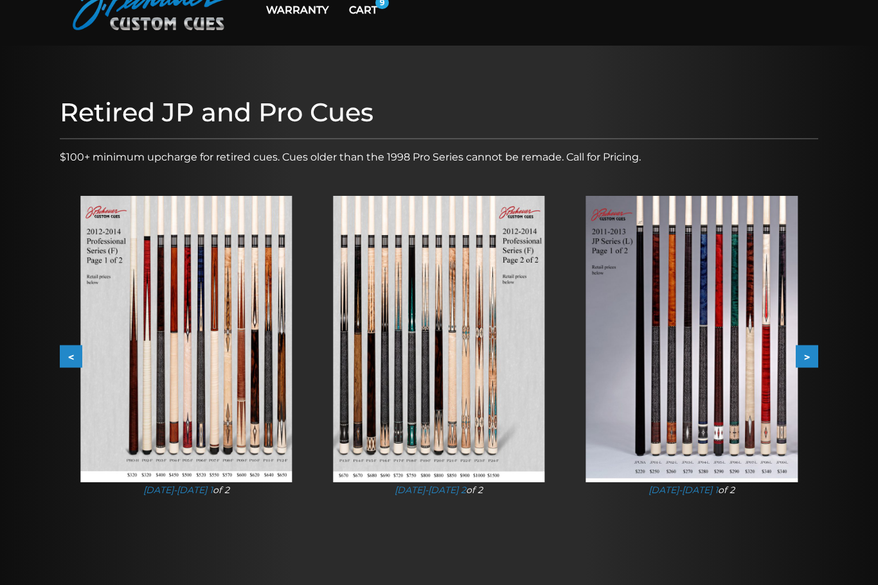
click at [803, 364] on button ">" at bounding box center [806, 357] width 22 height 22
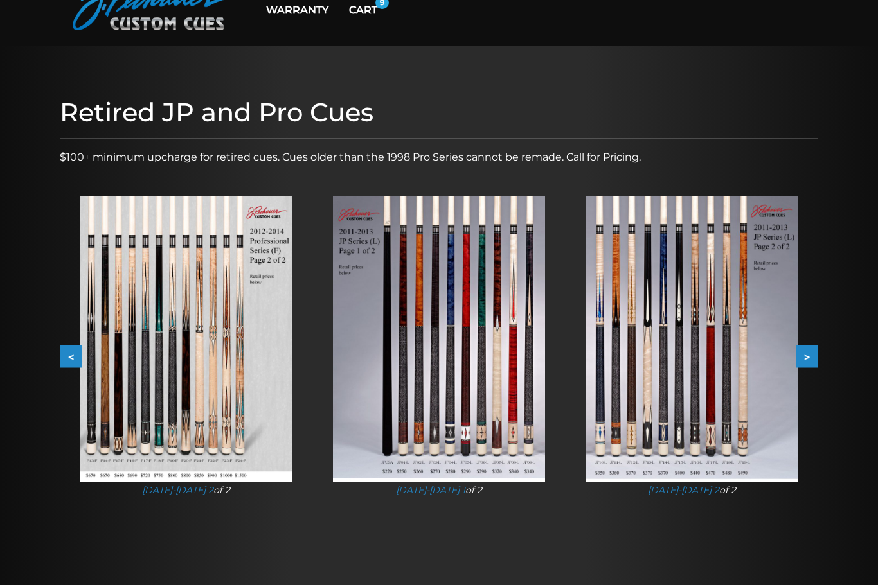
click at [804, 363] on button ">" at bounding box center [806, 357] width 22 height 22
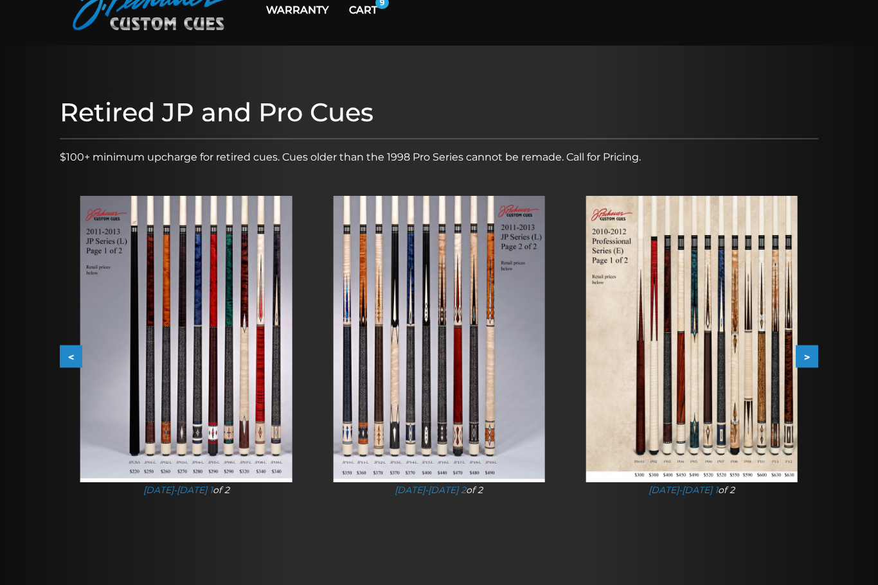
click at [804, 364] on button ">" at bounding box center [806, 357] width 22 height 22
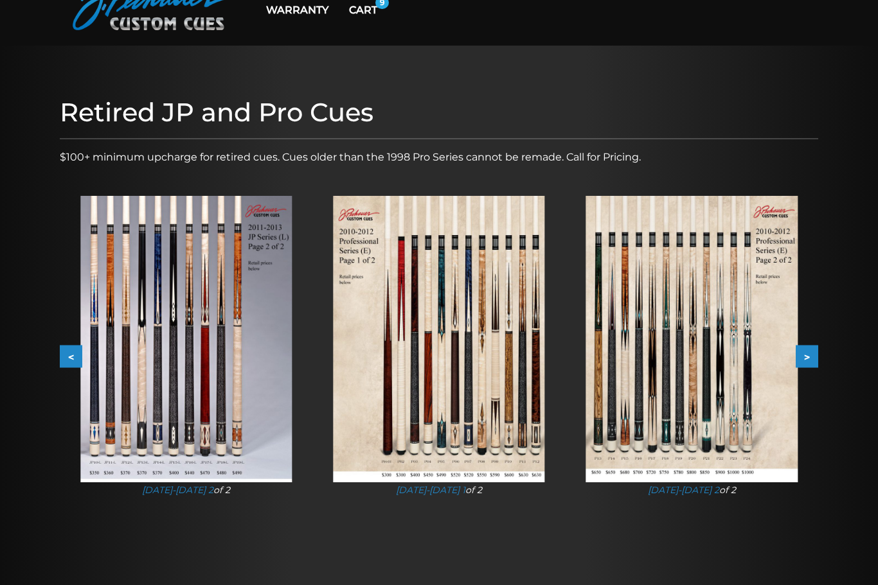
click at [803, 366] on button ">" at bounding box center [806, 357] width 22 height 22
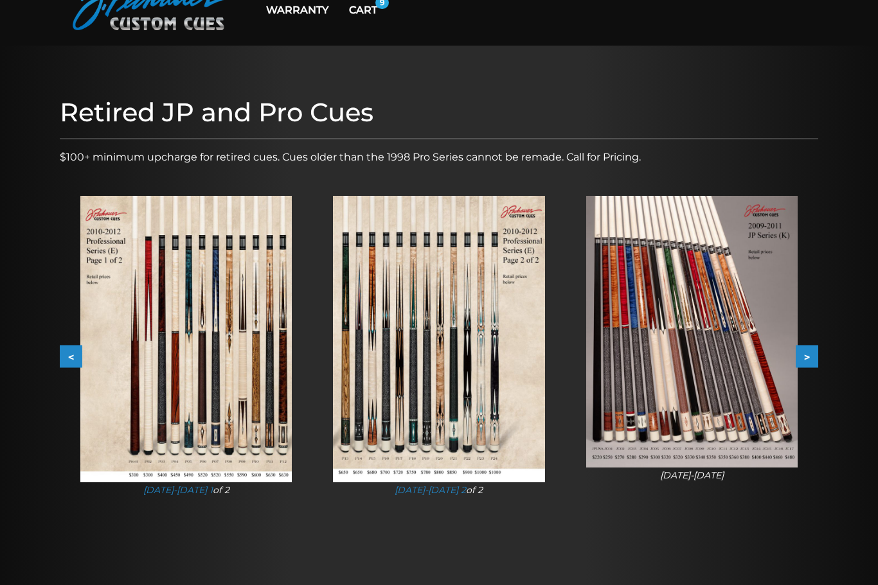
click at [805, 365] on button ">" at bounding box center [806, 357] width 22 height 22
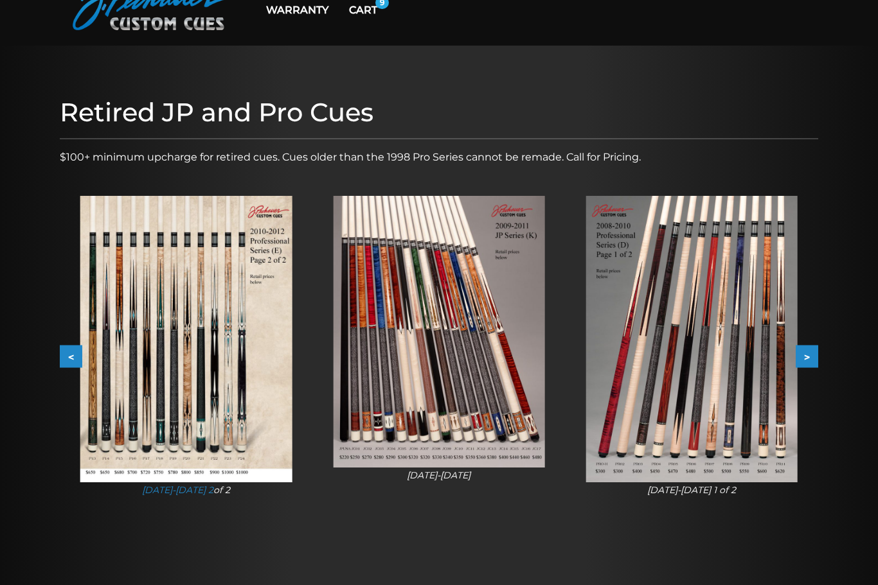
click at [808, 365] on button ">" at bounding box center [806, 357] width 22 height 22
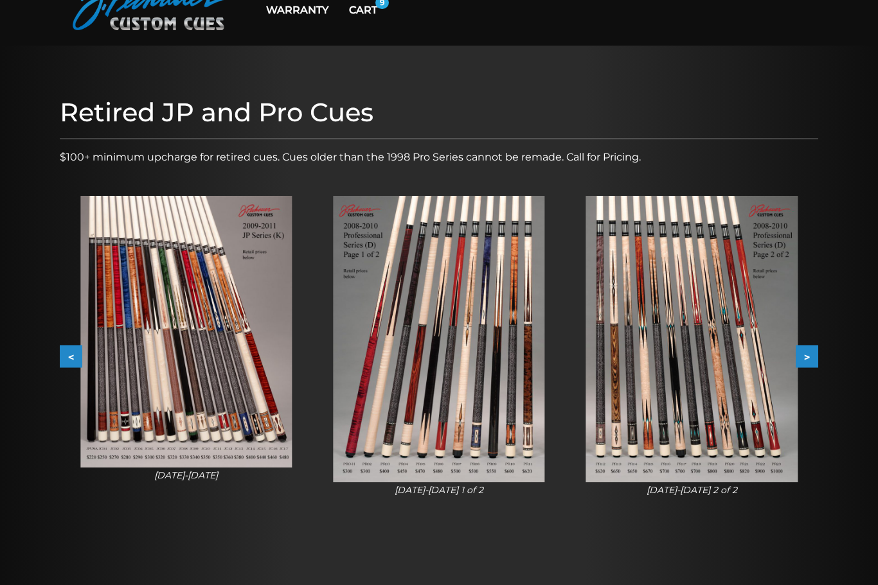
click at [49, 365] on div at bounding box center [439, 318] width 878 height 544
click at [60, 367] on button "<" at bounding box center [71, 357] width 22 height 22
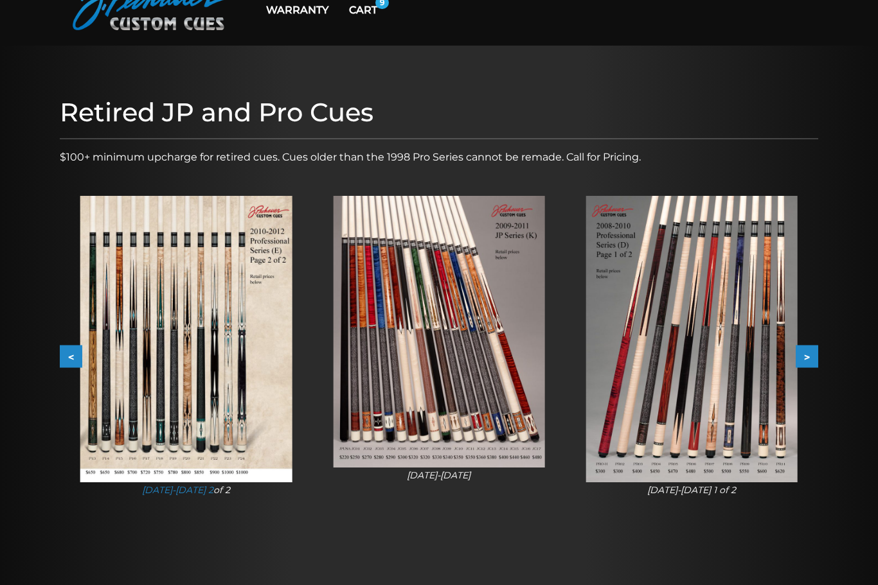
click at [496, 402] on img at bounding box center [438, 332] width 211 height 272
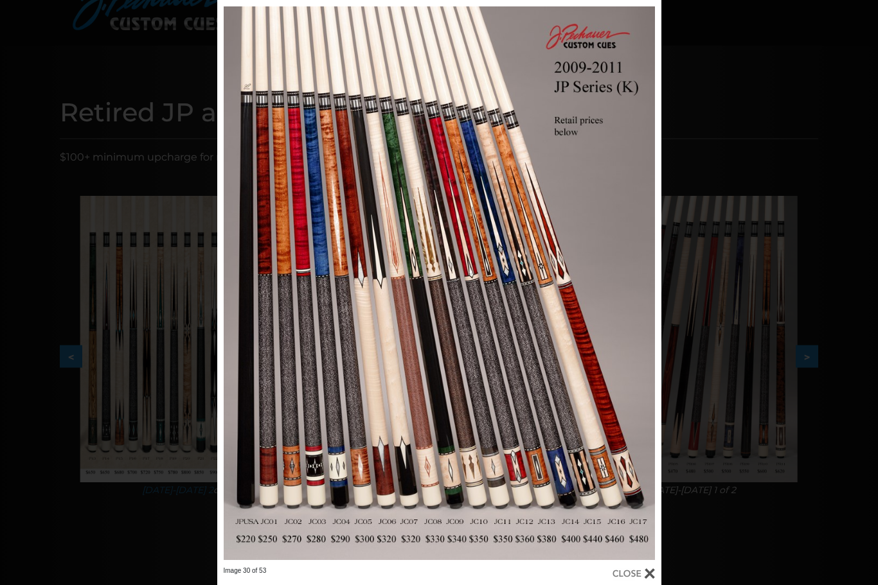
click at [819, 141] on div "Image 30 of 53" at bounding box center [439, 292] width 878 height 585
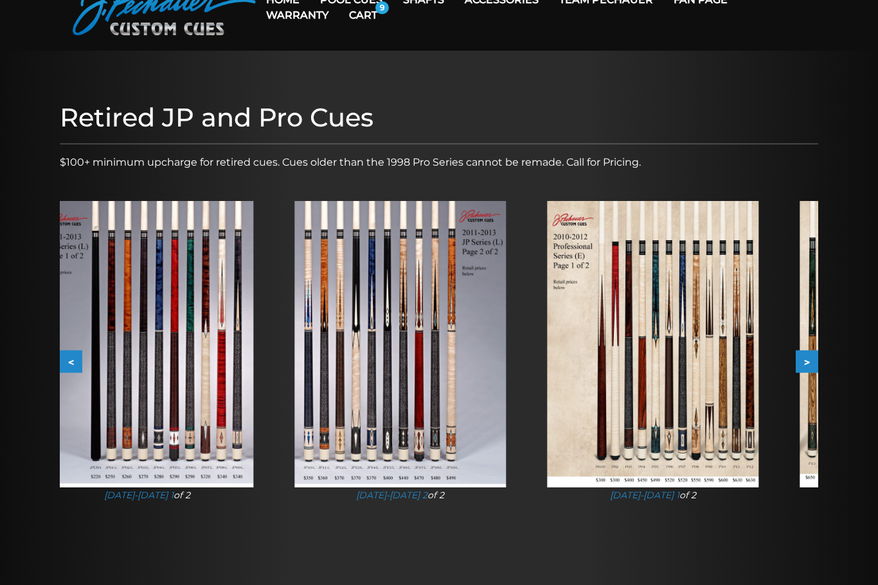
scroll to position [69, 0]
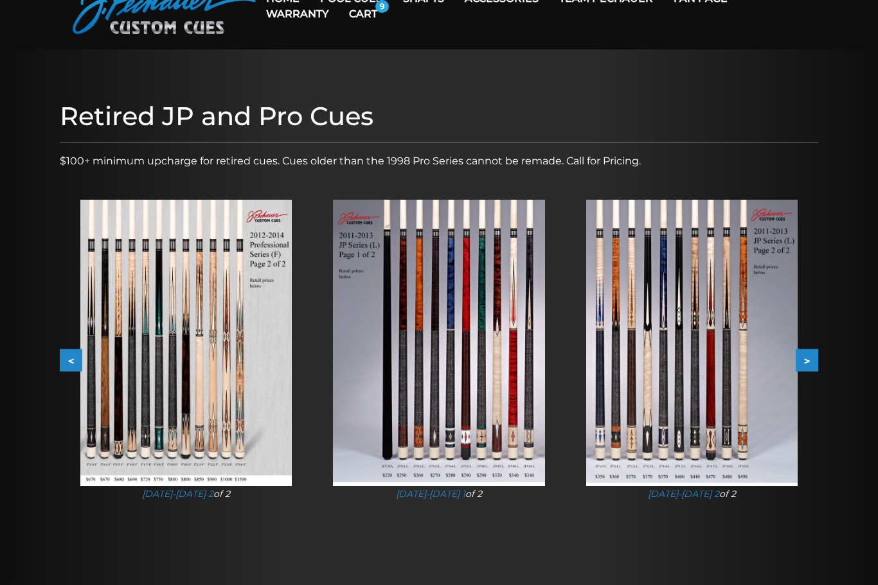
click at [492, 410] on img at bounding box center [438, 343] width 211 height 287
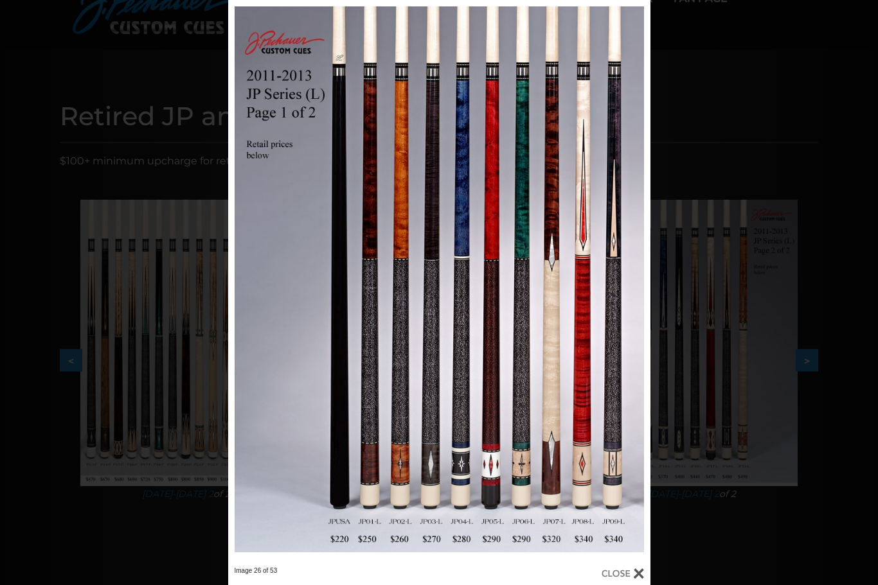
click at [725, 535] on div "Image 26 of 53" at bounding box center [439, 292] width 878 height 585
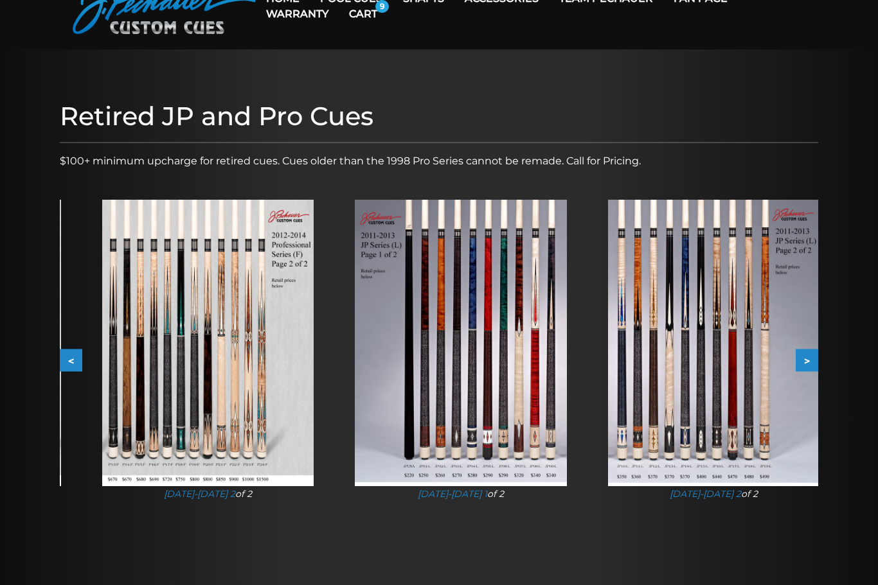
scroll to position [75, 0]
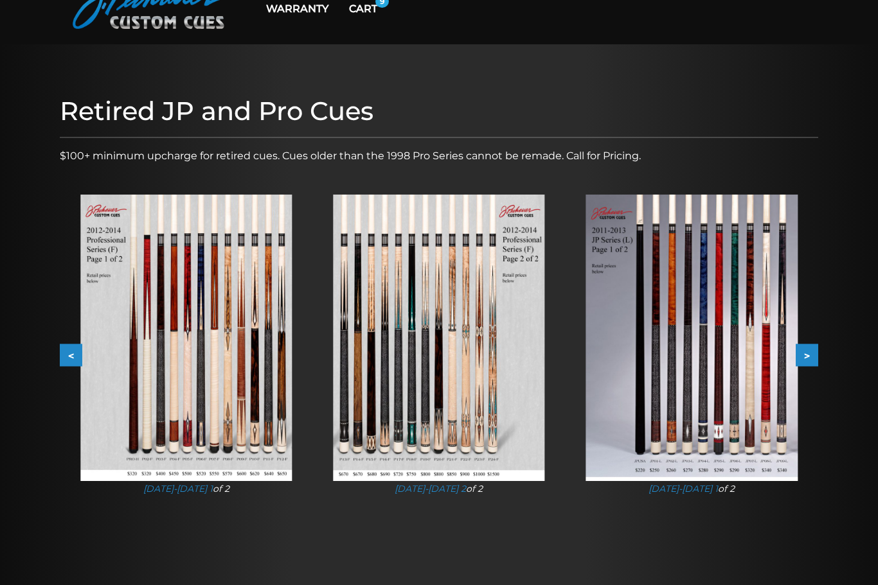
click at [481, 421] on img at bounding box center [438, 338] width 211 height 287
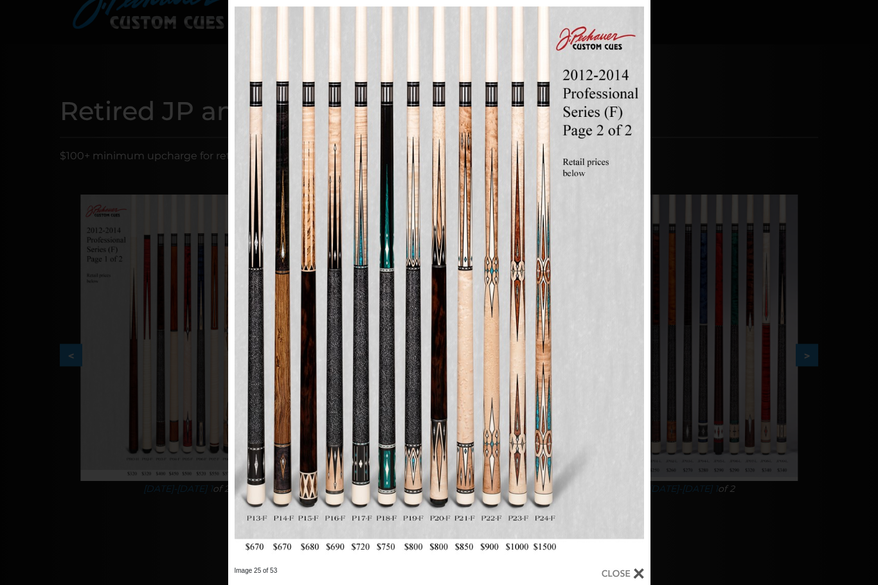
click at [686, 559] on div "Image 25 of 53" at bounding box center [439, 292] width 878 height 585
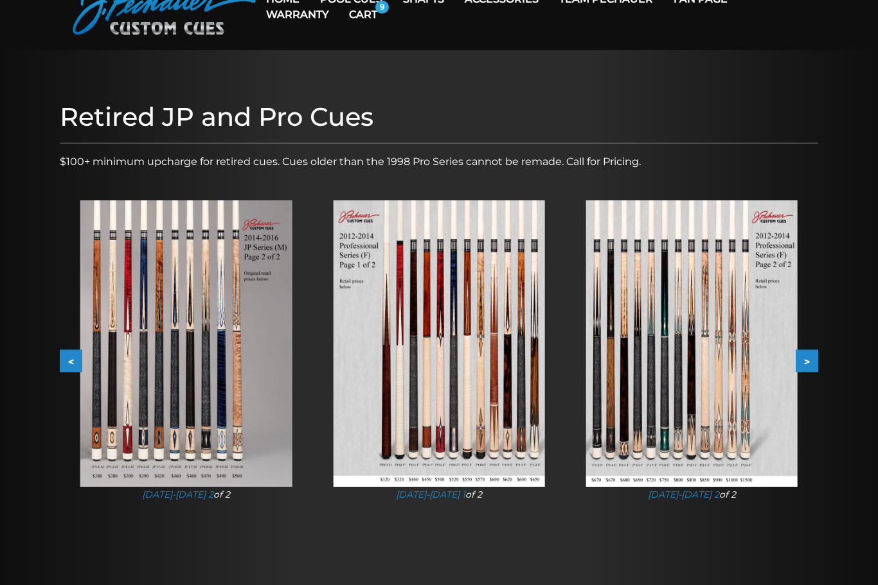
scroll to position [69, 0]
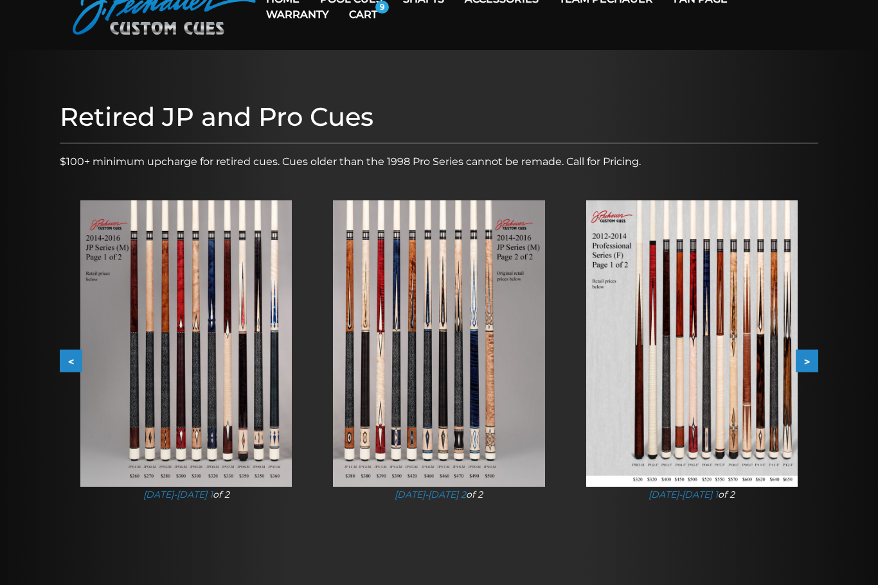
click at [485, 414] on img at bounding box center [438, 343] width 211 height 287
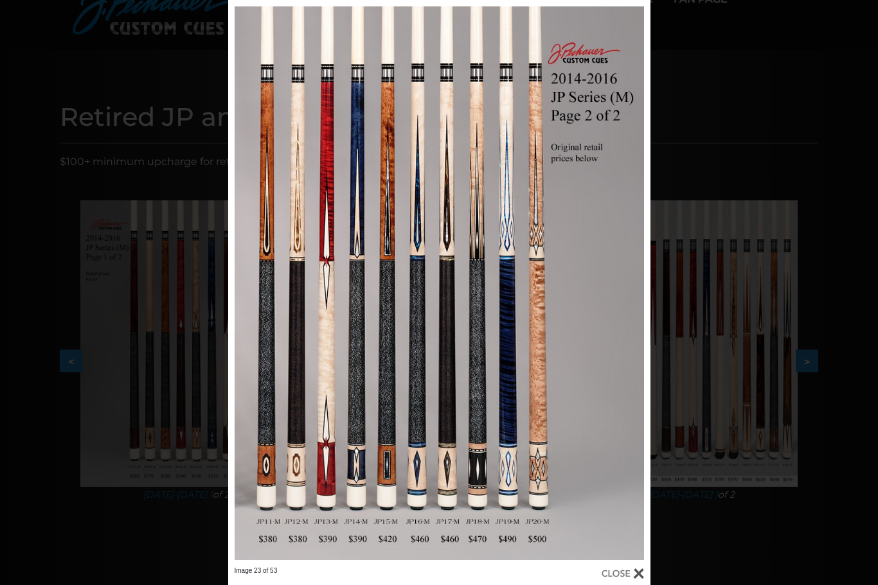
click at [720, 571] on div "Image 23 of 53" at bounding box center [439, 292] width 878 height 585
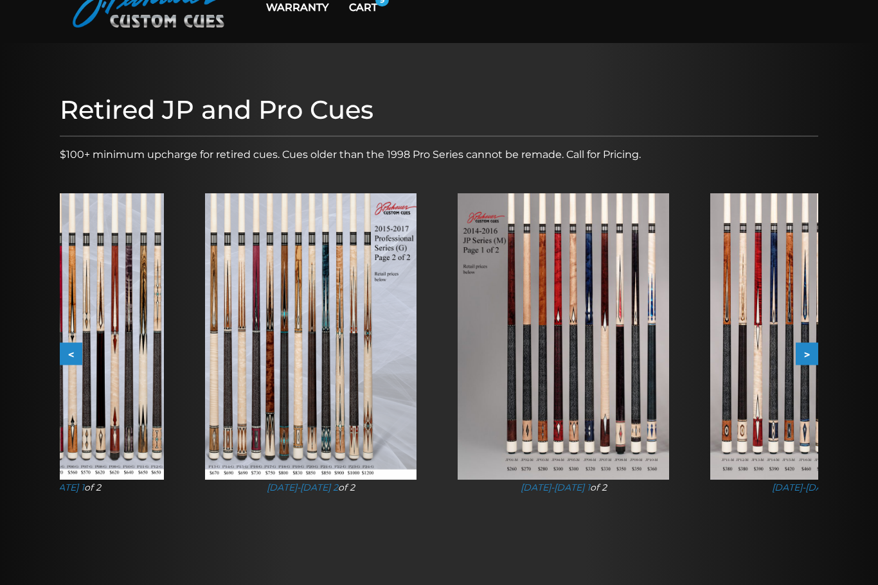
scroll to position [77, 0]
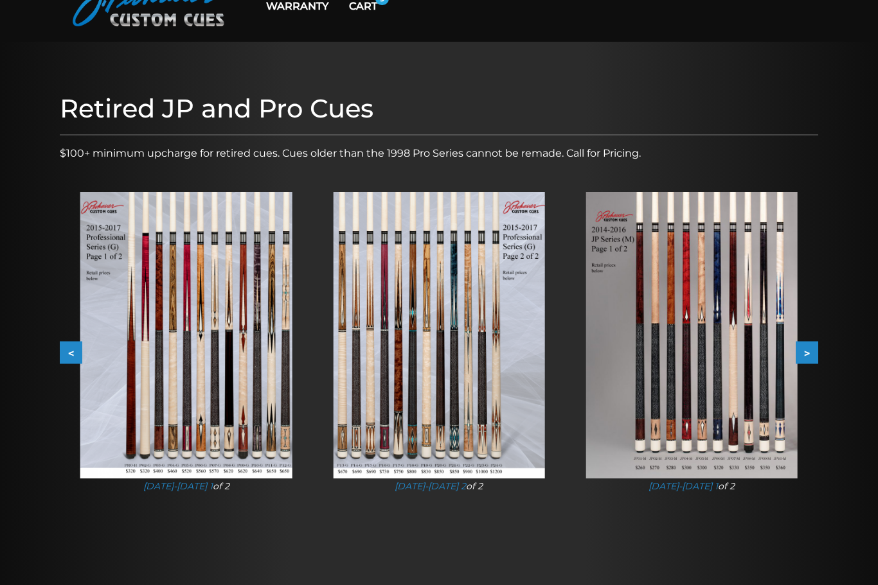
click at [497, 403] on img at bounding box center [438, 335] width 211 height 287
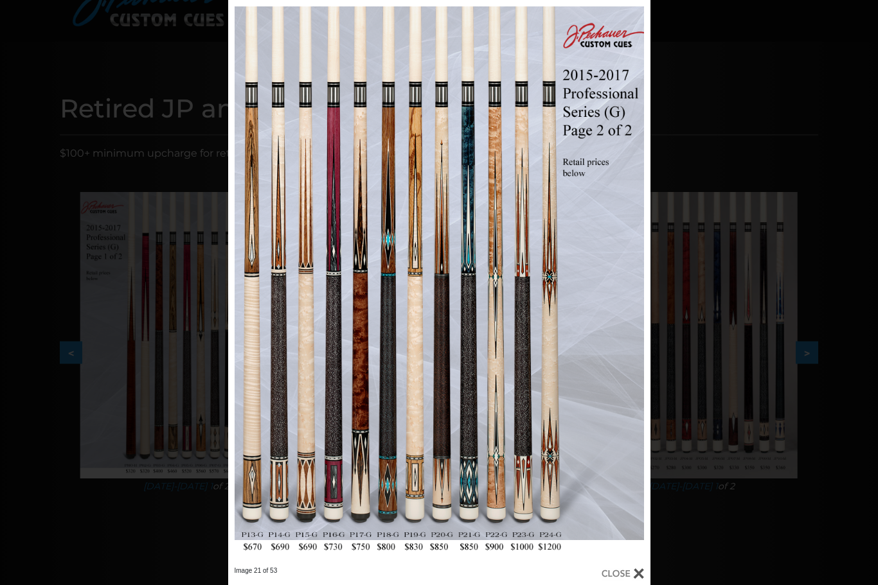
click at [680, 563] on div "Image 21 of 53" at bounding box center [439, 292] width 878 height 585
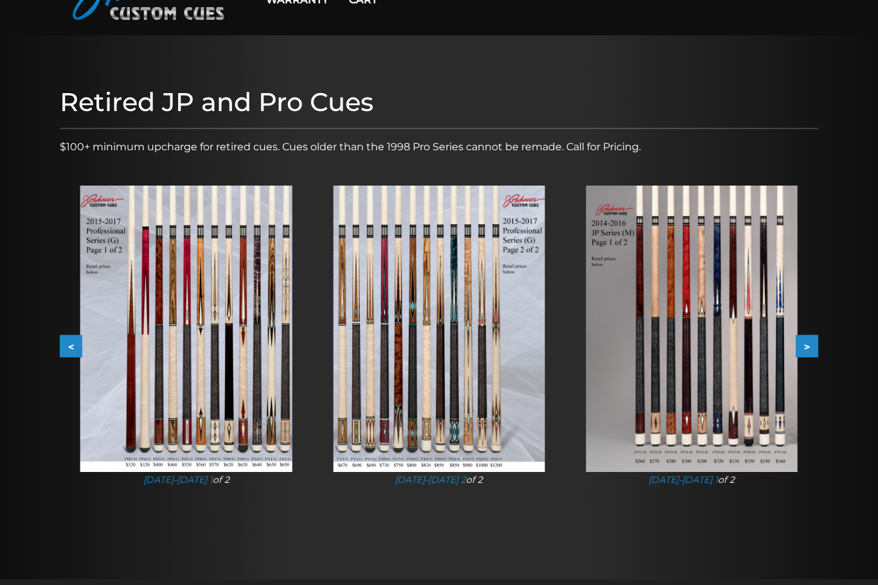
scroll to position [84, 0]
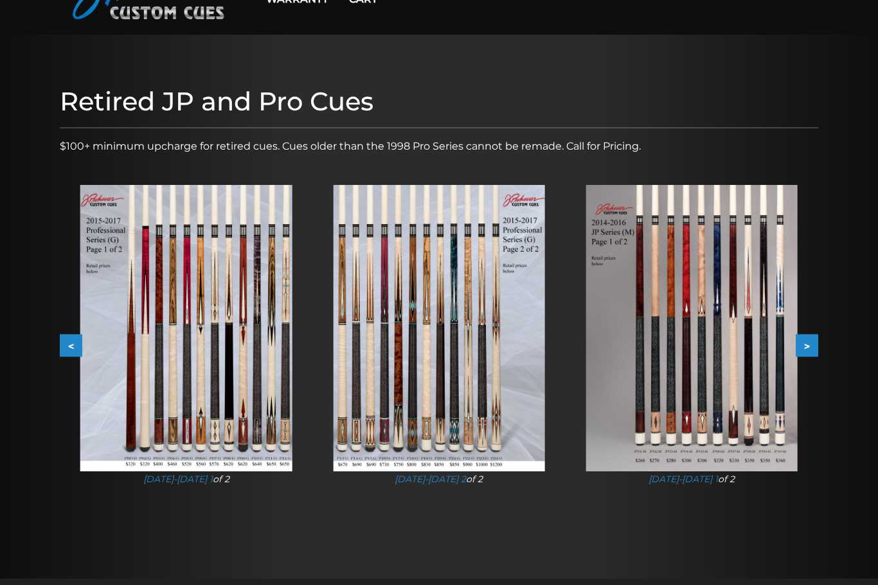
click at [76, 350] on button "<" at bounding box center [71, 346] width 22 height 22
click at [69, 353] on button "<" at bounding box center [71, 346] width 22 height 22
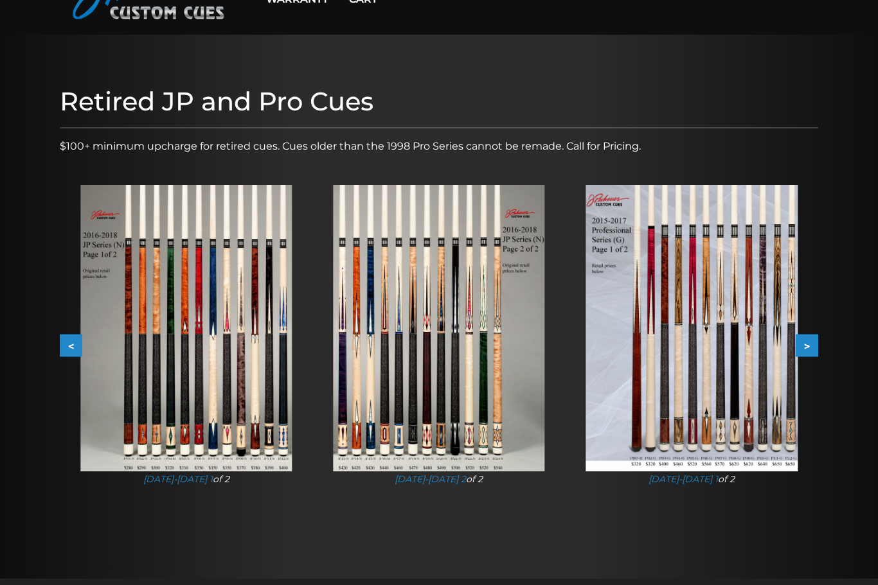
click at [64, 356] on button "<" at bounding box center [71, 346] width 22 height 22
click at [65, 355] on button "<" at bounding box center [71, 346] width 22 height 22
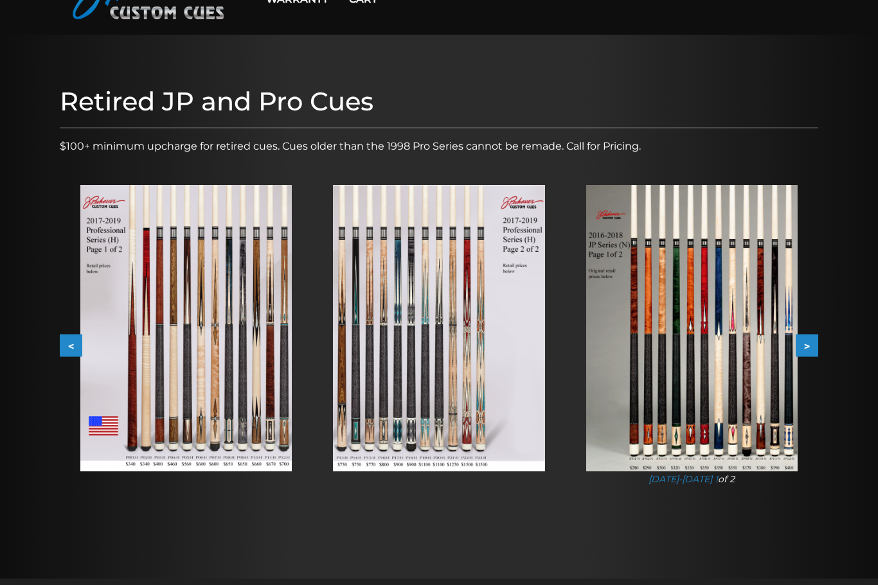
click at [462, 419] on img at bounding box center [438, 328] width 211 height 287
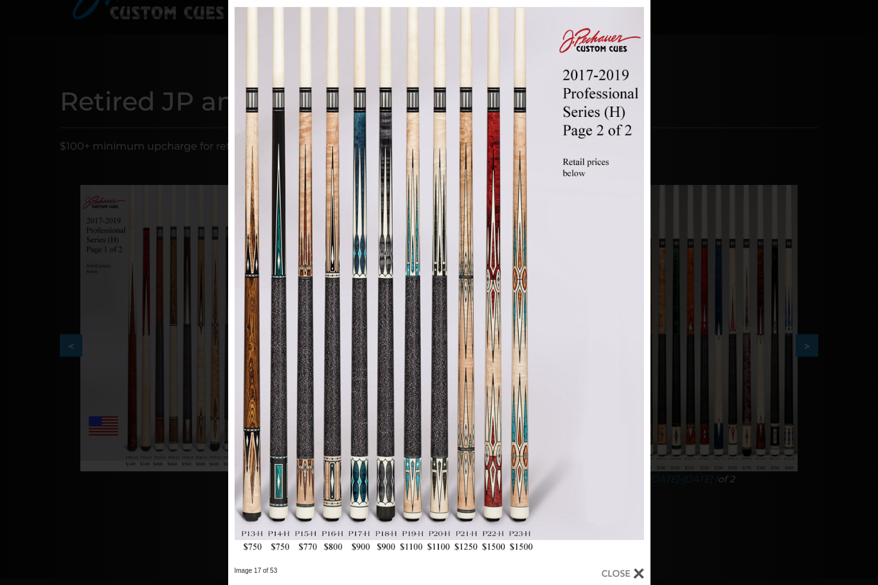
click at [780, 551] on div "Image 17 of 53" at bounding box center [439, 292] width 878 height 585
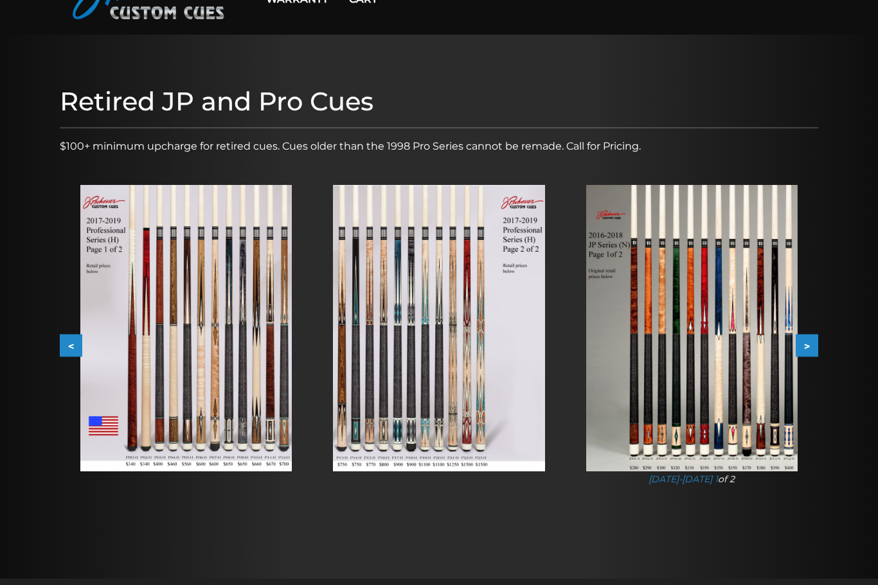
scroll to position [100, 0]
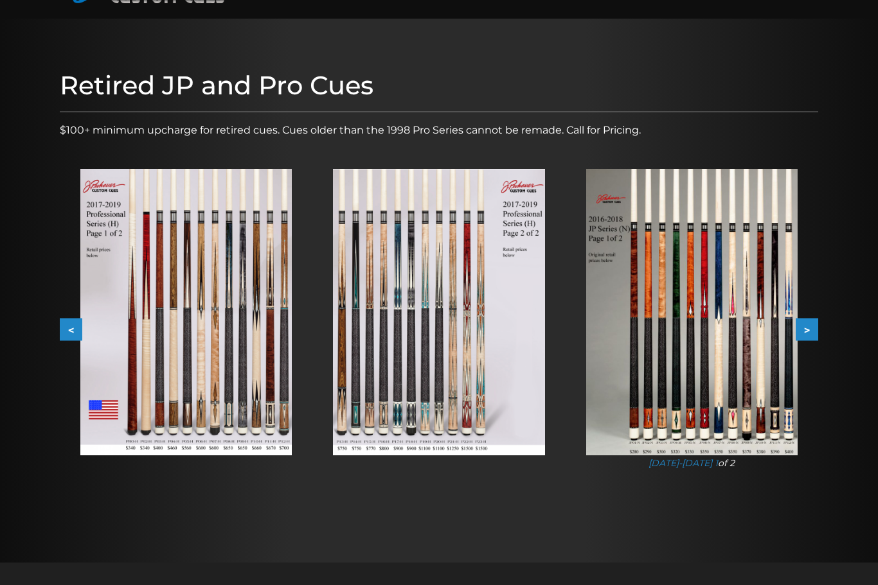
click at [79, 325] on button "<" at bounding box center [71, 330] width 22 height 22
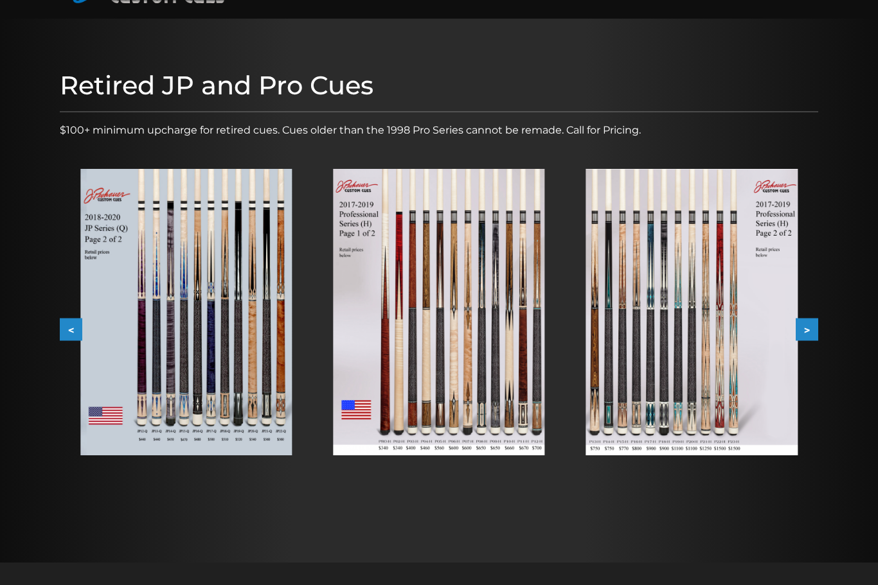
click at [57, 322] on div "Retired JP and Pro Cues $100+ minimum upcharge for retired cues. Cues older tha…" at bounding box center [438, 291] width 771 height 454
click at [60, 328] on button "<" at bounding box center [71, 330] width 22 height 22
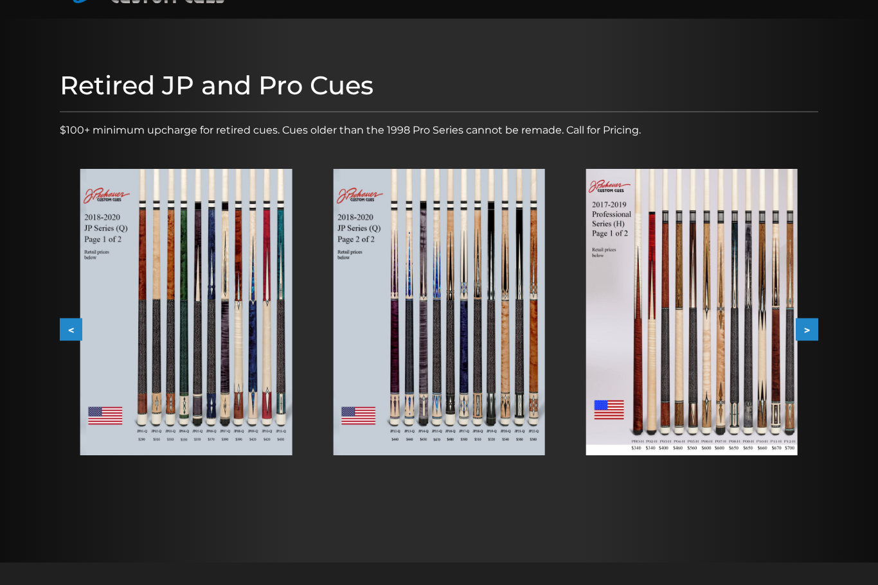
click at [58, 339] on div "Retired JP and Pro Cues $100+ minimum upcharge for retired cues. Cues older tha…" at bounding box center [438, 291] width 771 height 454
click at [68, 339] on button "<" at bounding box center [71, 330] width 22 height 22
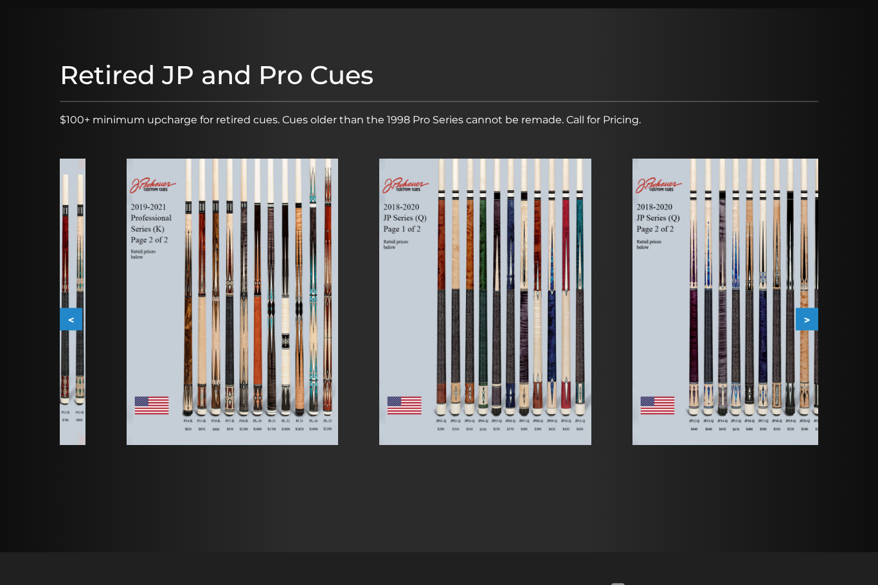
scroll to position [121, 0]
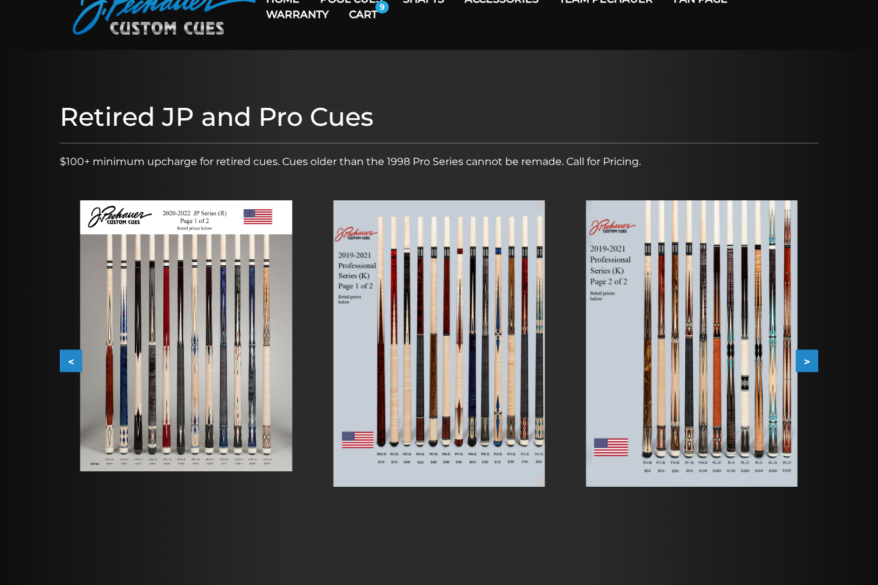
click at [67, 369] on button "<" at bounding box center [71, 362] width 22 height 22
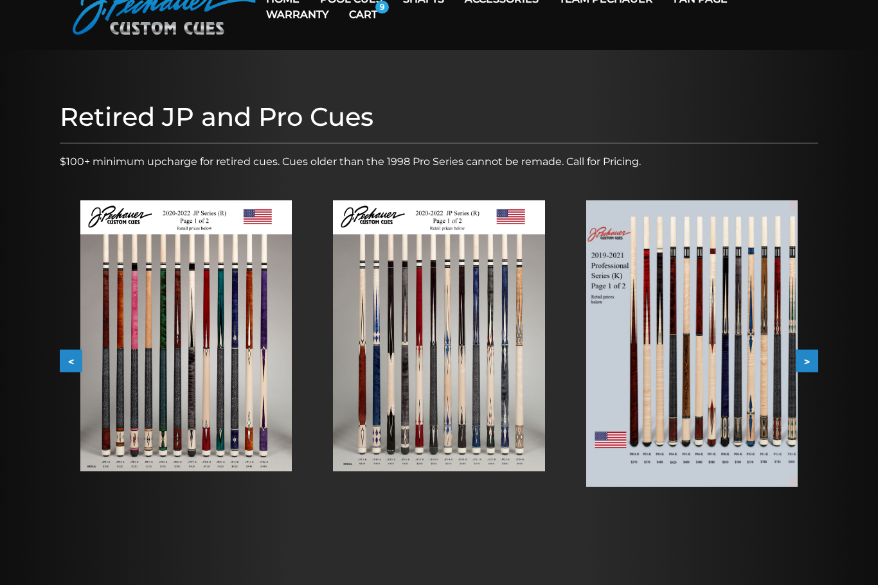
click at [53, 367] on div at bounding box center [439, 322] width 878 height 544
click at [242, 386] on img at bounding box center [185, 335] width 211 height 271
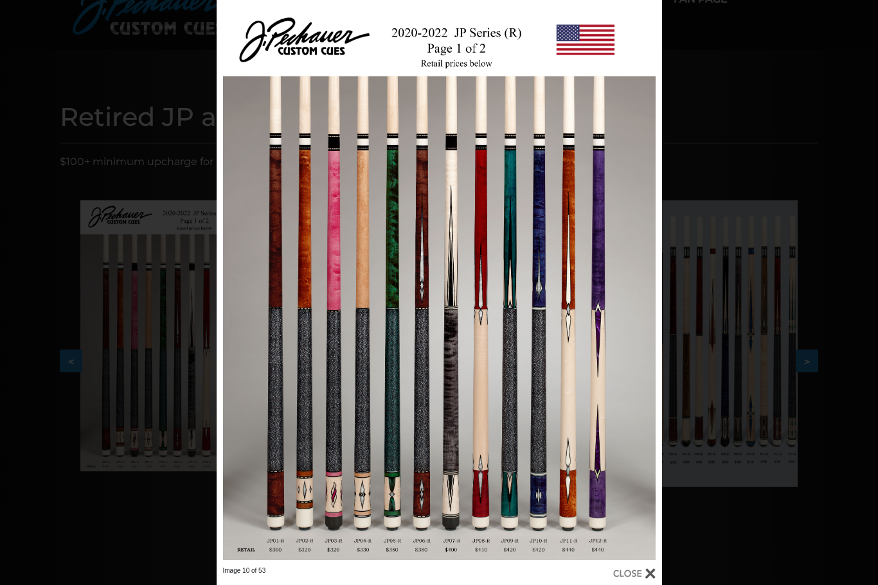
click at [734, 554] on div "Image 10 of 53" at bounding box center [439, 292] width 878 height 585
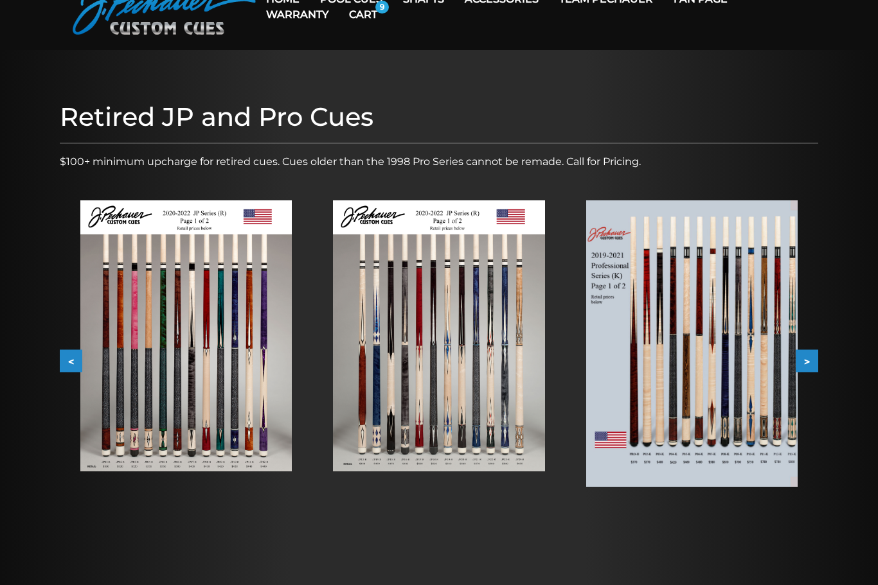
click at [70, 355] on button "<" at bounding box center [71, 361] width 22 height 22
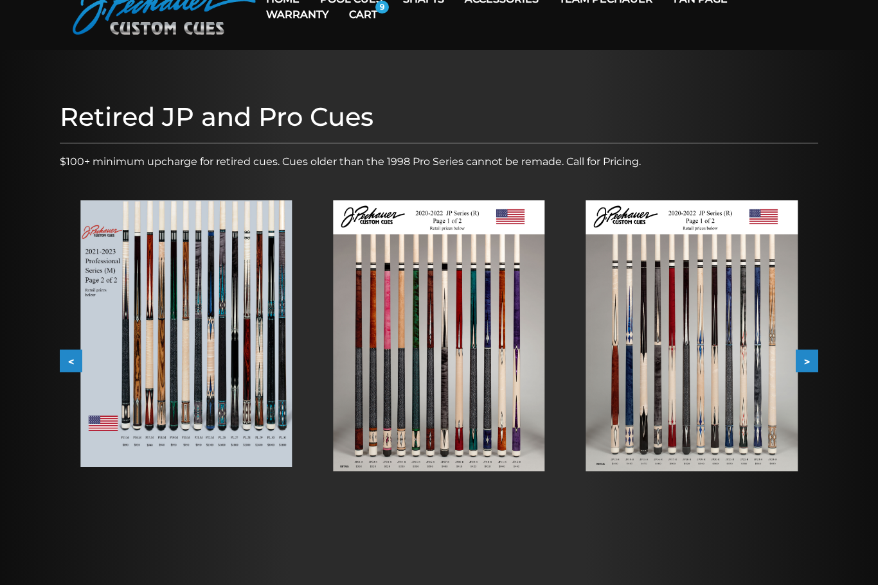
click at [64, 371] on button "<" at bounding box center [71, 361] width 22 height 22
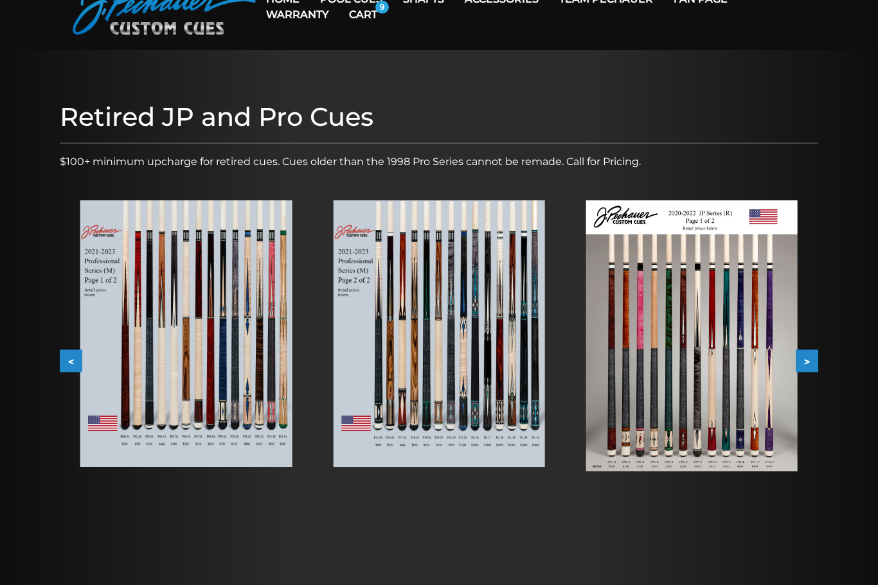
click at [146, 368] on img at bounding box center [185, 333] width 211 height 267
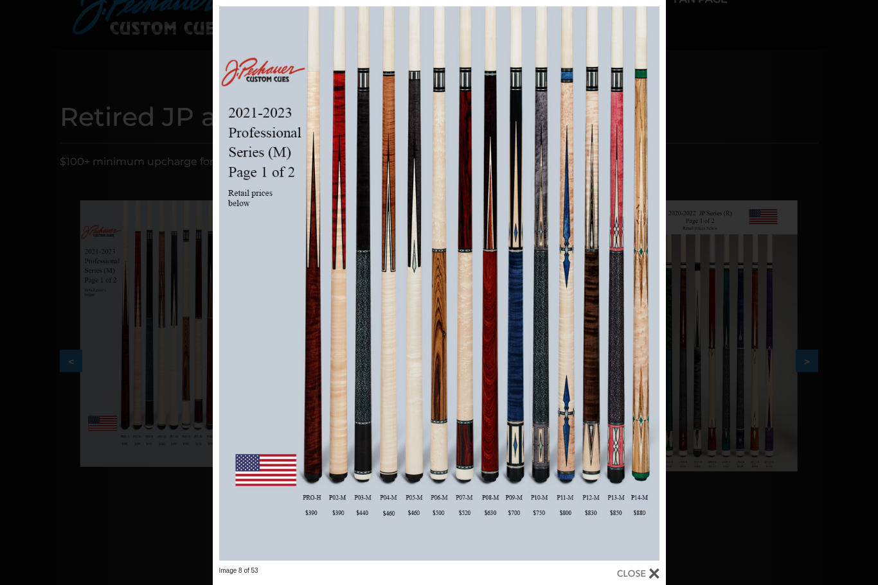
click at [687, 535] on div "Image 8 of 53" at bounding box center [439, 292] width 878 height 585
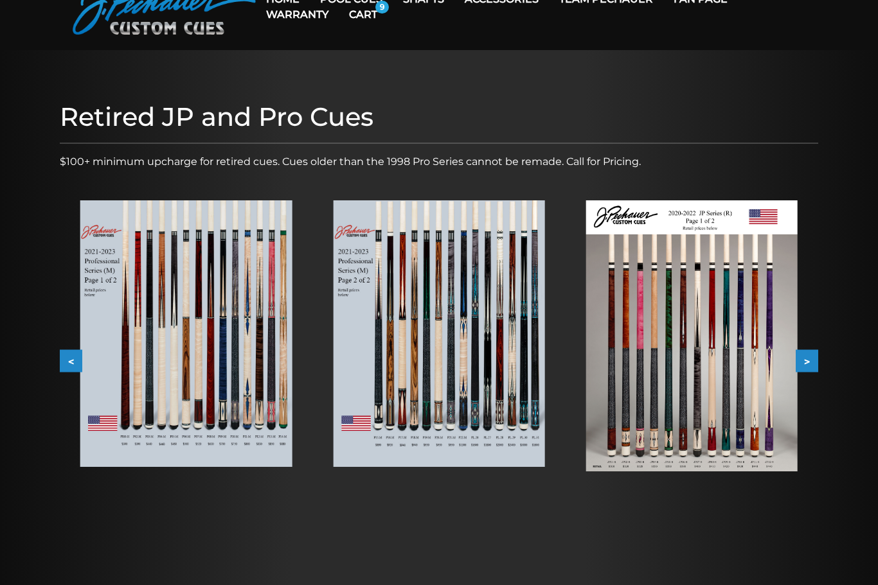
click at [69, 351] on button "<" at bounding box center [71, 361] width 22 height 22
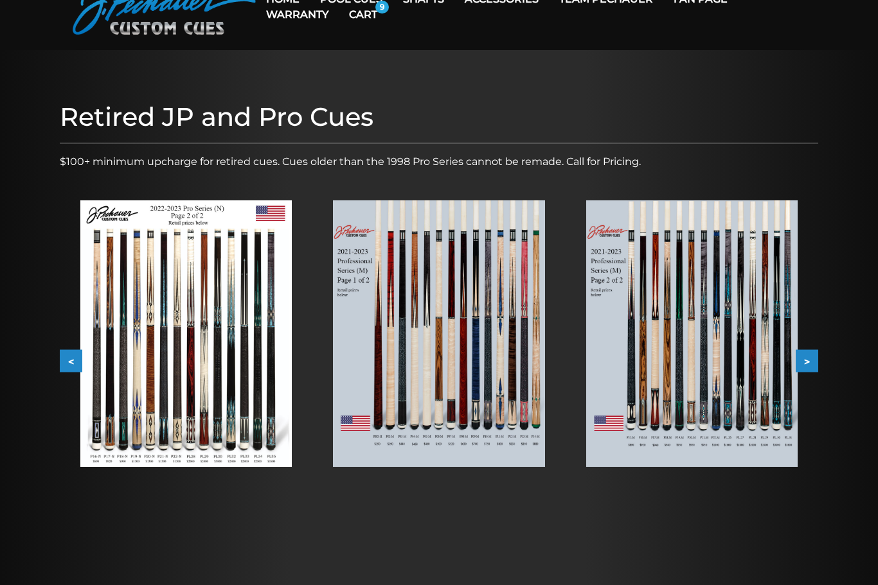
click at [70, 340] on div at bounding box center [186, 334] width 253 height 308
click at [216, 381] on img at bounding box center [185, 333] width 211 height 267
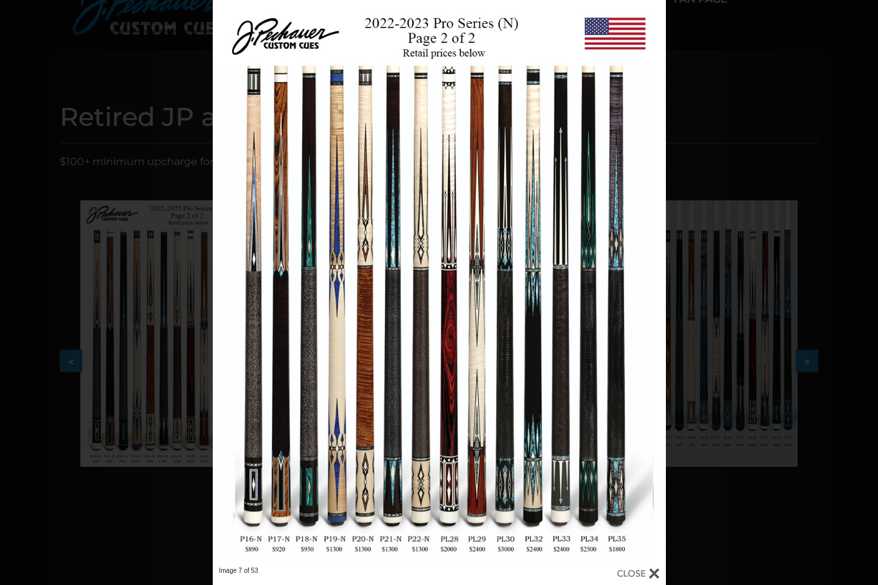
click at [148, 515] on div "Image 7 of 53" at bounding box center [439, 292] width 878 height 585
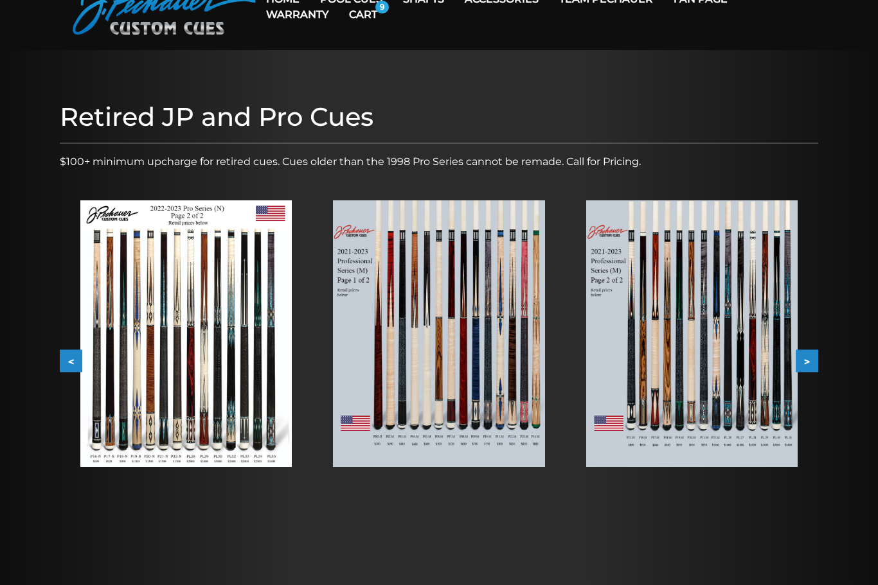
click at [76, 357] on button "<" at bounding box center [71, 361] width 22 height 22
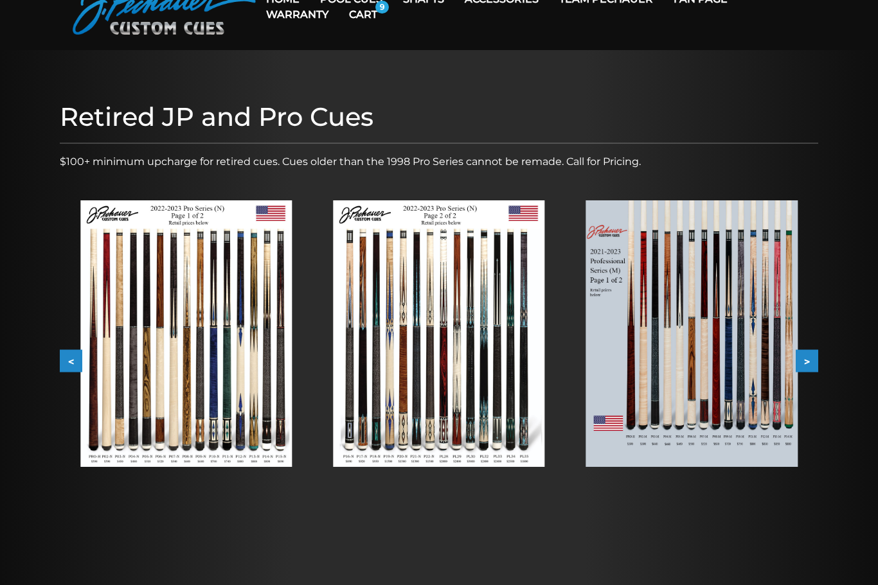
click at [67, 371] on button "<" at bounding box center [71, 361] width 22 height 22
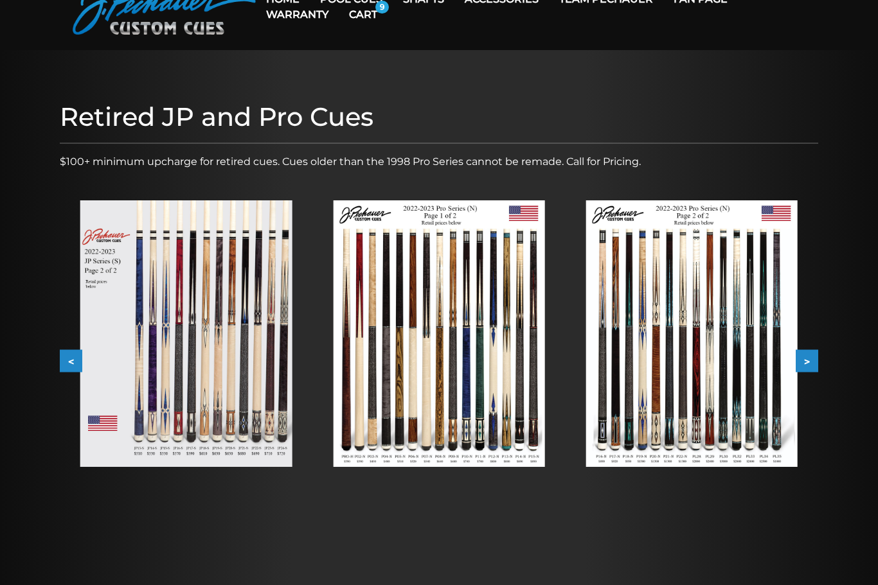
click at [66, 353] on button "<" at bounding box center [71, 361] width 22 height 22
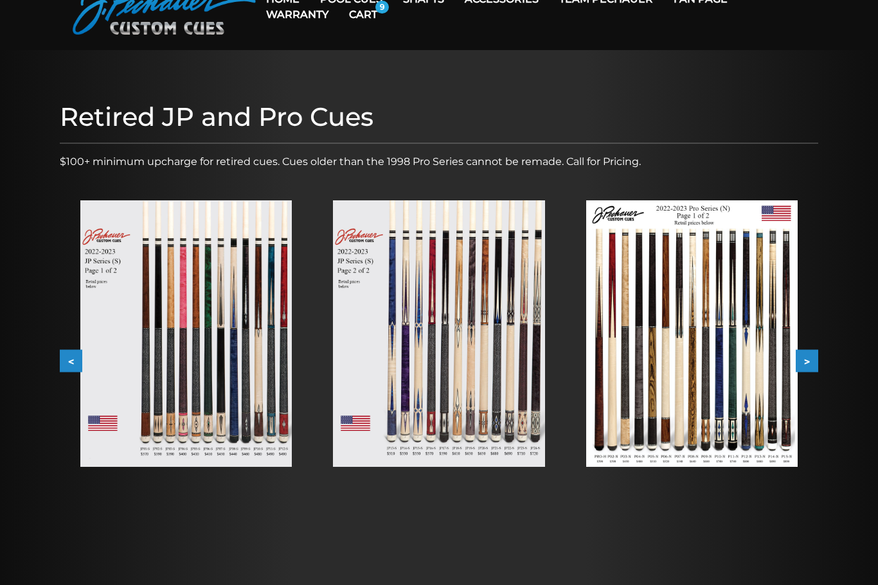
click at [66, 353] on button "<" at bounding box center [71, 361] width 22 height 22
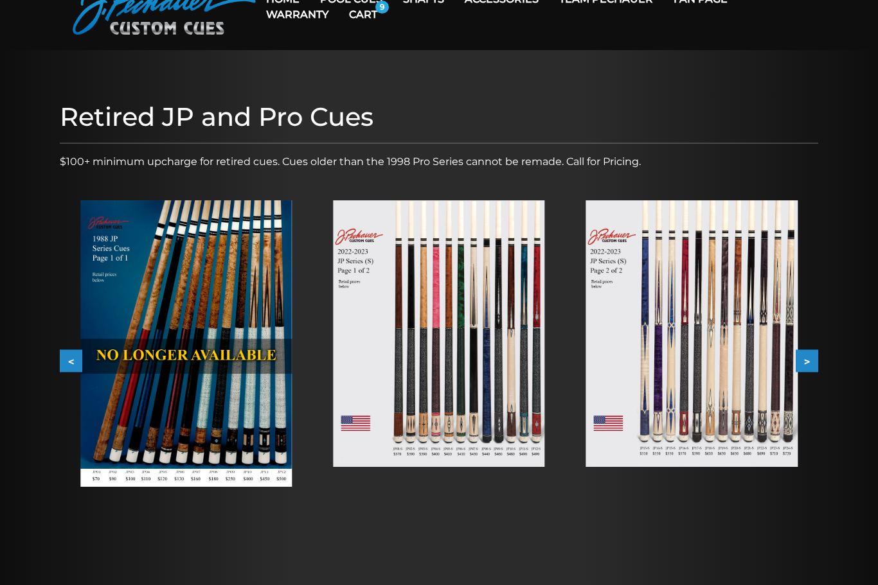
click at [489, 397] on img at bounding box center [438, 333] width 211 height 267
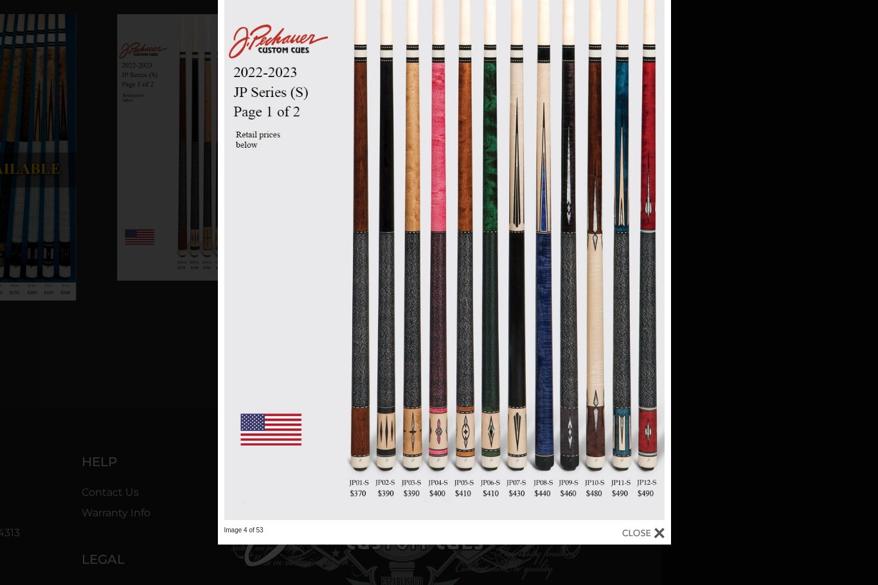
scroll to position [258, 216]
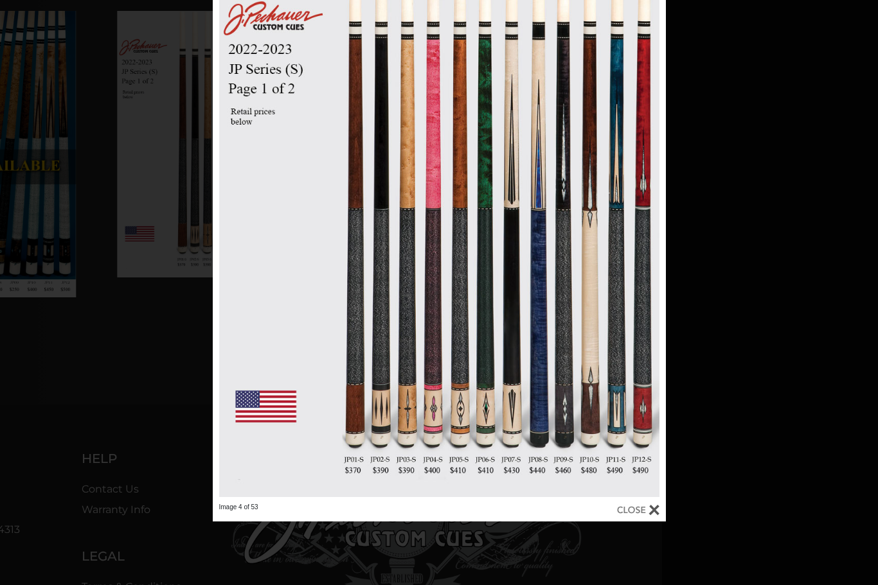
click at [737, 460] on div "Image 4 of 53" at bounding box center [439, 228] width 878 height 585
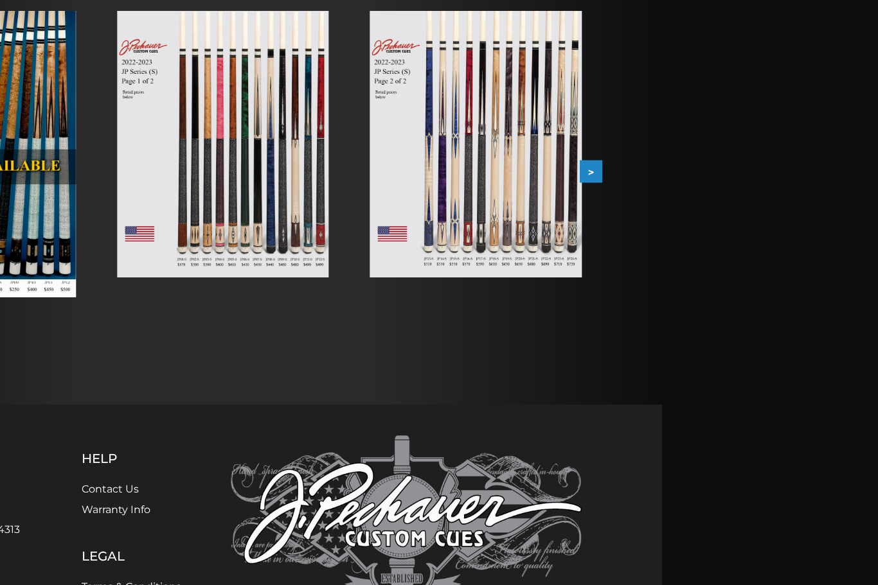
scroll to position [258, 0]
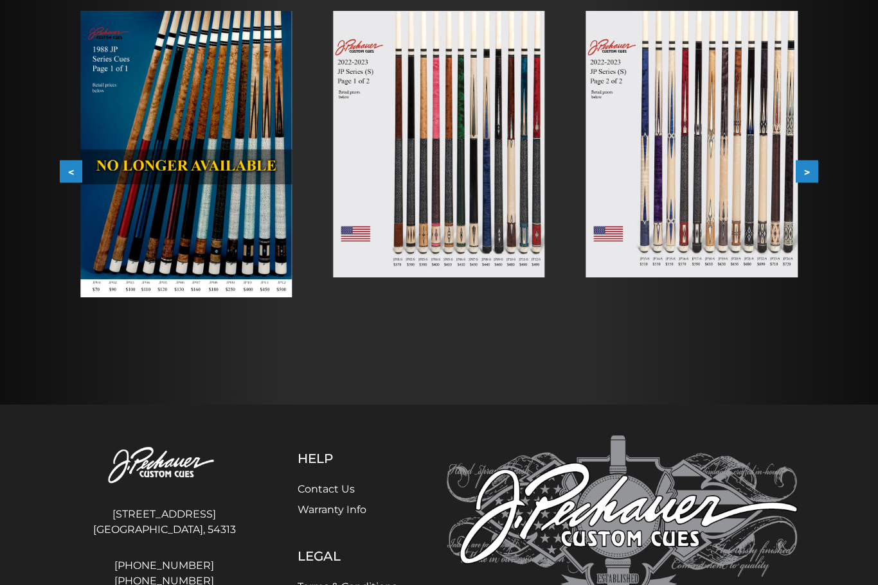
click at [703, 245] on img at bounding box center [691, 144] width 211 height 267
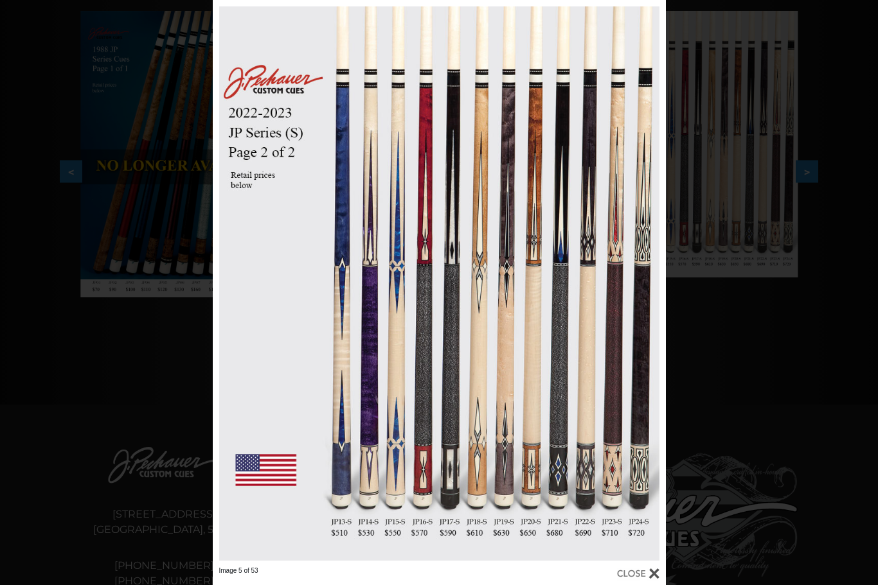
click at [736, 394] on div "Image 5 of 53" at bounding box center [439, 292] width 878 height 585
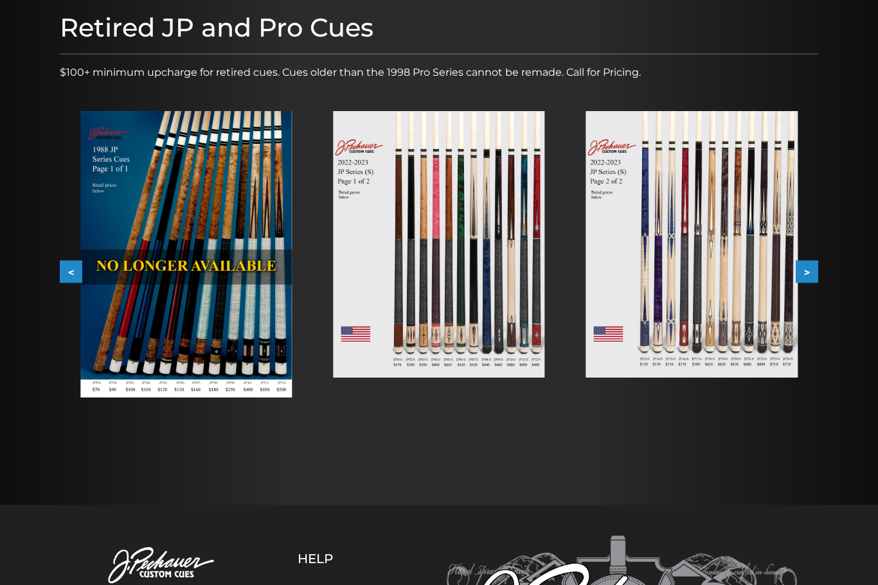
scroll to position [157, 0]
click at [811, 273] on button ">" at bounding box center [806, 272] width 22 height 22
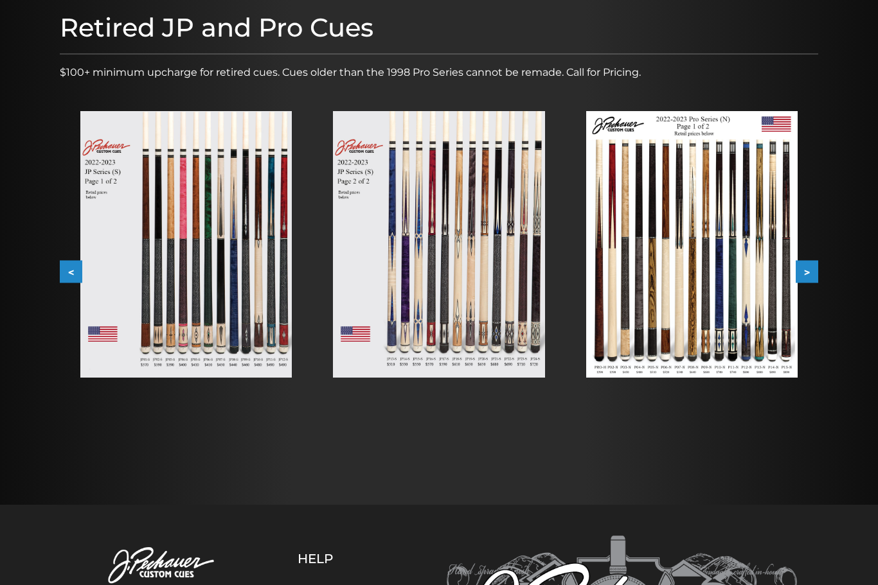
click at [811, 270] on button ">" at bounding box center [806, 272] width 22 height 22
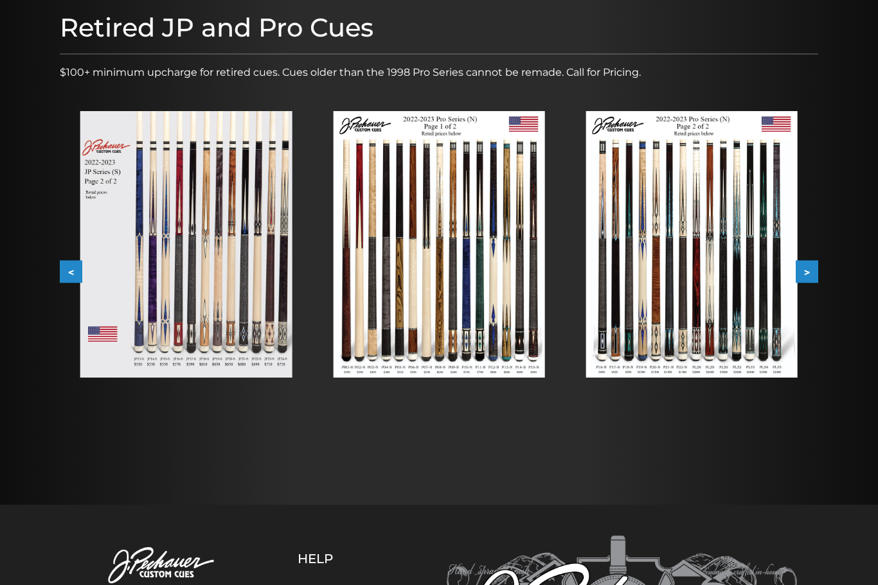
click at [808, 279] on button ">" at bounding box center [806, 272] width 22 height 22
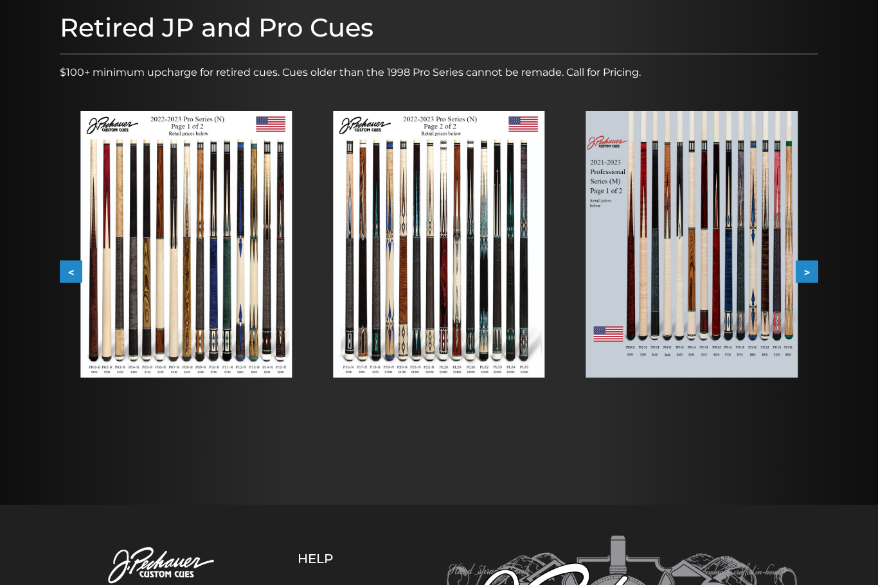
click at [816, 279] on button ">" at bounding box center [806, 272] width 22 height 22
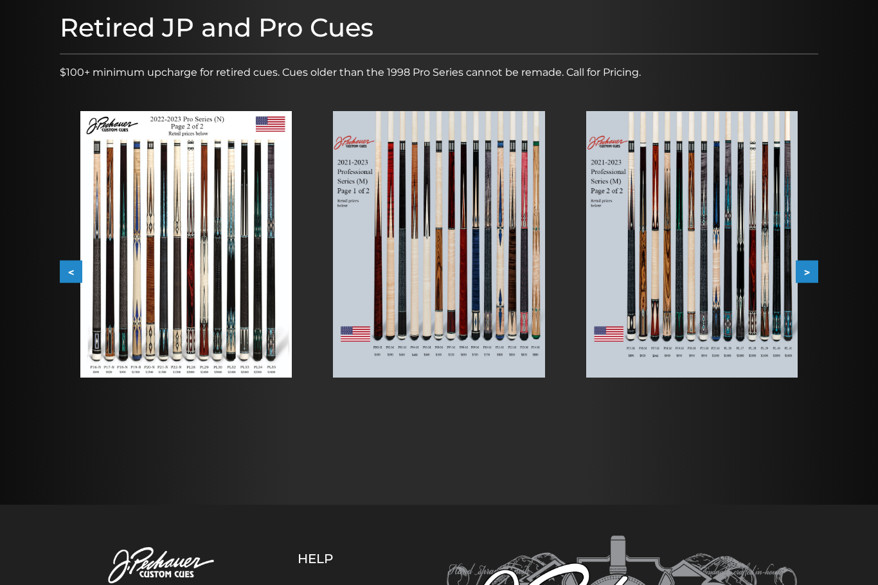
click at [480, 341] on img at bounding box center [438, 244] width 211 height 267
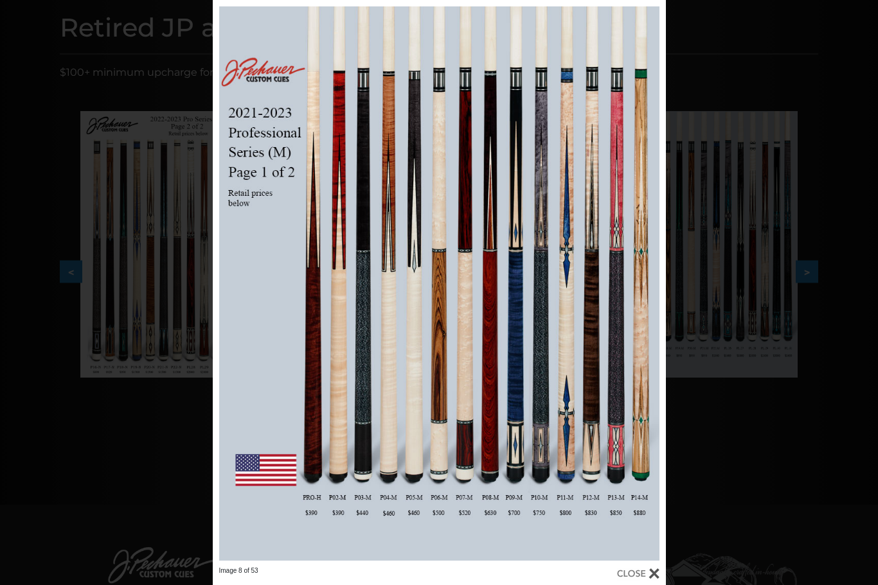
click at [707, 450] on div "Image 8 of 53" at bounding box center [439, 292] width 878 height 585
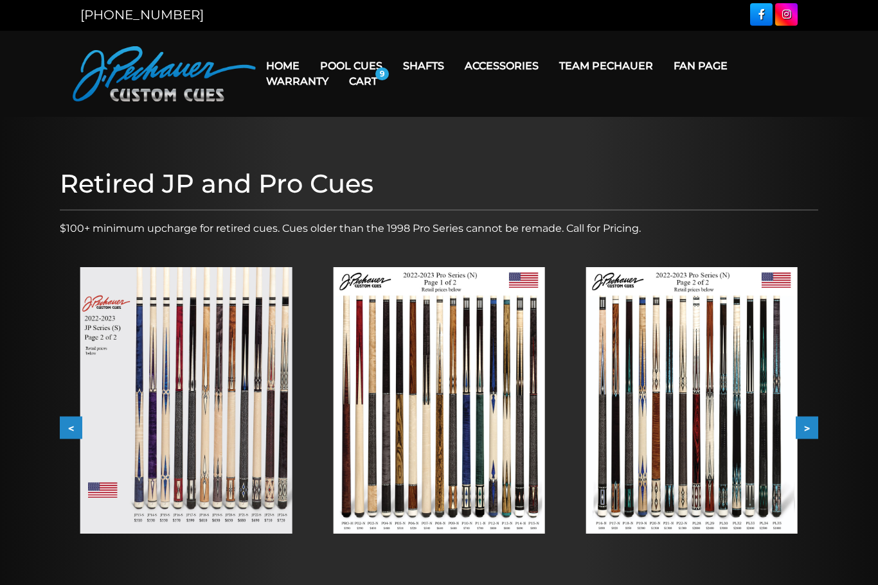
scroll to position [0, 0]
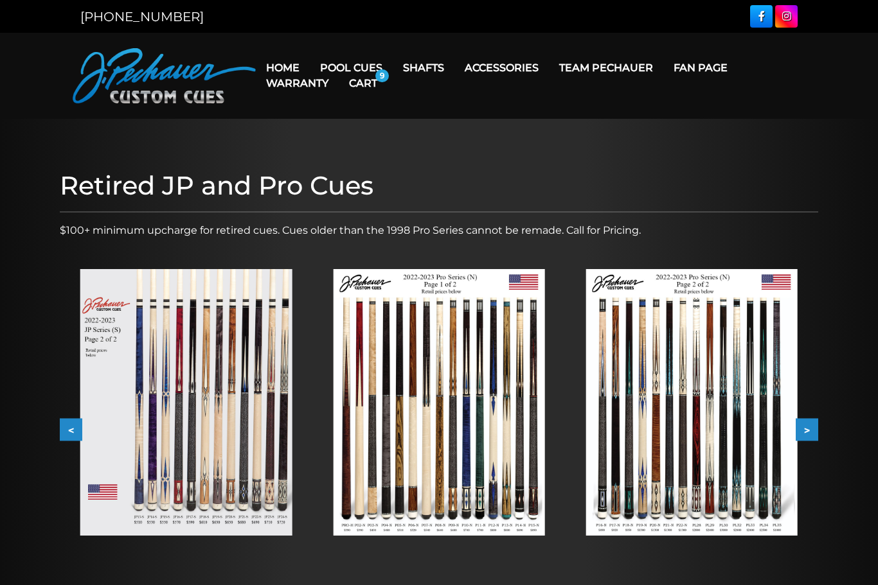
click at [66, 430] on button "<" at bounding box center [71, 430] width 22 height 22
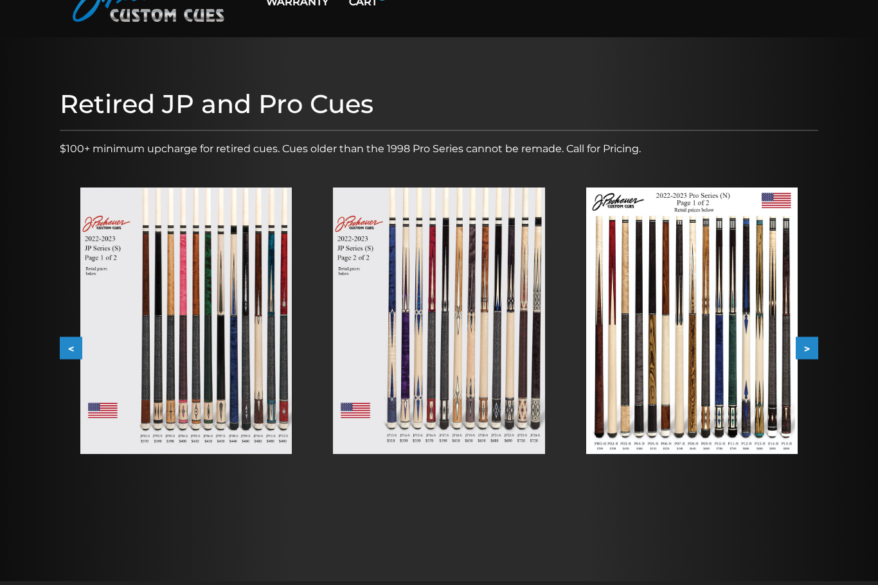
scroll to position [86, 0]
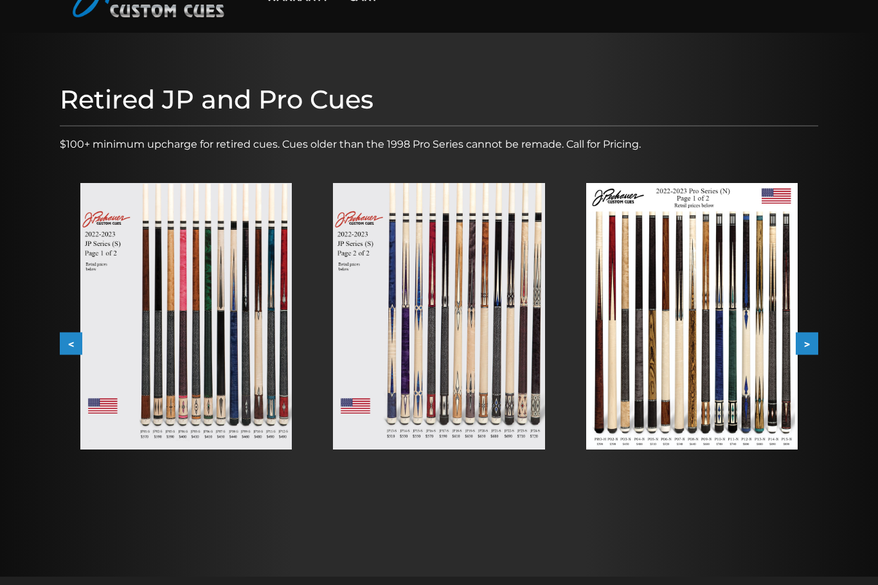
click at [741, 366] on img at bounding box center [691, 316] width 211 height 267
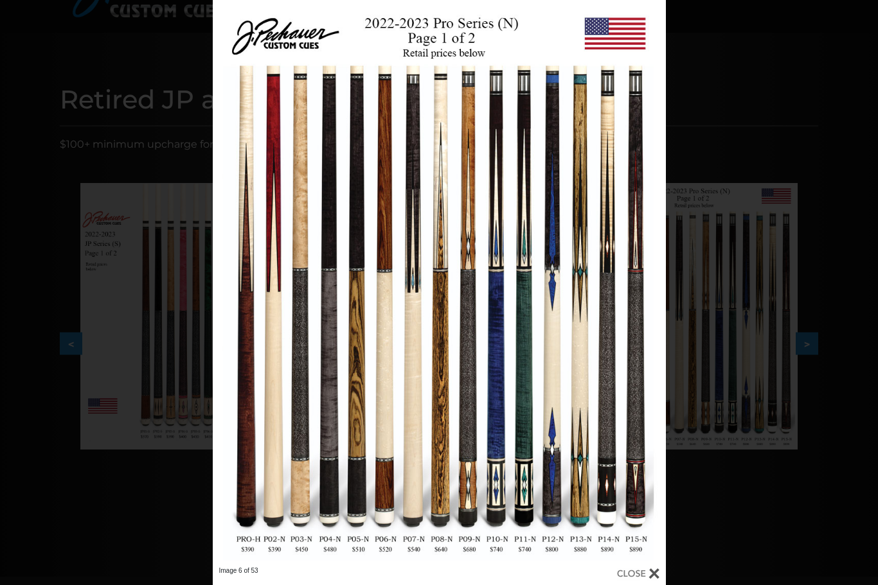
click at [727, 540] on div "Image 6 of 53" at bounding box center [439, 292] width 878 height 585
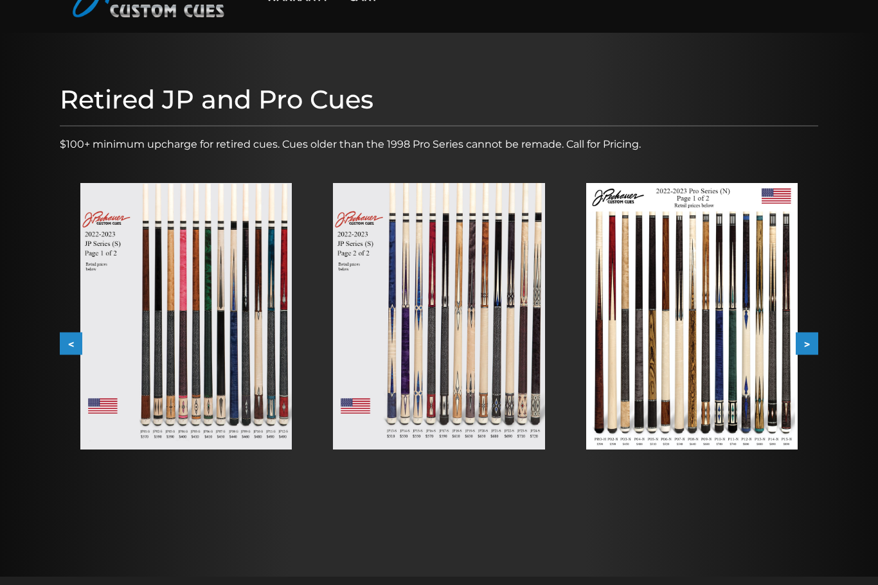
click at [682, 406] on img at bounding box center [691, 316] width 211 height 267
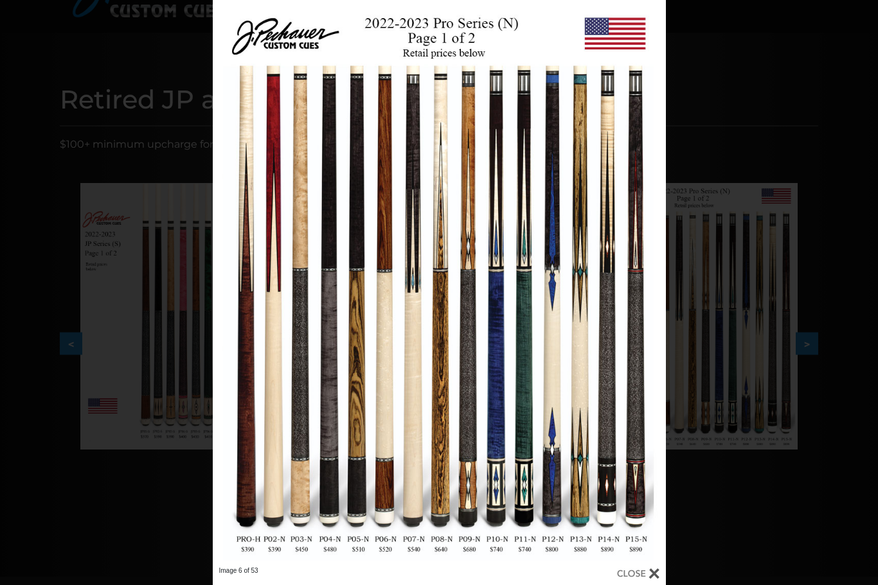
click at [721, 506] on div "Image 6 of 53" at bounding box center [439, 292] width 878 height 585
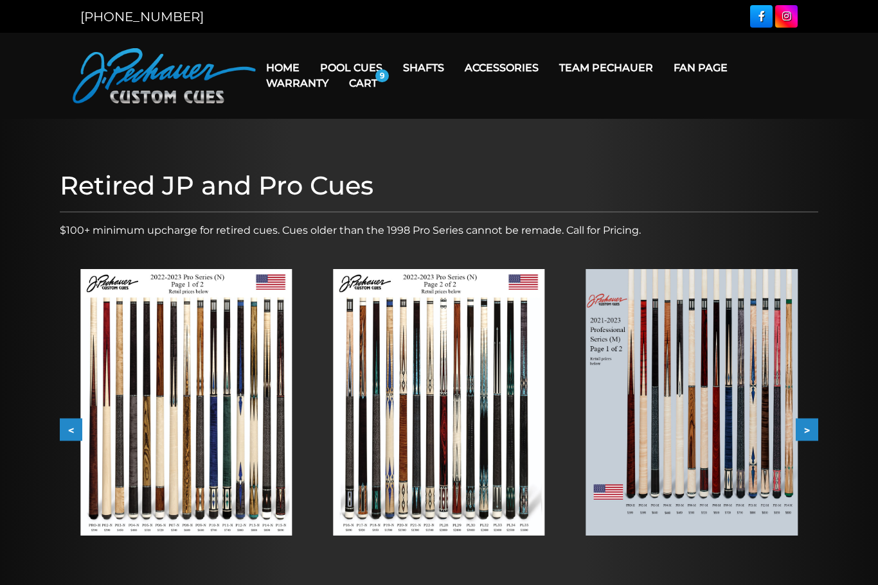
click at [686, 452] on img at bounding box center [691, 402] width 211 height 267
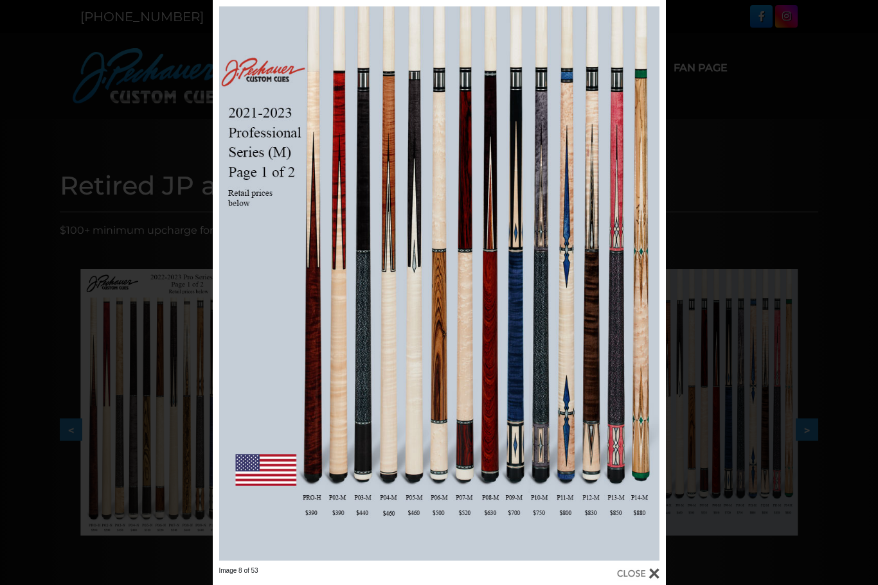
click at [736, 481] on div "Image 8 of 53" at bounding box center [439, 292] width 878 height 585
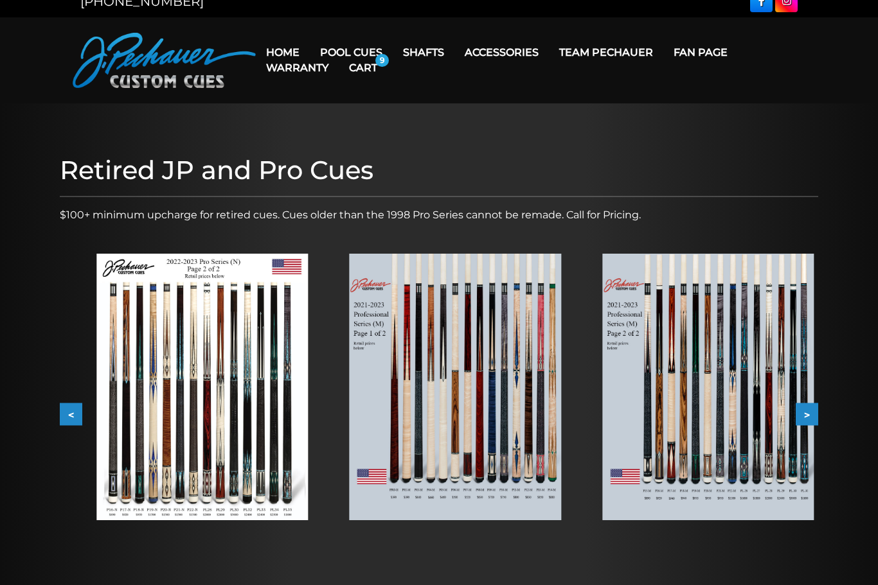
scroll to position [15, 0]
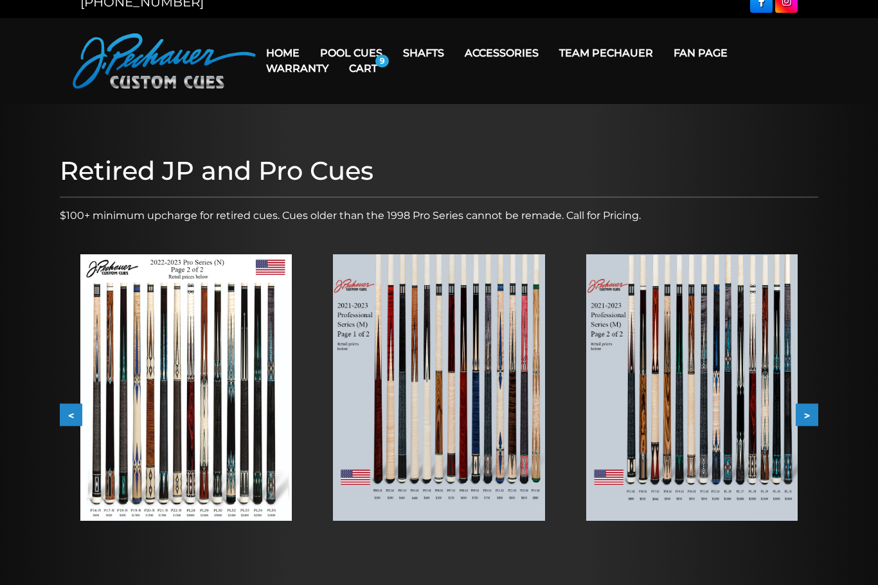
click at [707, 452] on img at bounding box center [691, 387] width 211 height 267
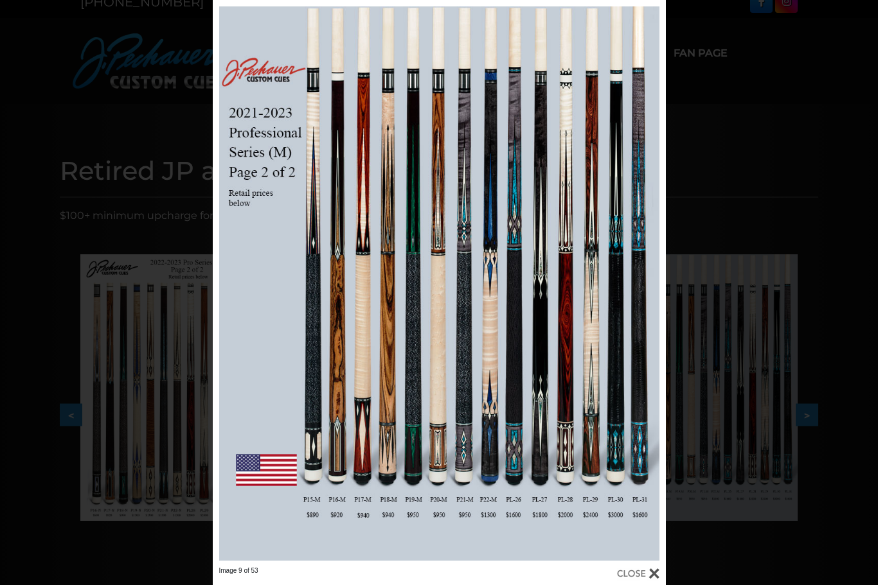
click at [712, 574] on div "Image 9 of 53" at bounding box center [439, 292] width 878 height 585
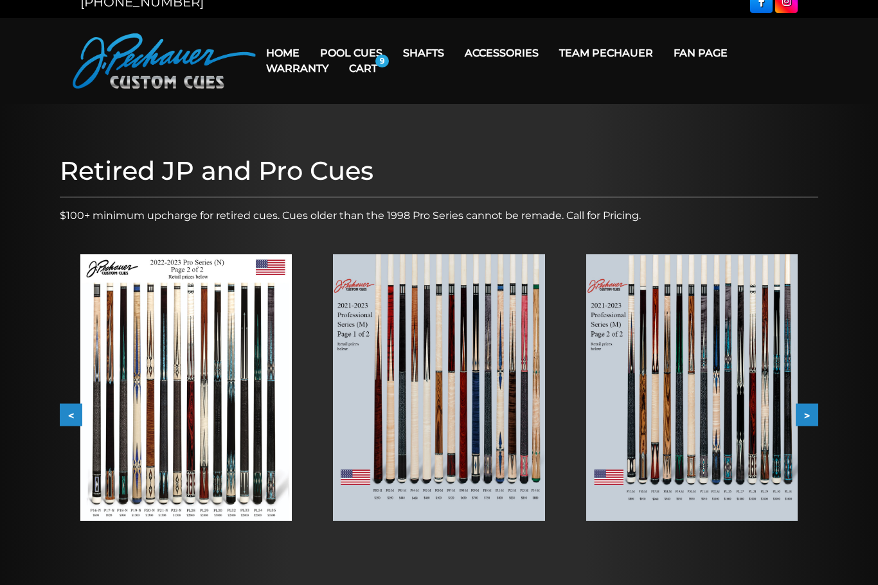
scroll to position [0, 0]
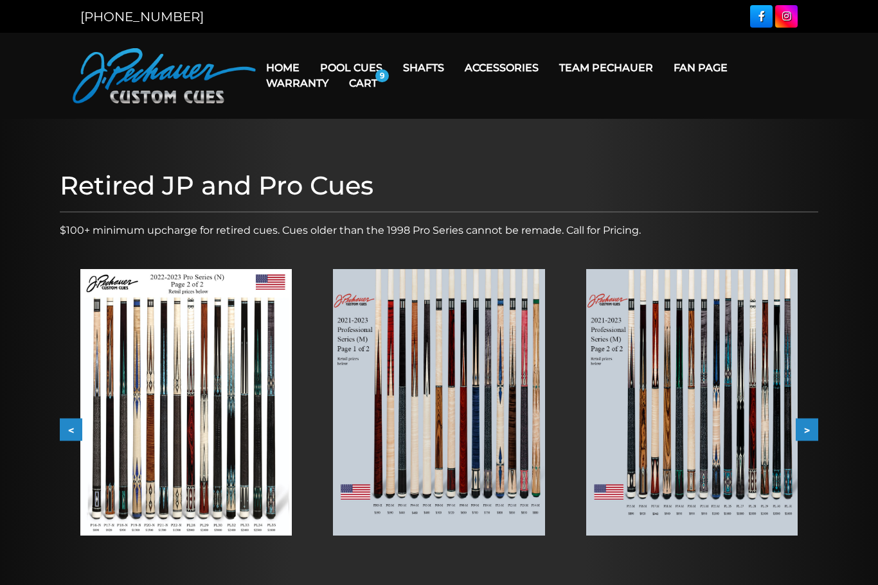
click at [240, 457] on img at bounding box center [185, 402] width 211 height 267
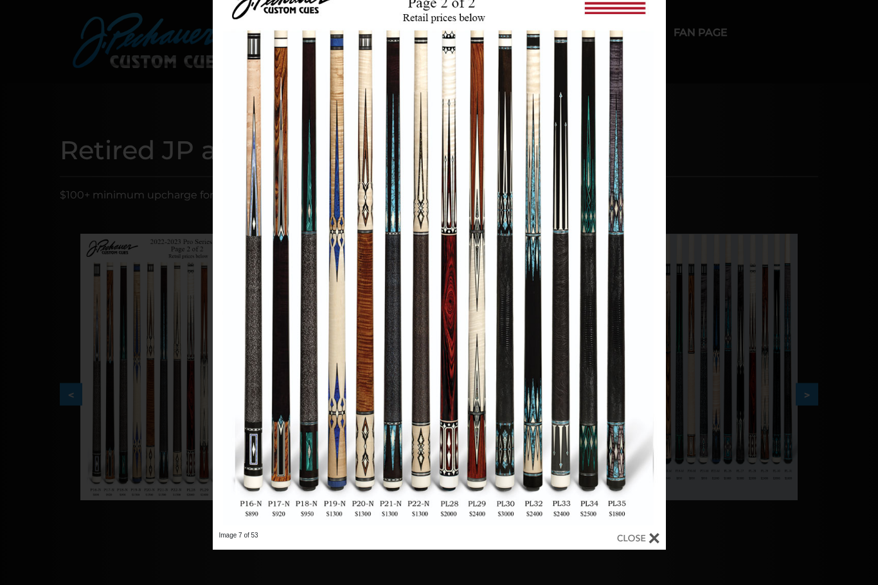
scroll to position [28, 0]
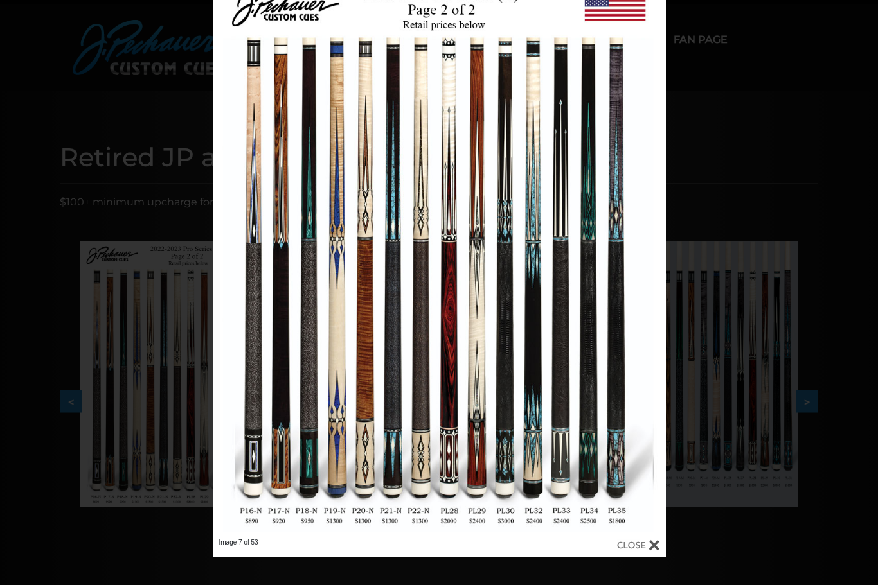
click at [799, 210] on div "Image 7 of 53" at bounding box center [439, 264] width 878 height 585
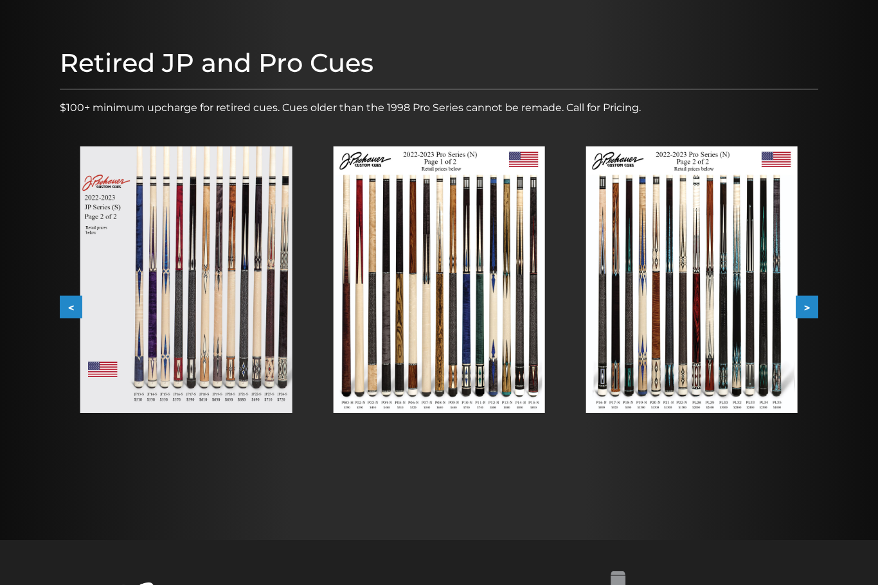
scroll to position [125, 0]
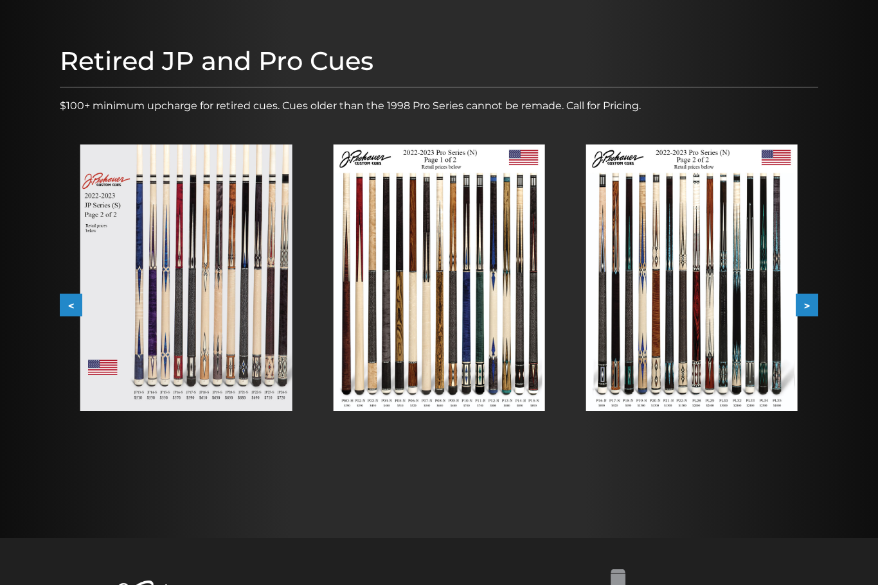
click at [75, 312] on button "<" at bounding box center [71, 305] width 22 height 22
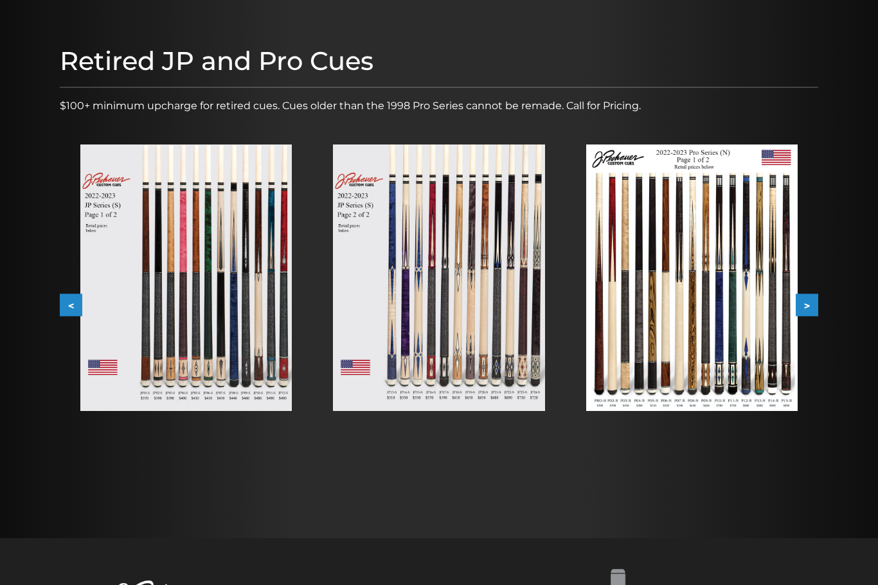
click at [53, 319] on div "Retired JP and Pro Cues $100+ minimum upcharge for retired cues. Cues older tha…" at bounding box center [438, 266] width 771 height 454
click at [60, 310] on button "<" at bounding box center [71, 305] width 22 height 22
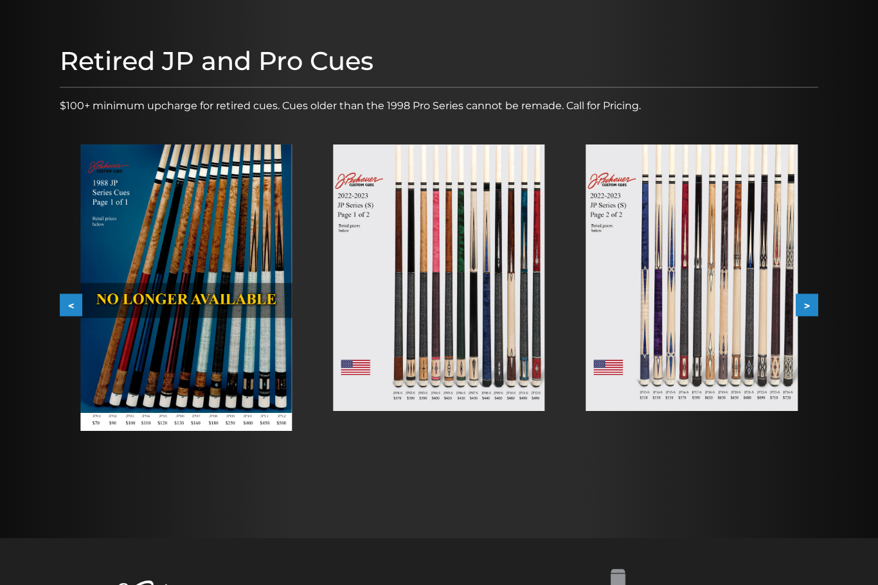
click at [480, 352] on img at bounding box center [438, 278] width 211 height 267
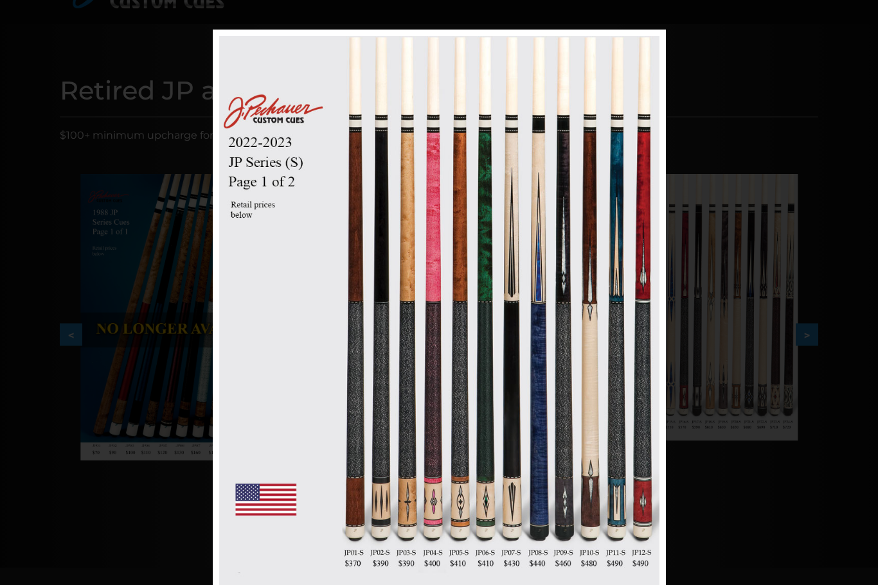
scroll to position [86, 0]
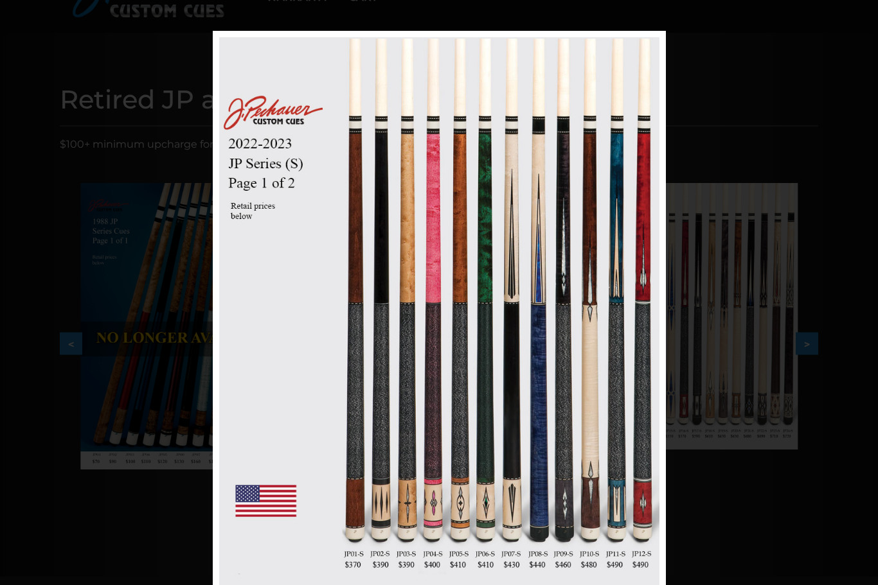
click at [751, 393] on div "Image 4 of 53" at bounding box center [439, 323] width 878 height 585
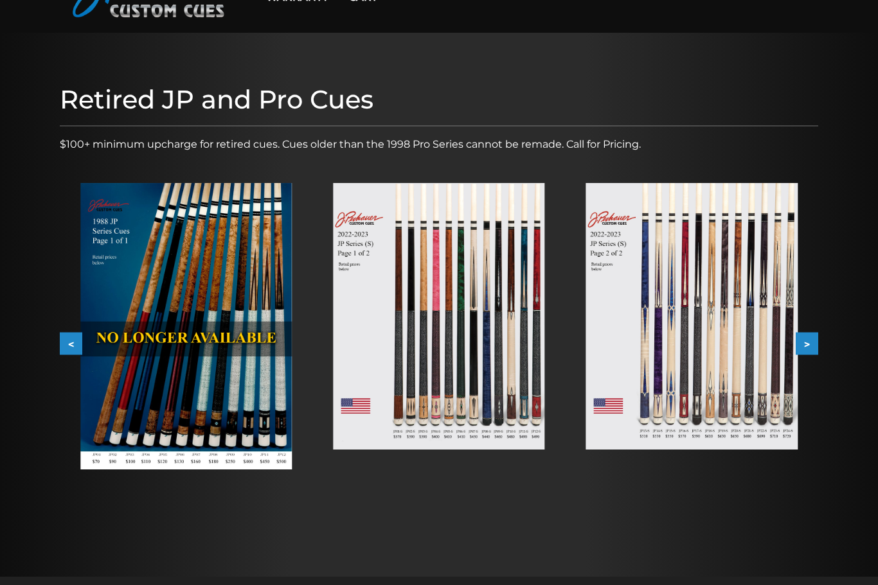
click at [763, 387] on img at bounding box center [691, 316] width 211 height 267
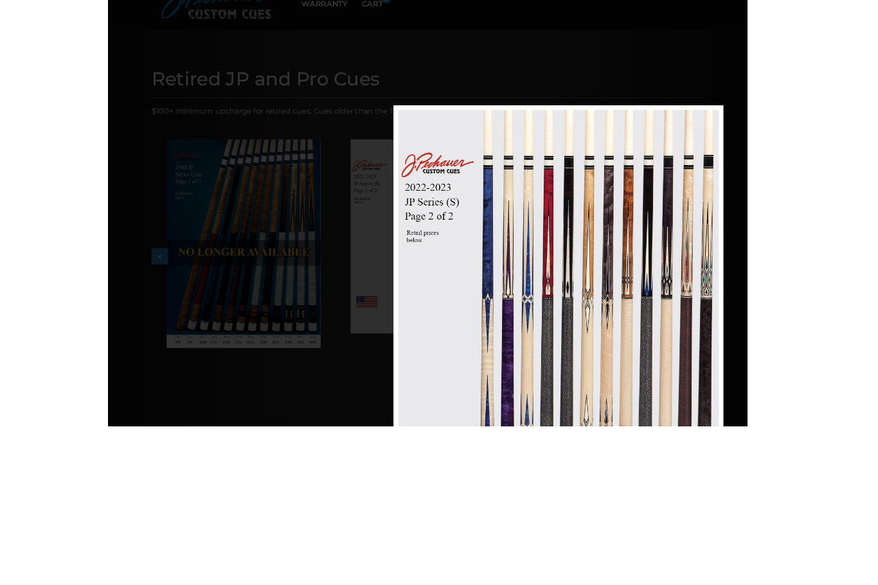
scroll to position [263, 58]
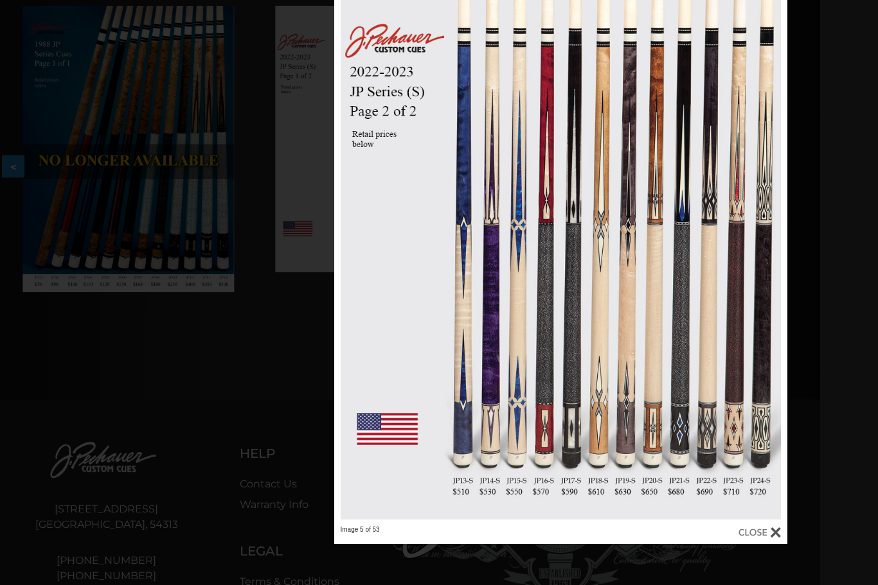
click at [832, 396] on div "Image 5 of 53" at bounding box center [560, 251] width 878 height 585
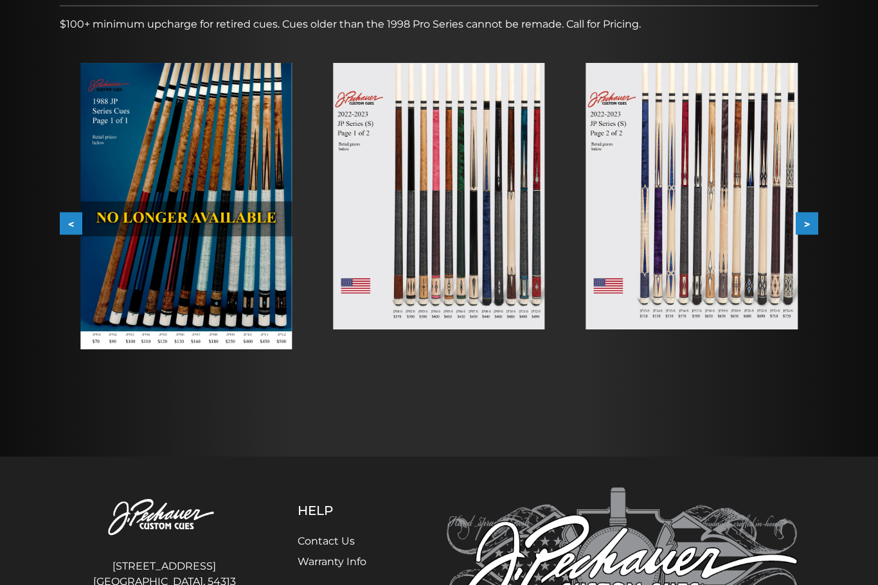
scroll to position [163, 0]
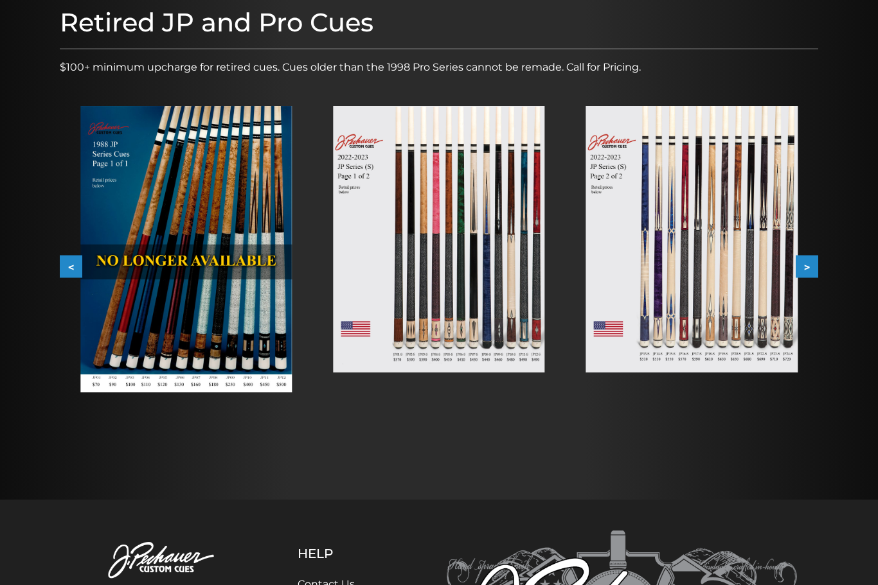
click at [489, 307] on img at bounding box center [438, 239] width 211 height 267
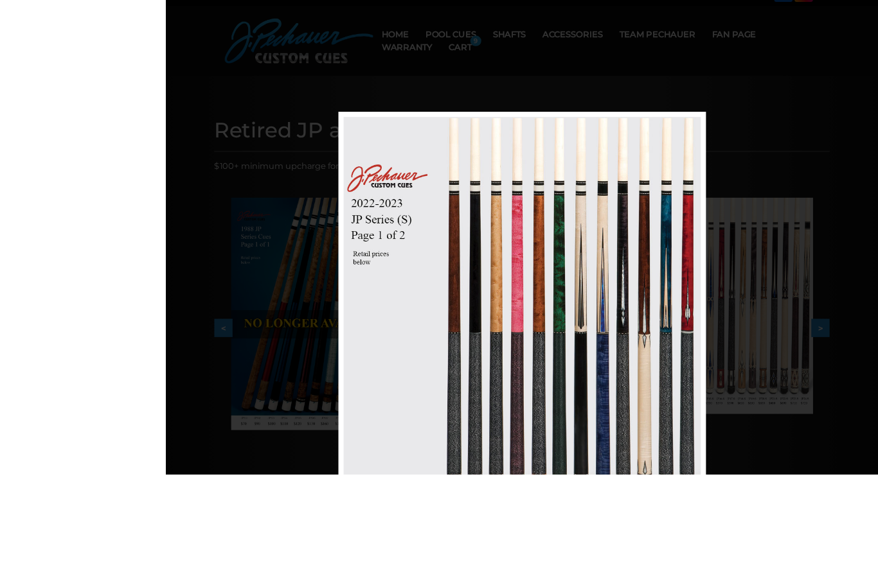
scroll to position [219, 0]
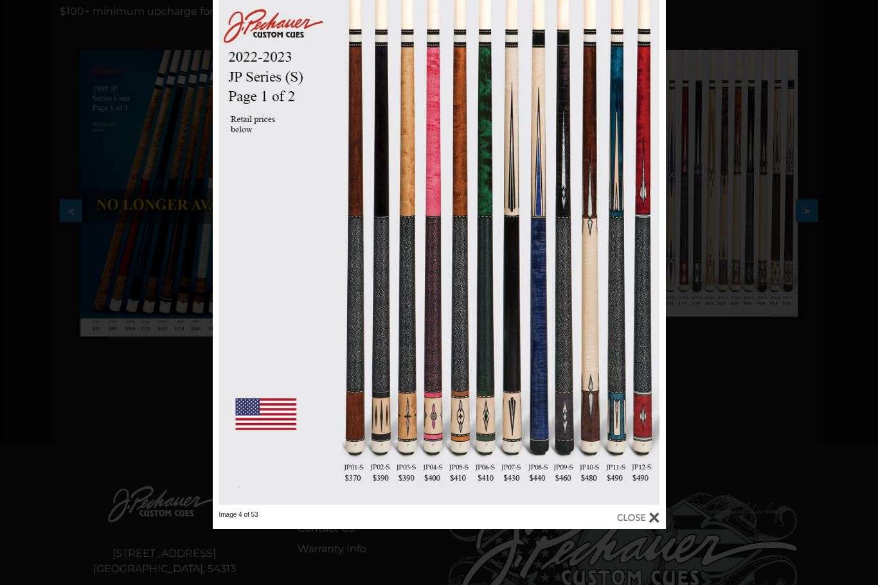
click at [738, 438] on div "Image 4 of 53" at bounding box center [439, 236] width 878 height 585
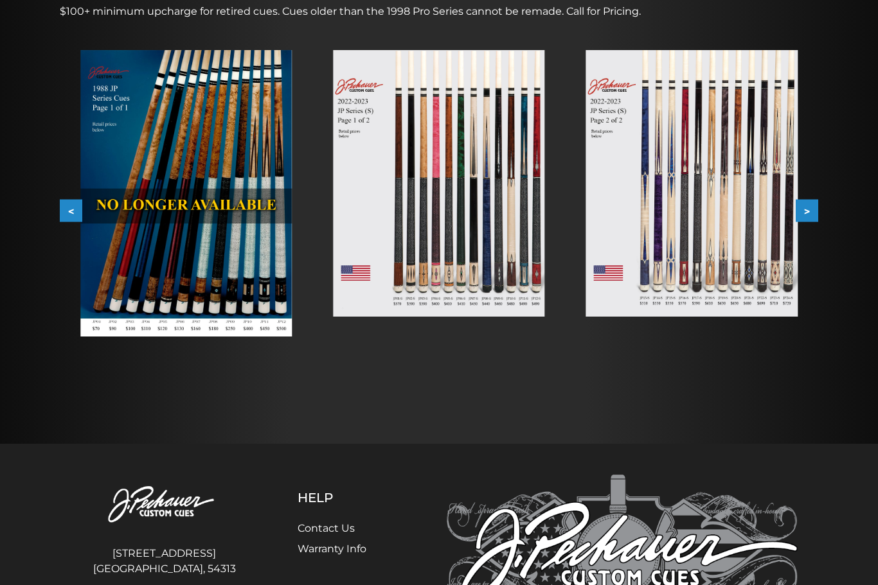
click at [813, 208] on button ">" at bounding box center [806, 211] width 22 height 22
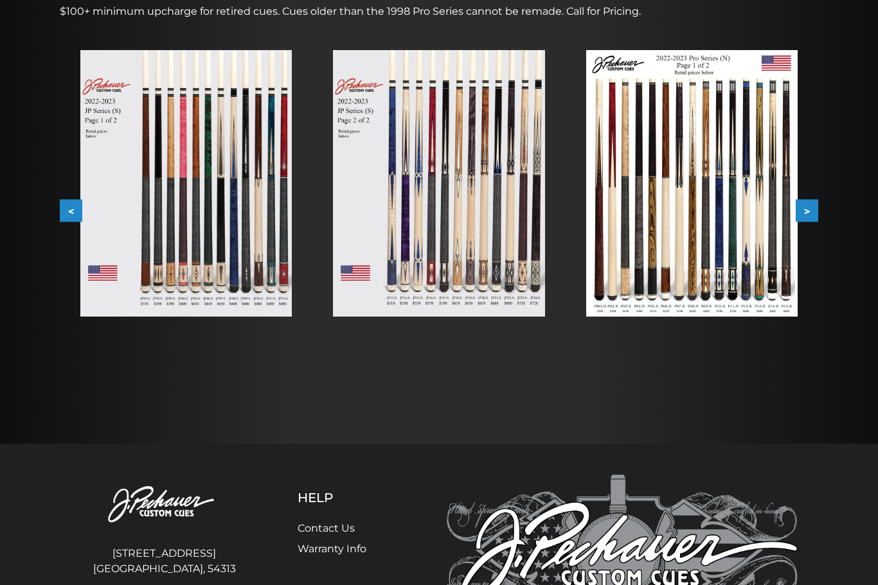
click at [718, 264] on img at bounding box center [691, 183] width 211 height 267
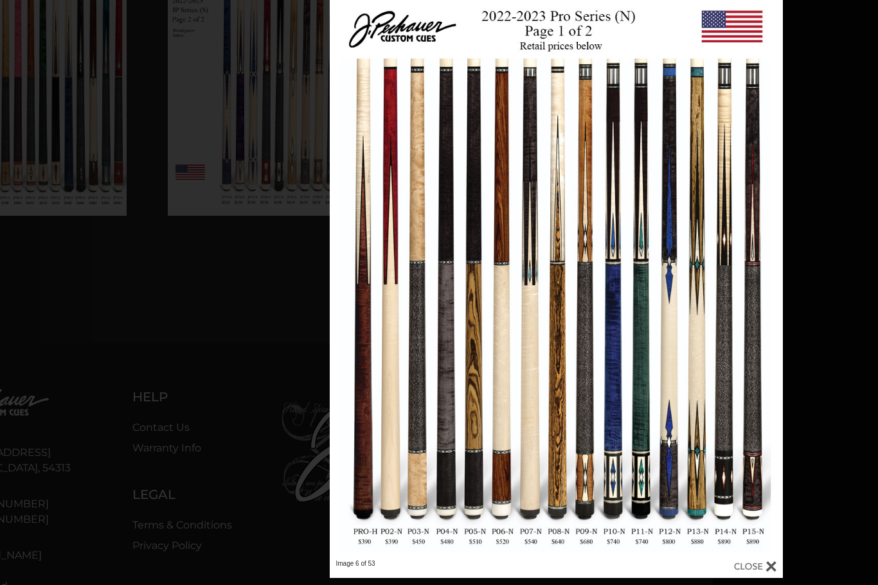
scroll to position [324, 163]
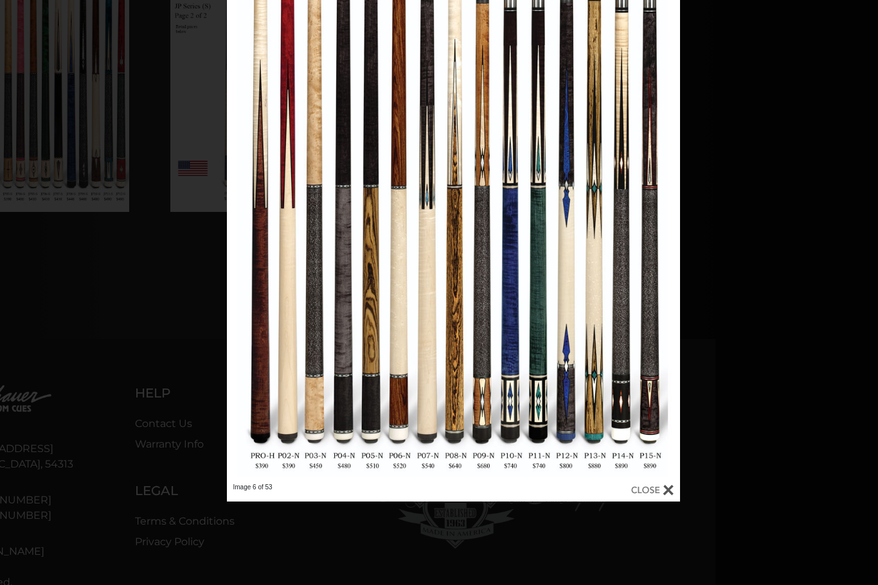
click at [737, 385] on div "Image 6 of 53" at bounding box center [453, 208] width 878 height 585
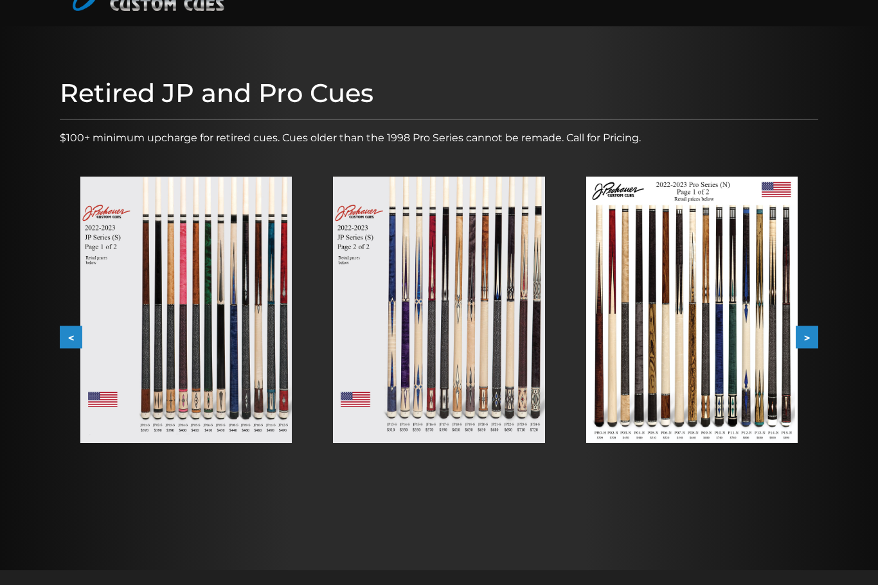
scroll to position [92, 0]
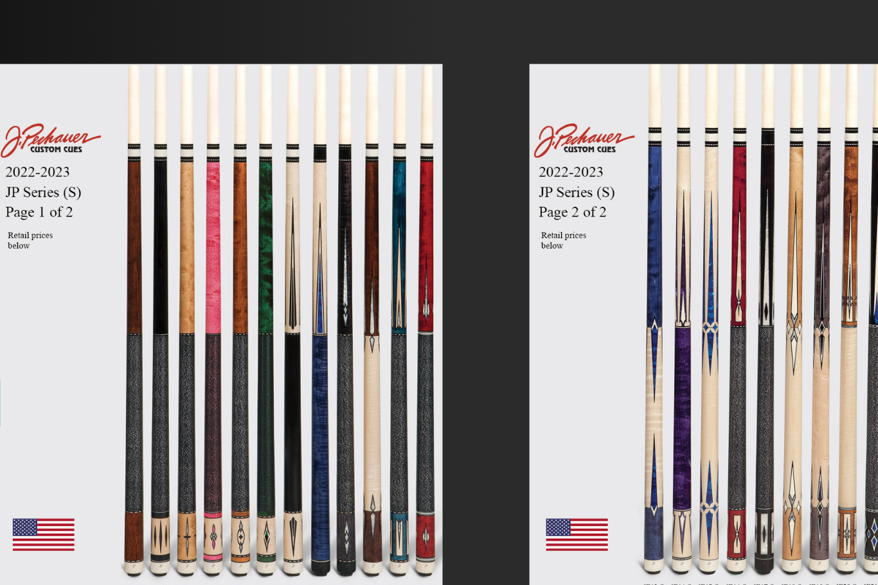
click at [312, 215] on div at bounding box center [438, 311] width 253 height 308
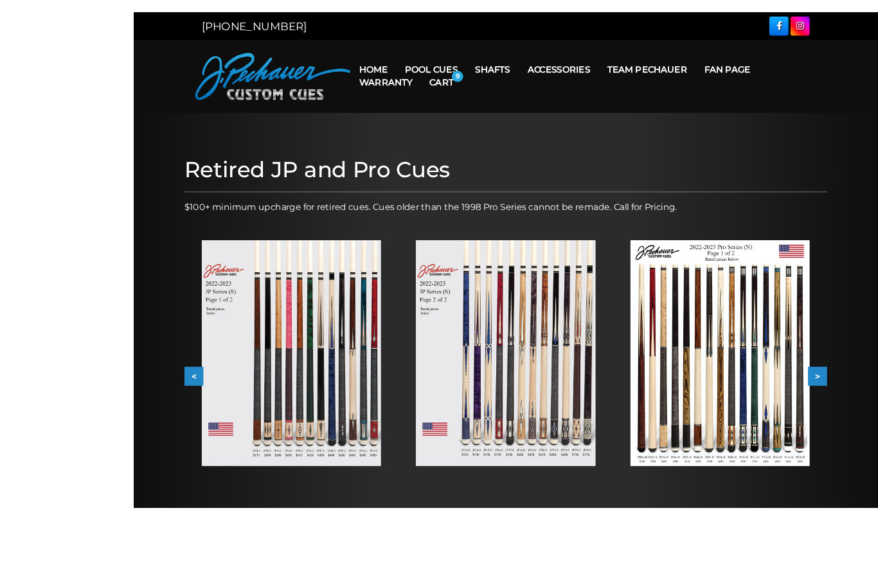
scroll to position [73, 0]
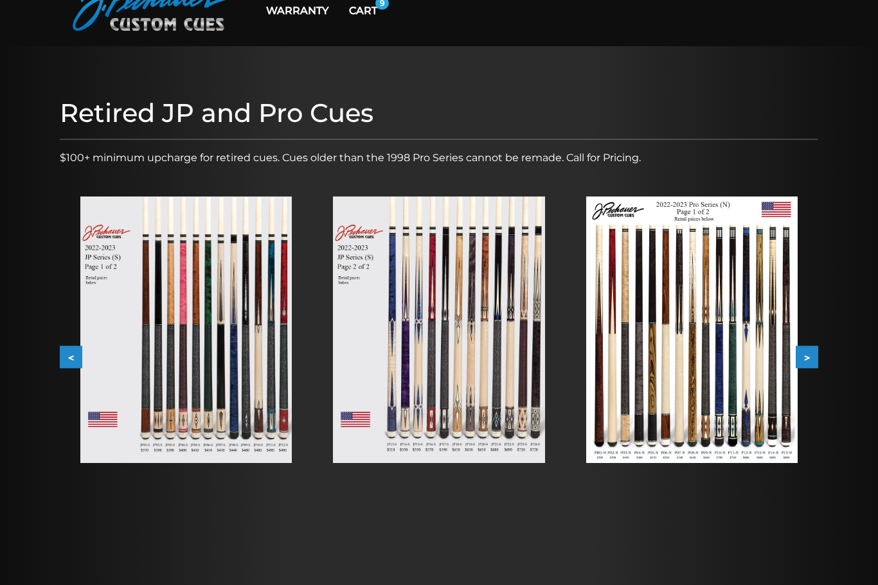
click at [238, 396] on img at bounding box center [185, 330] width 211 height 267
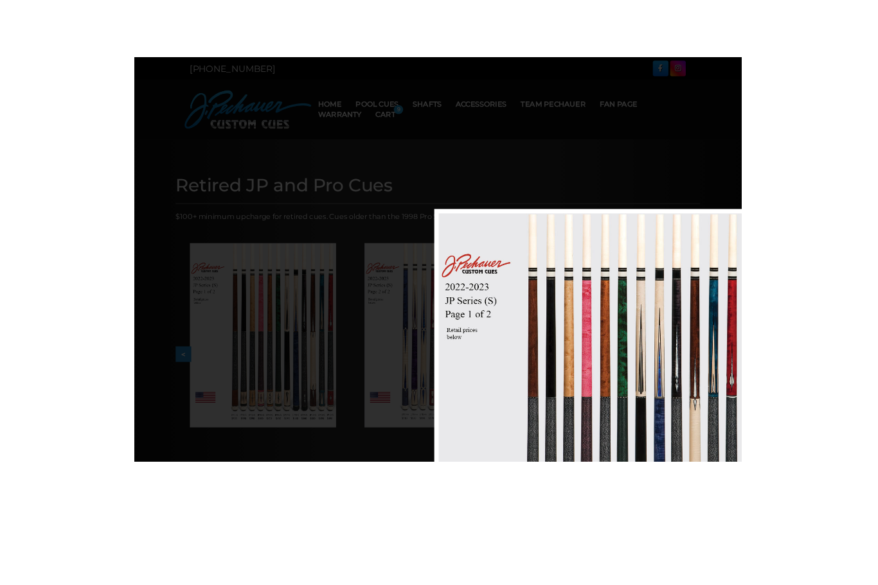
scroll to position [14, 3]
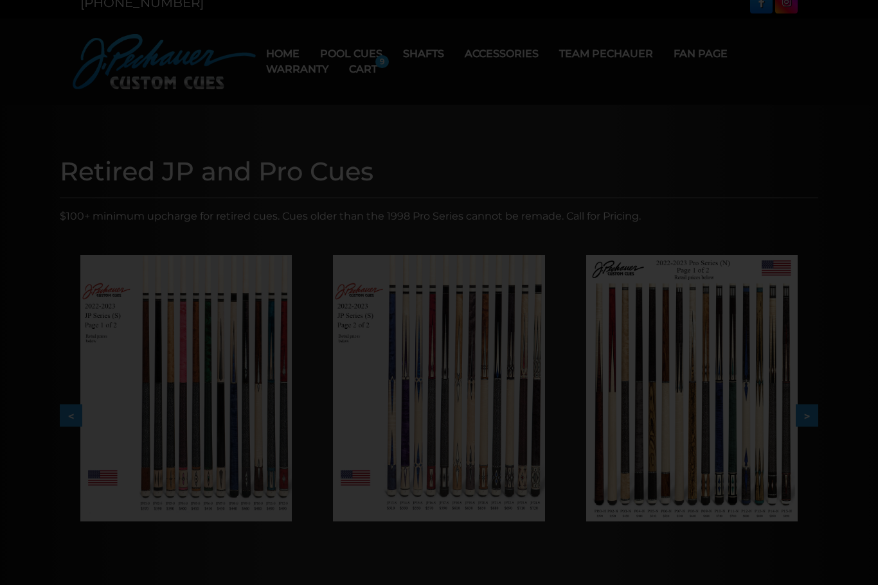
scroll to position [14, 0]
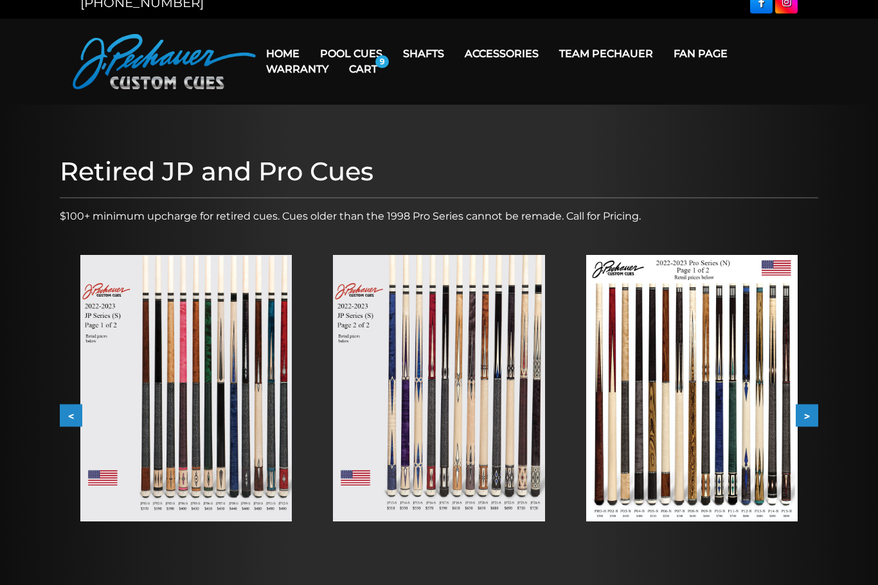
click at [253, 443] on img at bounding box center [185, 388] width 211 height 267
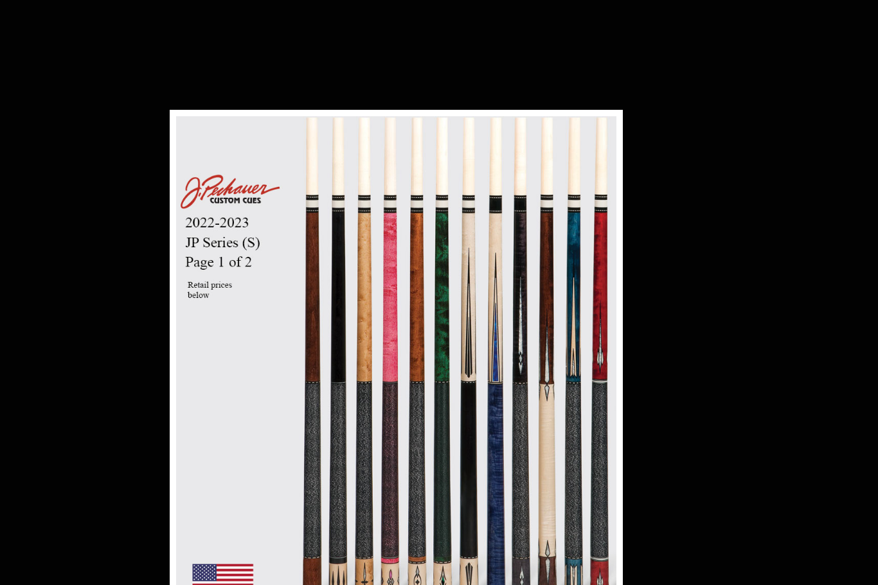
scroll to position [483, 1270]
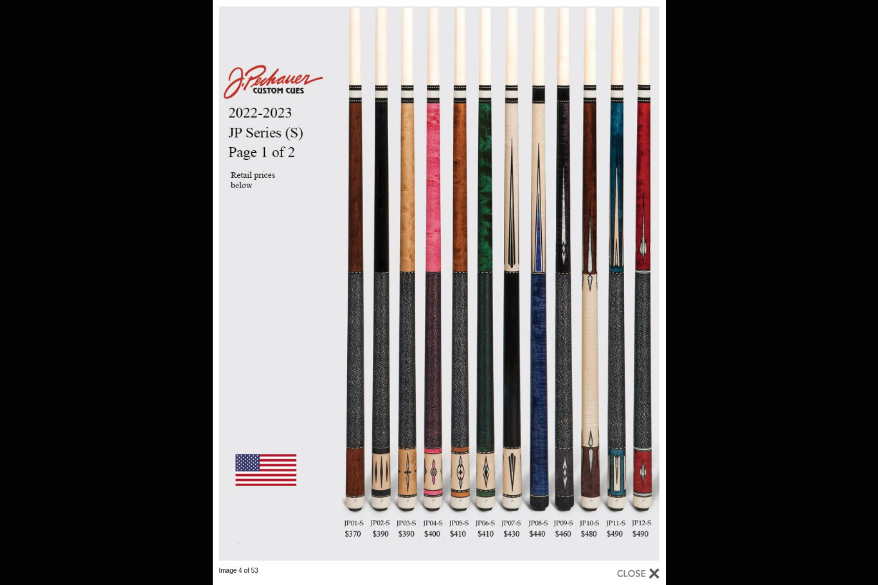
click at [734, 469] on div "Image 4 of 53" at bounding box center [439, 292] width 878 height 585
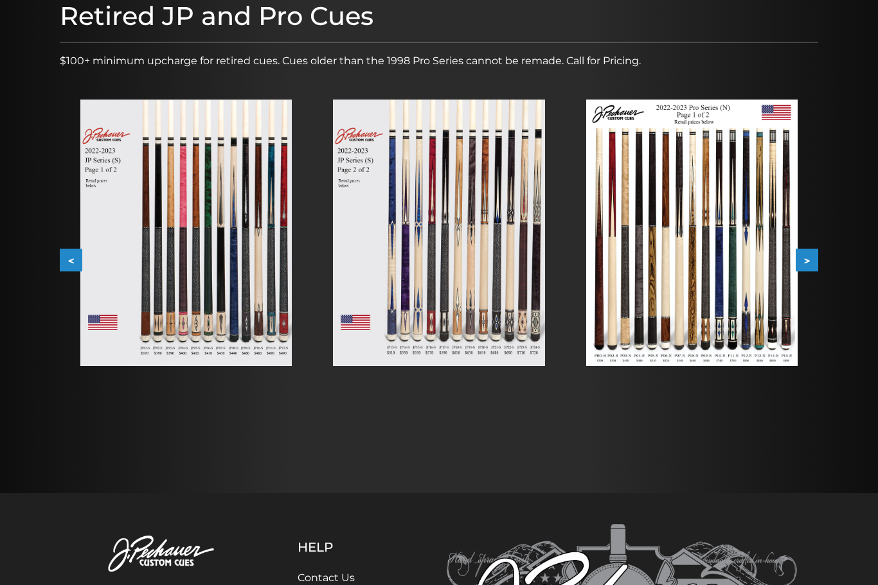
scroll to position [0, 0]
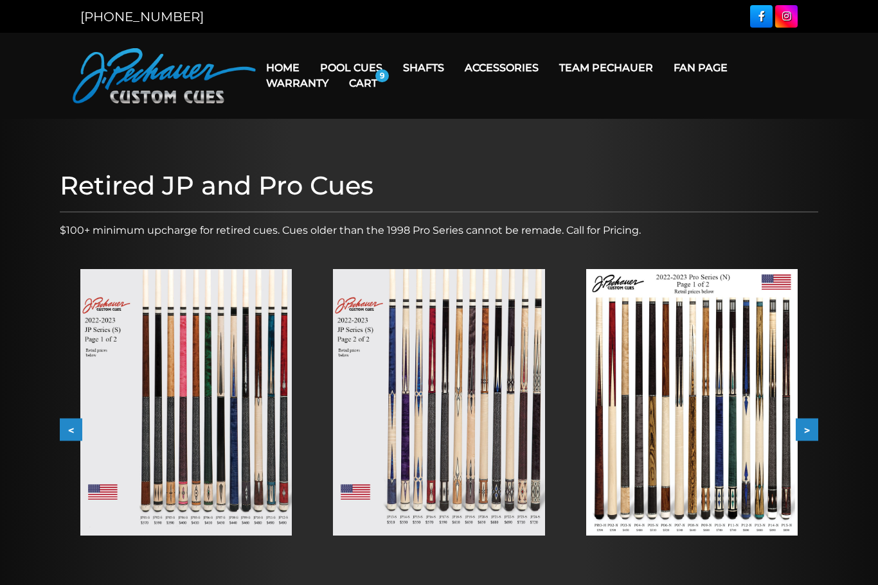
click at [377, 86] on link "Cart" at bounding box center [363, 83] width 49 height 33
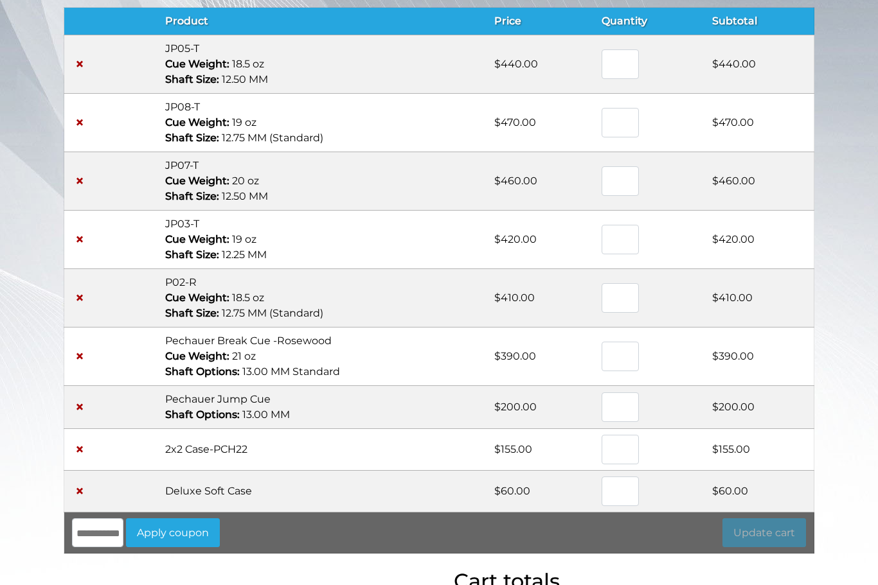
scroll to position [150, 0]
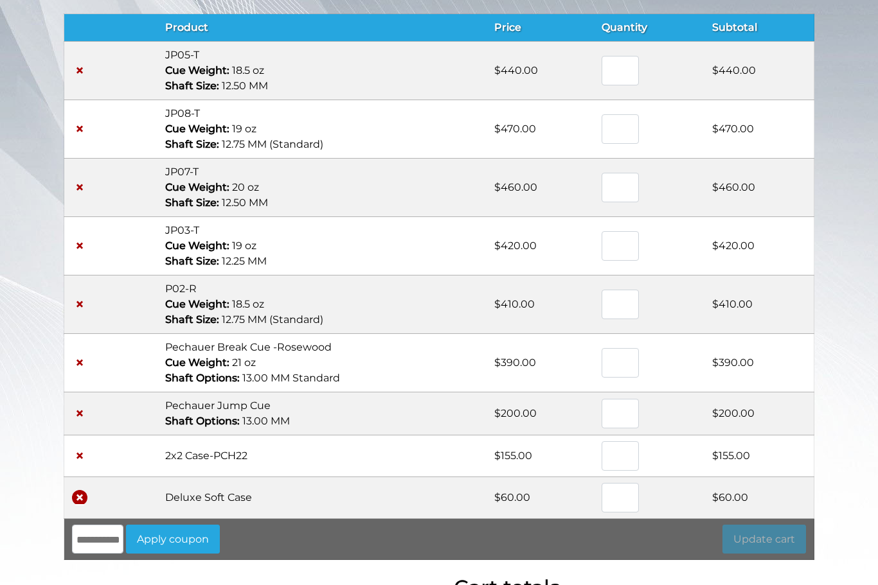
click at [84, 492] on link "×" at bounding box center [79, 497] width 15 height 15
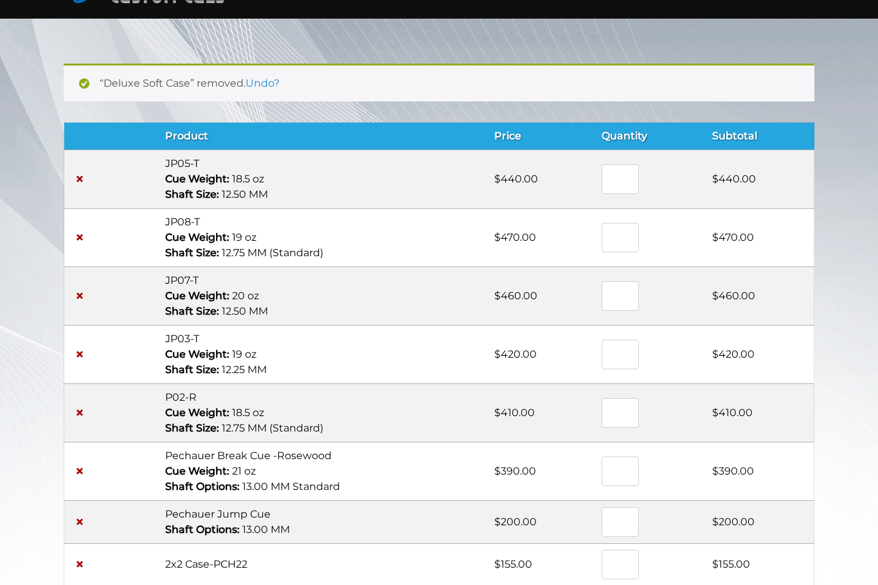
scroll to position [100, 0]
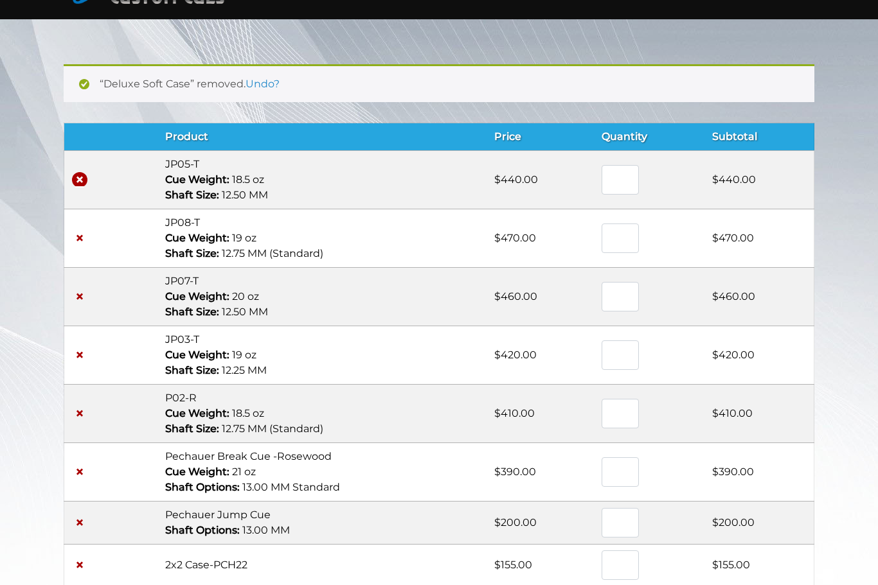
click at [74, 180] on link "×" at bounding box center [79, 179] width 15 height 15
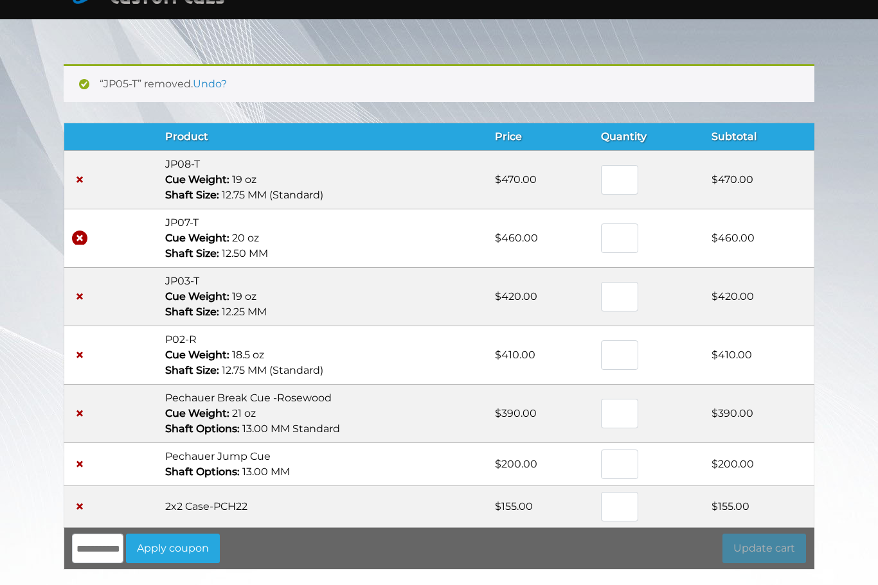
click at [78, 241] on link "×" at bounding box center [79, 238] width 15 height 15
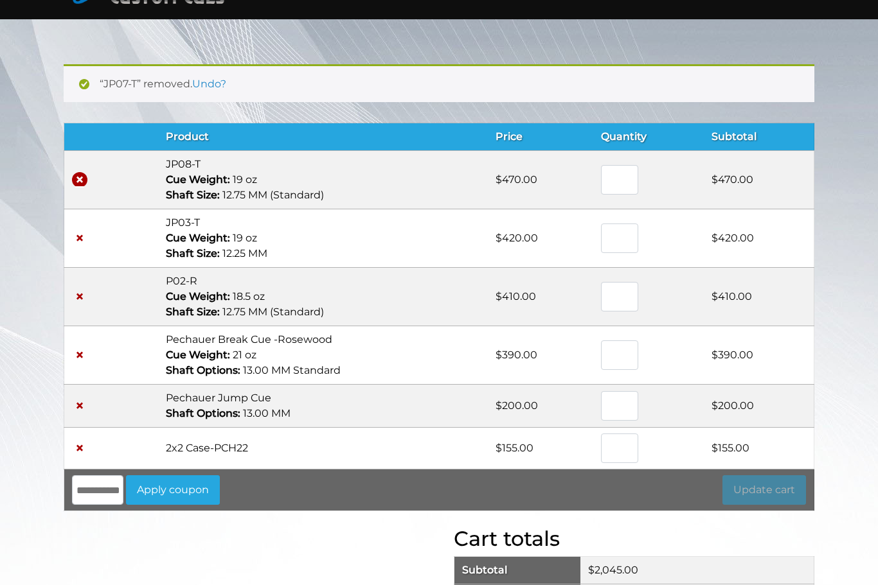
click at [76, 181] on link "×" at bounding box center [79, 179] width 15 height 15
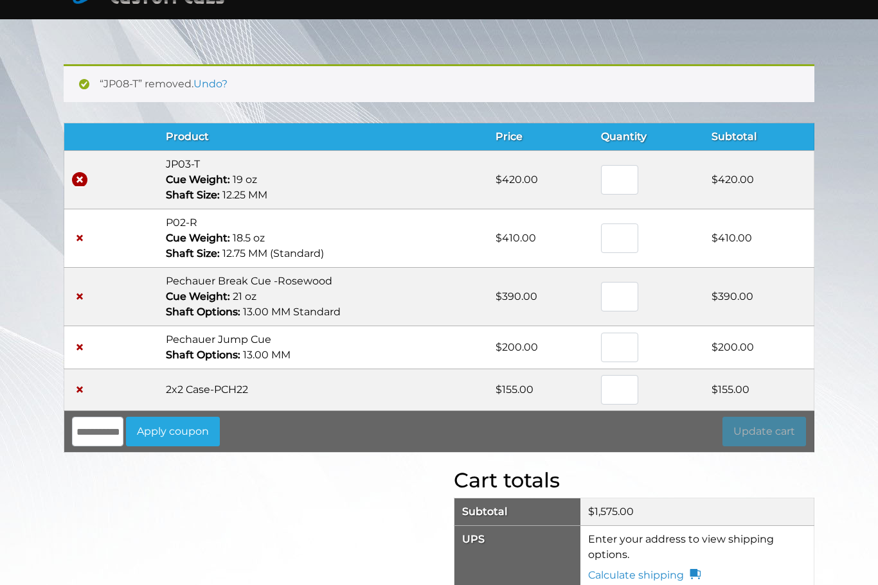
click at [75, 177] on link "×" at bounding box center [79, 179] width 15 height 15
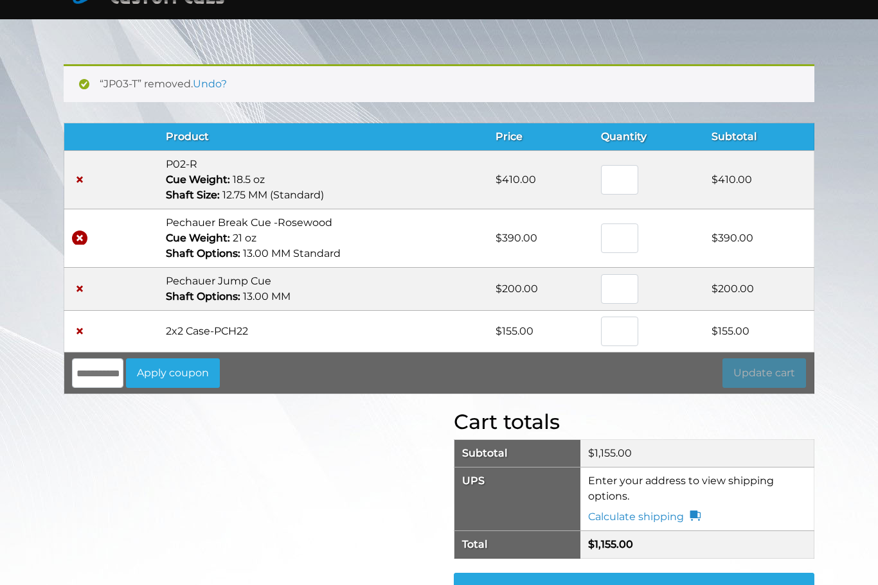
click at [80, 234] on link "×" at bounding box center [79, 238] width 15 height 15
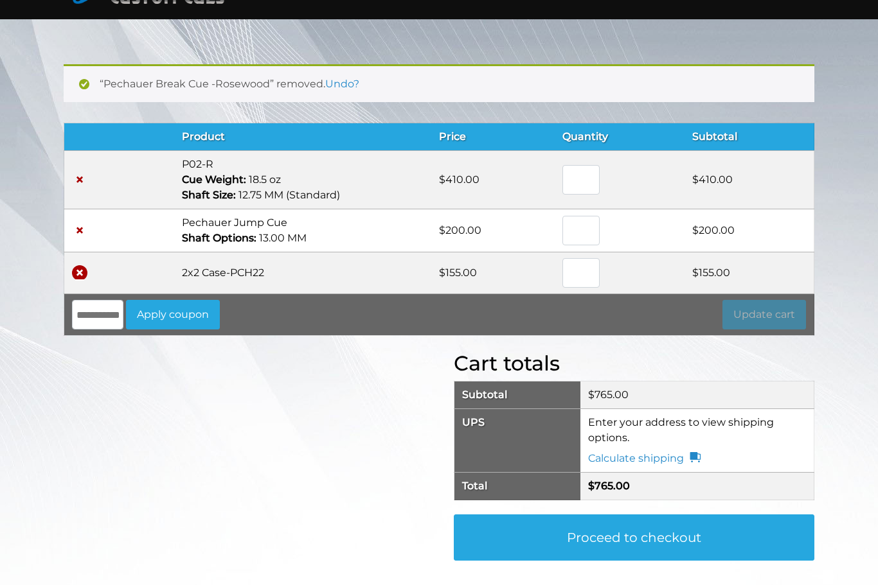
click at [76, 276] on link "×" at bounding box center [79, 272] width 15 height 15
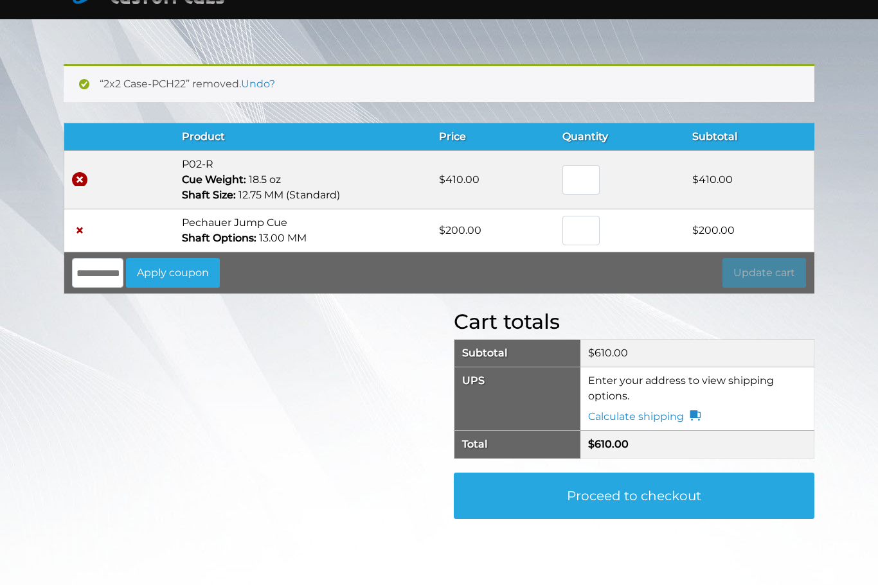
click at [78, 177] on link "×" at bounding box center [79, 179] width 15 height 15
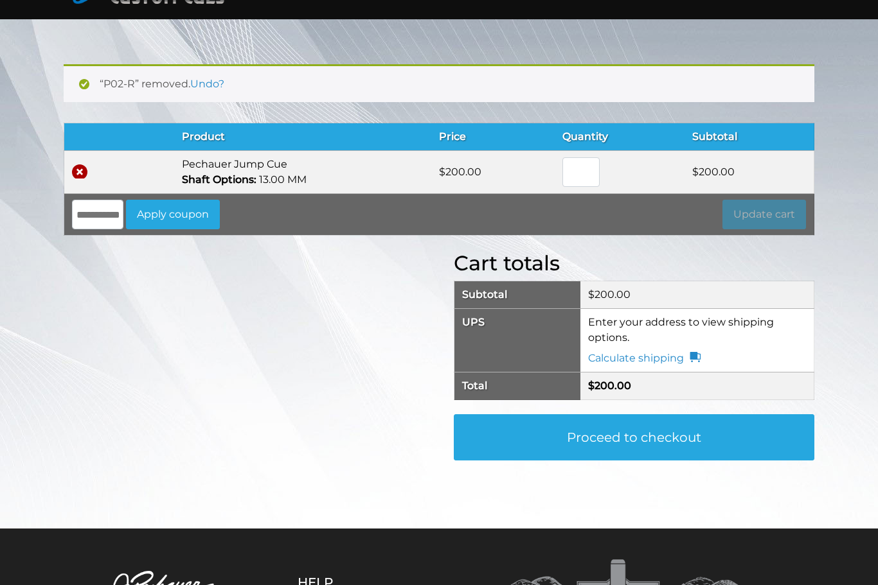
click at [76, 168] on link "×" at bounding box center [79, 171] width 15 height 15
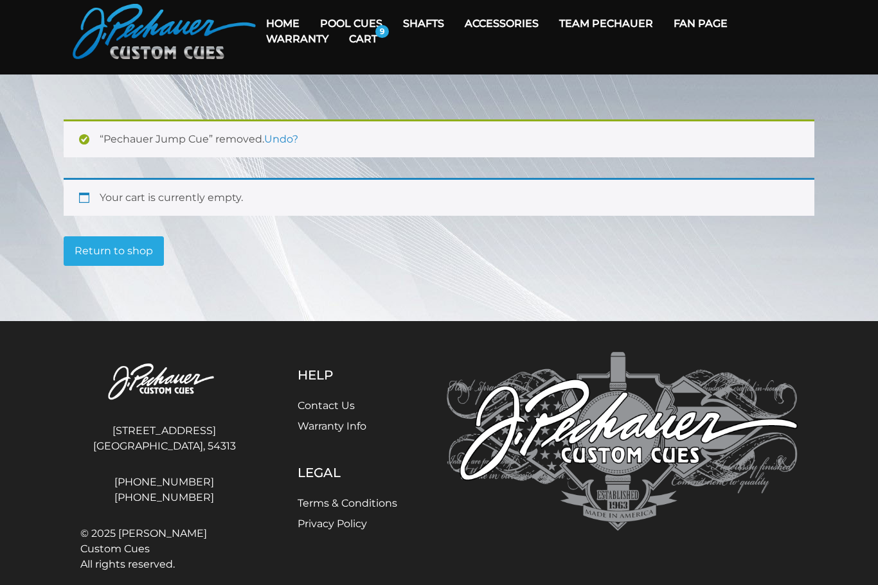
scroll to position [0, 0]
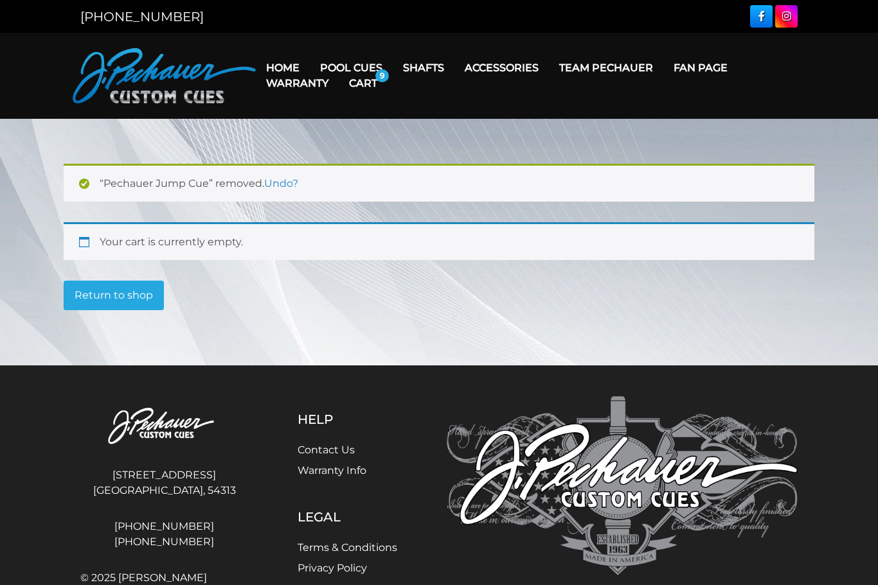
click at [337, 68] on link "Warranty" at bounding box center [297, 83] width 83 height 33
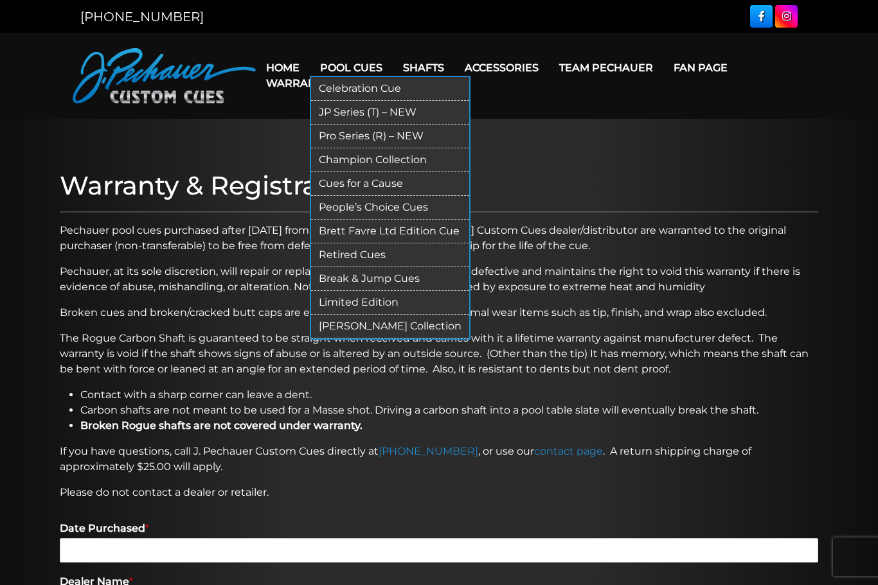
click at [351, 253] on link "Retired Cues" at bounding box center [390, 256] width 158 height 24
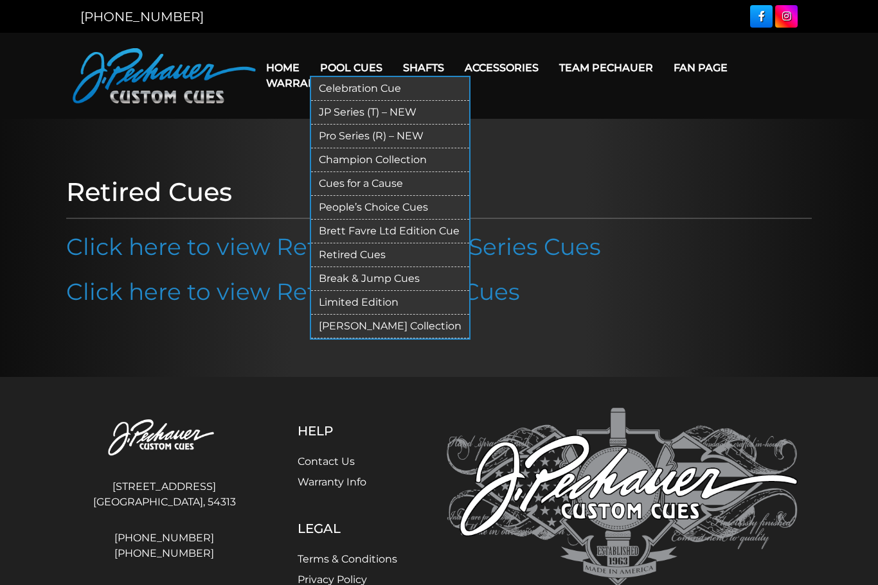
click at [346, 118] on link "JP Series (T) – NEW" at bounding box center [390, 113] width 158 height 24
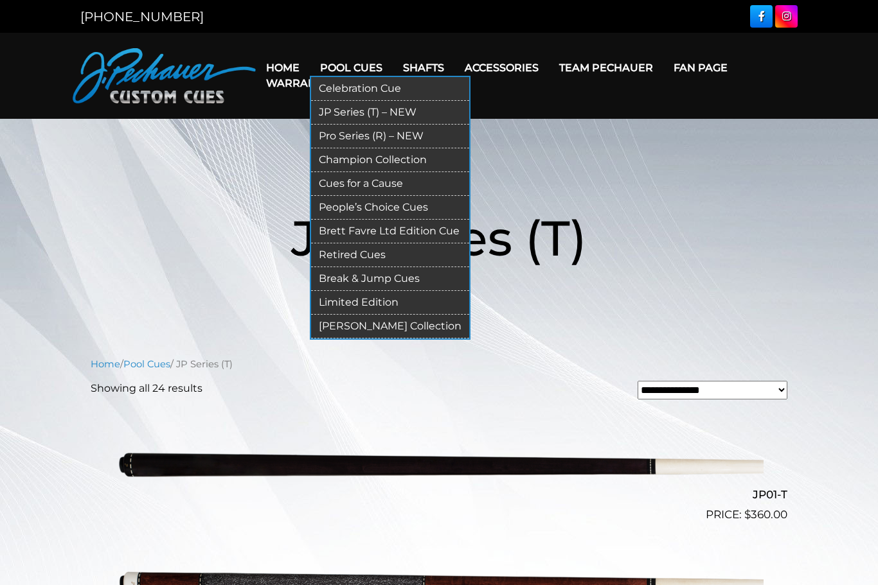
click at [418, 164] on link "Champion Collection" at bounding box center [390, 160] width 158 height 24
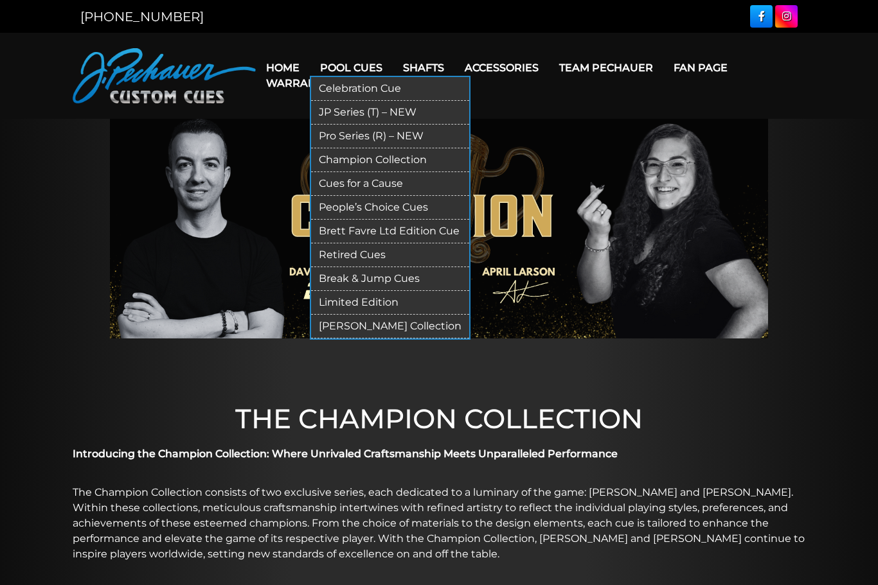
click at [432, 213] on link "People’s Choice Cues" at bounding box center [390, 208] width 158 height 24
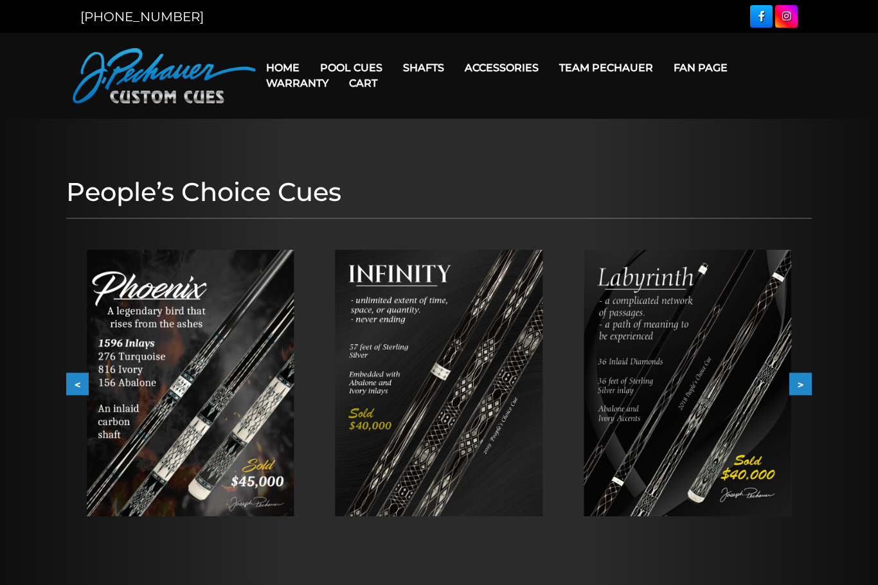
click at [365, 67] on link "Cart" at bounding box center [363, 83] width 49 height 33
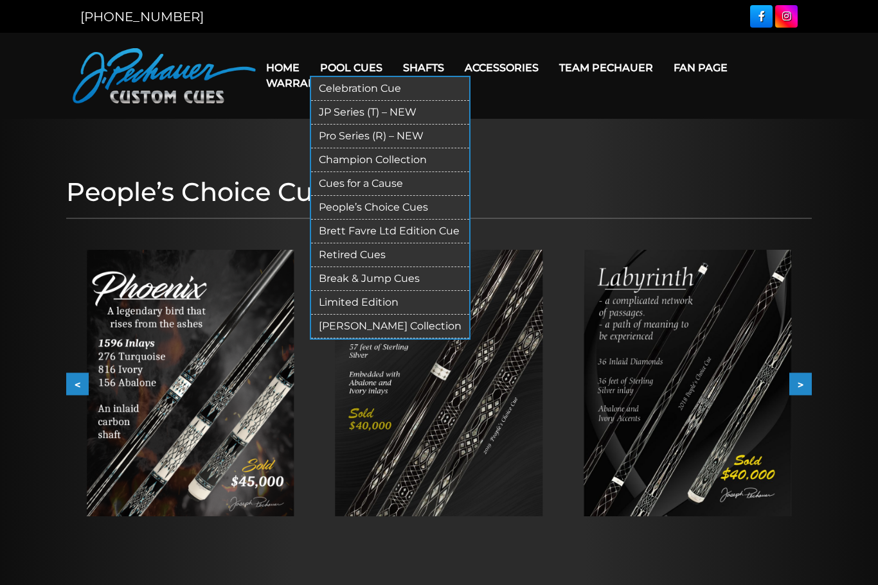
click at [371, 57] on link "Pool Cues" at bounding box center [351, 67] width 83 height 33
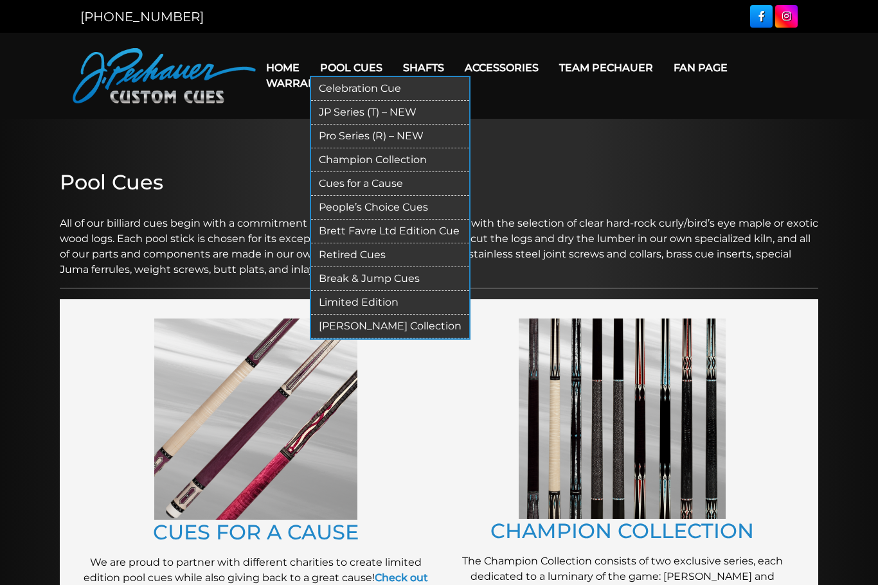
click at [426, 133] on link "Pro Series (R) – NEW" at bounding box center [390, 137] width 158 height 24
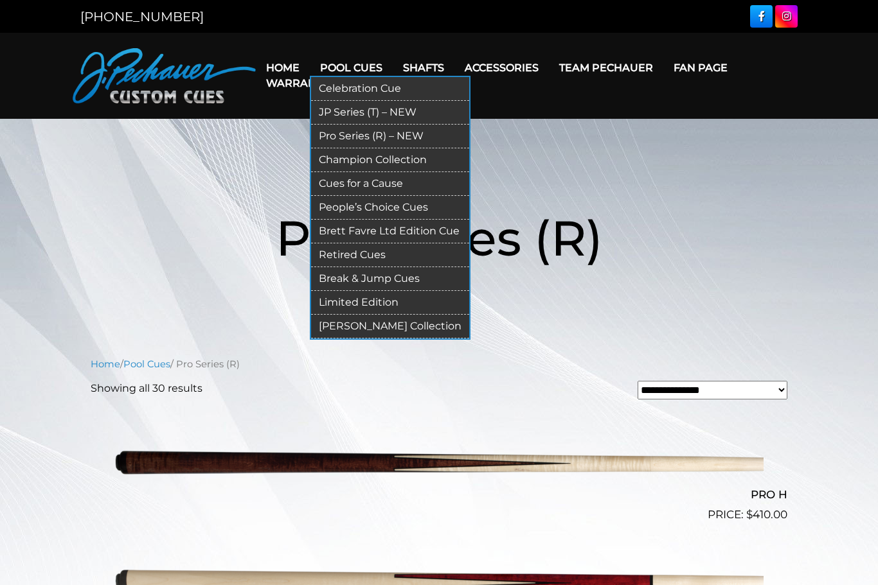
click at [344, 303] on link "Limited Edition" at bounding box center [390, 303] width 158 height 24
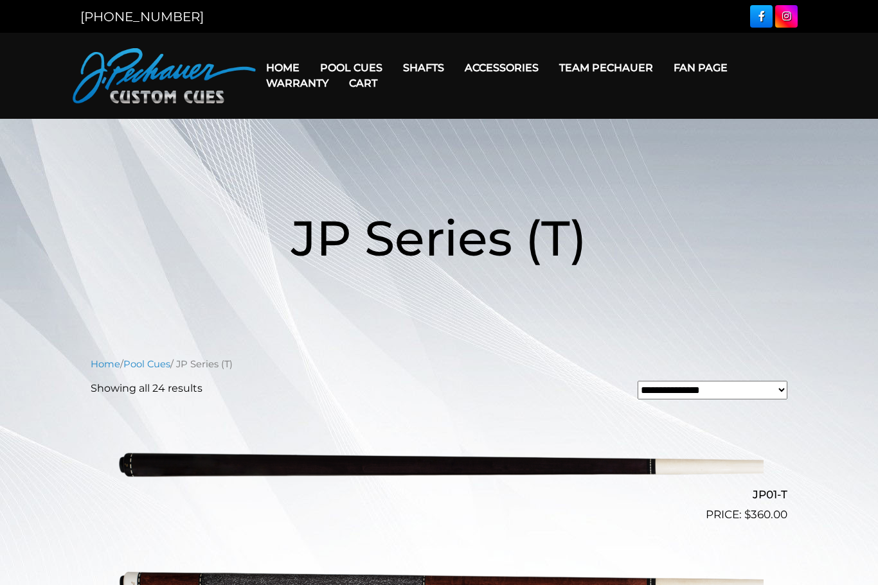
scroll to position [1626, 0]
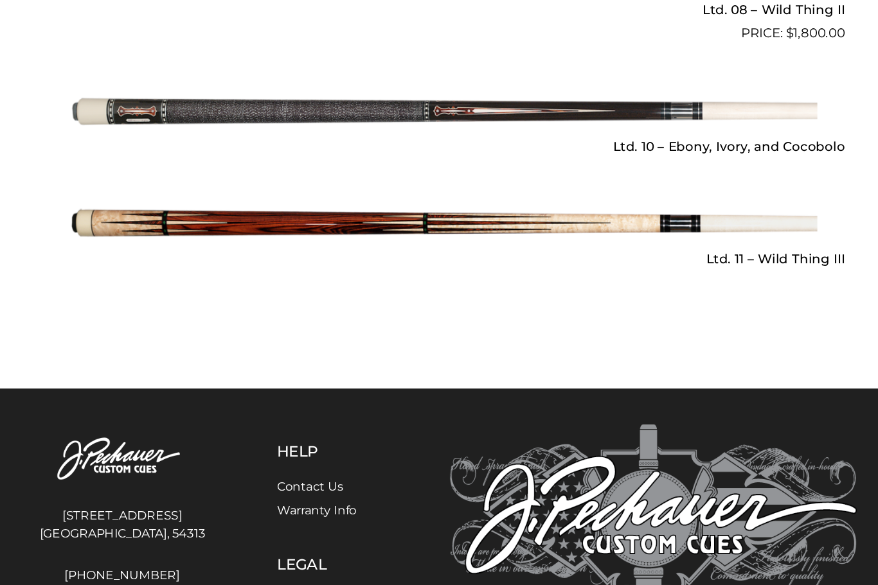
scroll to position [2008, 0]
